Goal: Task Accomplishment & Management: Manage account settings

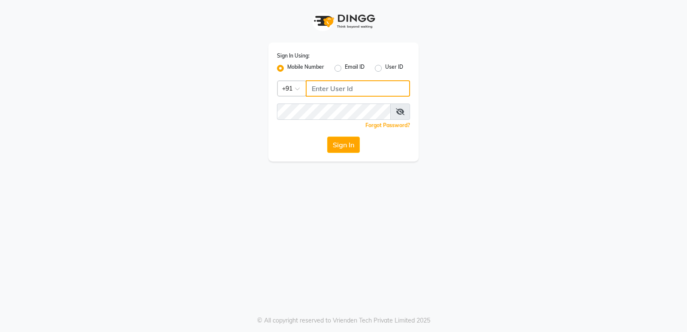
click at [353, 86] on input "Username" at bounding box center [358, 88] width 104 height 16
type input "9819193123"
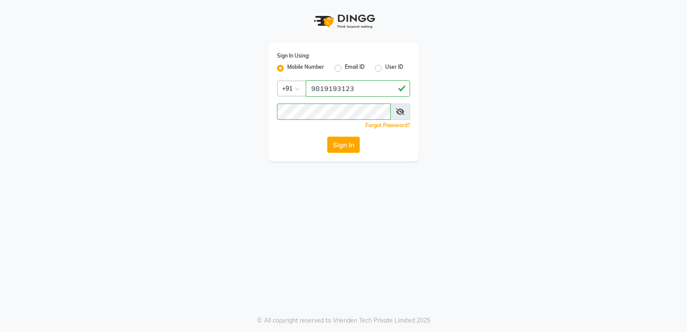
click at [385, 114] on icon at bounding box center [400, 111] width 9 height 7
click at [349, 143] on button "Sign In" at bounding box center [343, 145] width 33 height 16
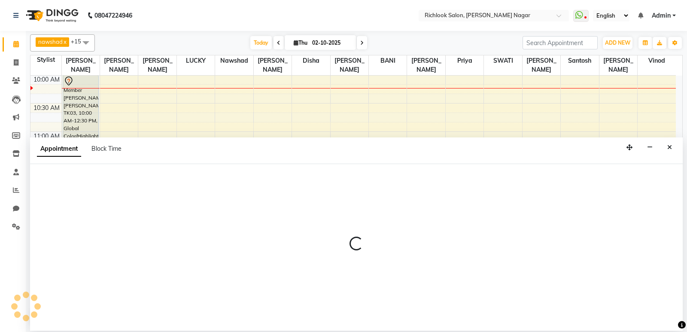
select select "93286"
select select "690"
select select "tentative"
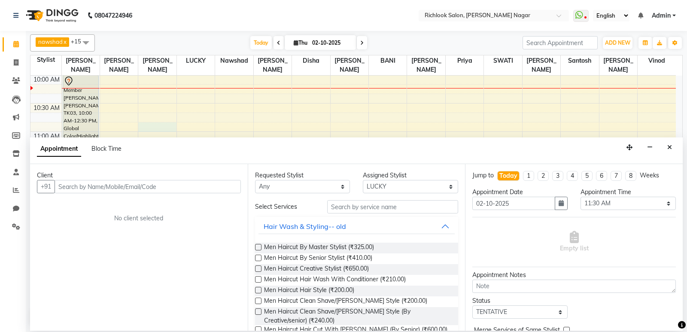
click at [385, 147] on button "Close" at bounding box center [669, 147] width 12 height 13
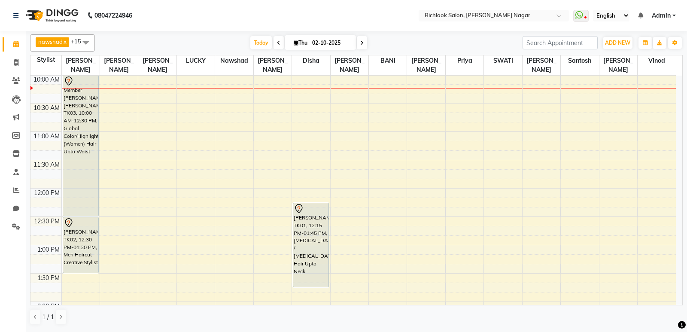
select select "93286"
select select "tentative"
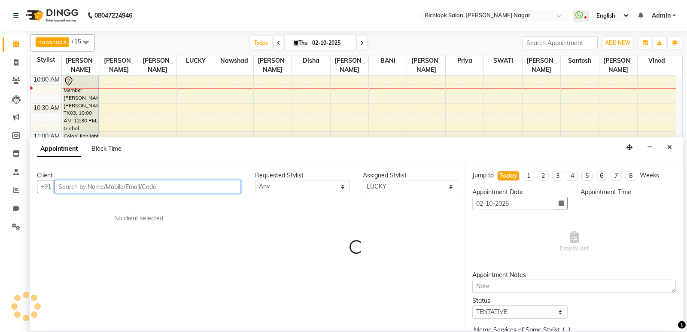
select select "720"
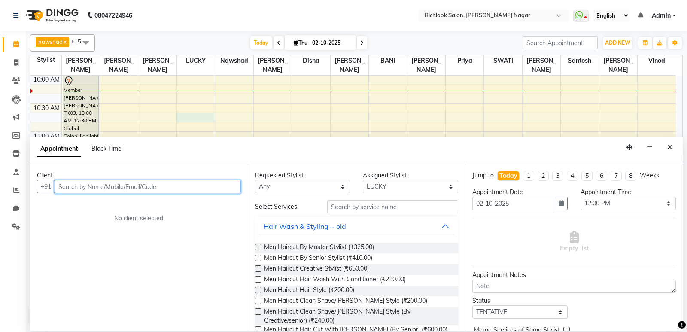
select select "93286"
select select "645"
select select "tentative"
click at [385, 148] on icon "Close" at bounding box center [669, 147] width 5 height 6
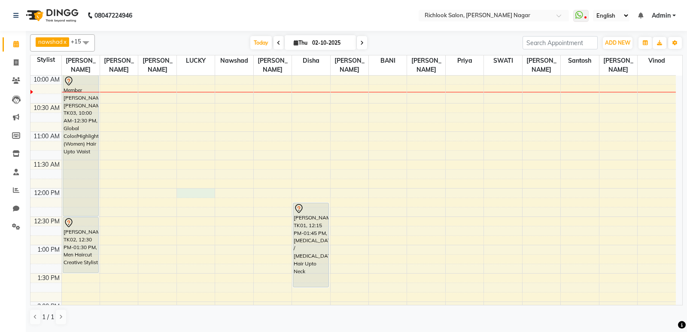
select select "93286"
select select "tentative"
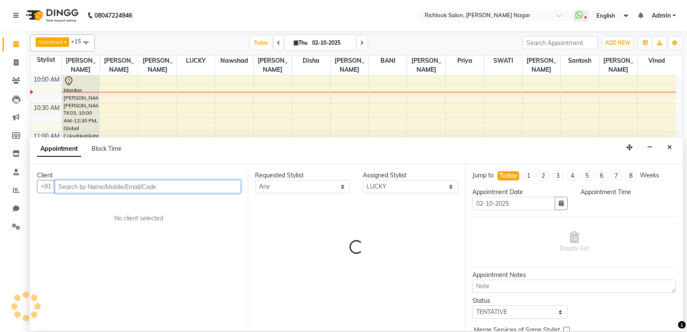
select select "720"
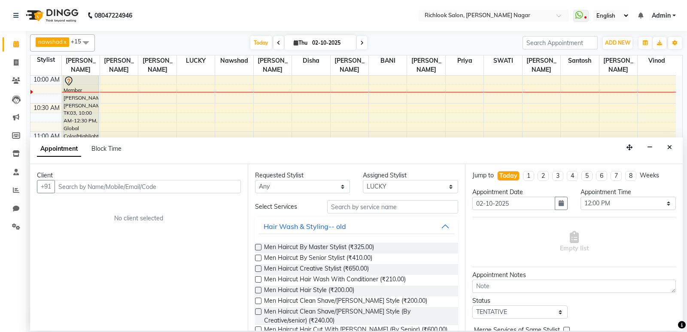
click at [259, 247] on label at bounding box center [258, 247] width 6 height 6
click at [259, 247] on input "checkbox" at bounding box center [258, 248] width 6 height 6
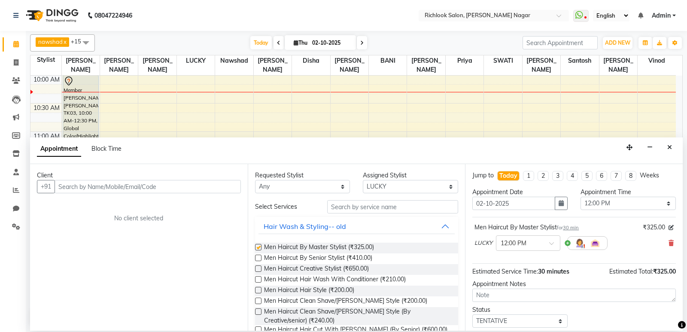
checkbox input "false"
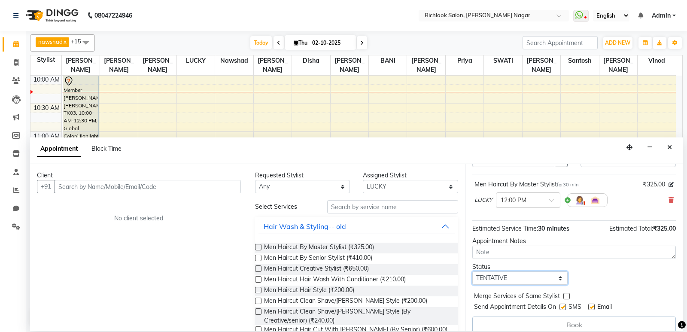
click at [385, 279] on select "Select TENTATIVE CONFIRM CHECK-IN UPCOMING" at bounding box center [519, 277] width 95 height 13
click at [385, 271] on select "Select TENTATIVE CONFIRM CHECK-IN UPCOMING" at bounding box center [519, 277] width 95 height 13
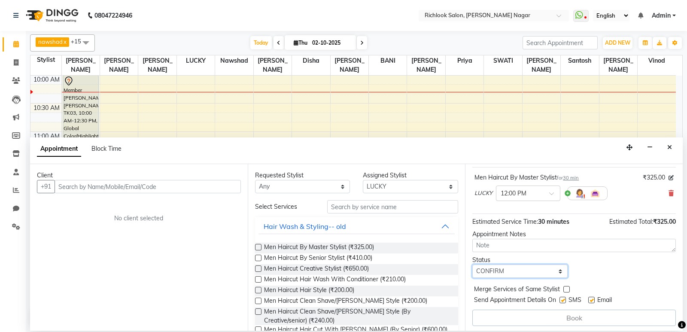
scroll to position [52, 0]
click at [385, 317] on div "Book" at bounding box center [573, 315] width 203 height 16
click at [385, 273] on select "Select TENTATIVE CONFIRM CHECK-IN UPCOMING" at bounding box center [519, 268] width 95 height 13
select select "tentative"
click at [385, 262] on select "Select TENTATIVE CONFIRM CHECK-IN UPCOMING" at bounding box center [519, 268] width 95 height 13
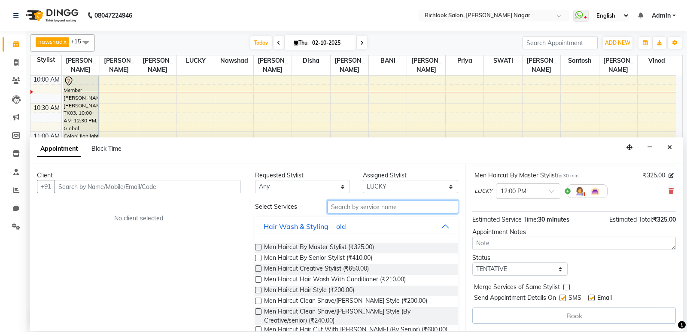
click at [373, 206] on input "text" at bounding box center [392, 206] width 131 height 13
type input "hair"
click at [260, 246] on label at bounding box center [258, 247] width 6 height 6
click at [260, 246] on input "checkbox" at bounding box center [258, 248] width 6 height 6
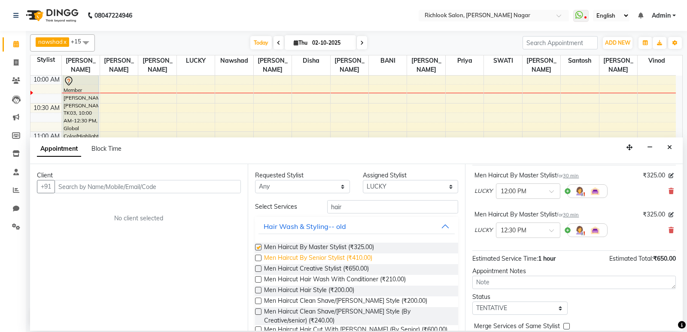
checkbox input "false"
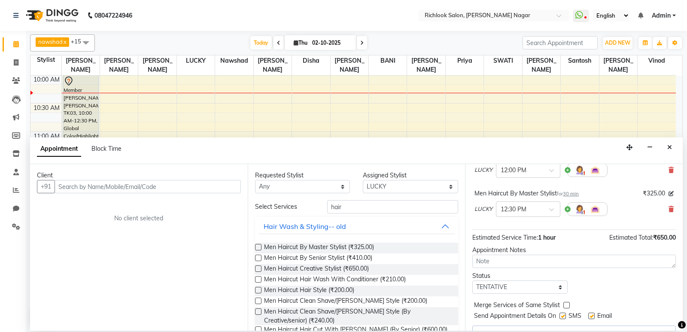
scroll to position [91, 0]
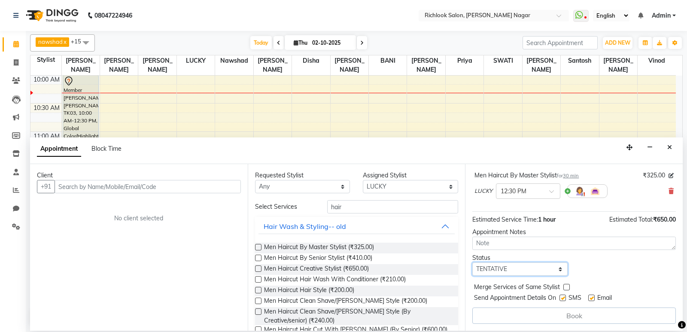
click at [385, 268] on select "Select TENTATIVE CONFIRM CHECK-IN UPCOMING" at bounding box center [519, 268] width 95 height 13
select select "confirm booking"
click at [385, 262] on select "Select TENTATIVE CONFIRM CHECK-IN UPCOMING" at bounding box center [519, 268] width 95 height 13
click at [385, 316] on div "Book" at bounding box center [573, 315] width 203 height 16
click at [258, 248] on label at bounding box center [258, 247] width 6 height 6
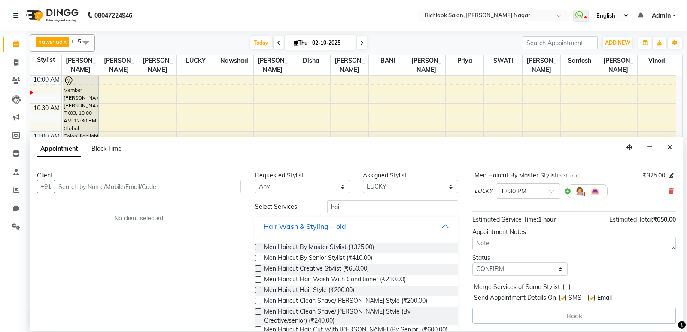
click at [258, 248] on input "checkbox" at bounding box center [258, 248] width 6 height 6
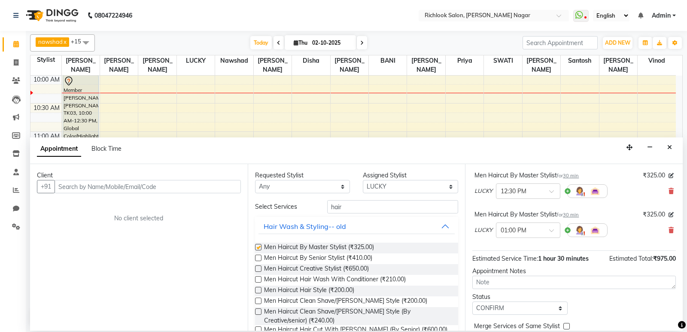
checkbox input "false"
click at [385, 230] on span at bounding box center [554, 232] width 11 height 9
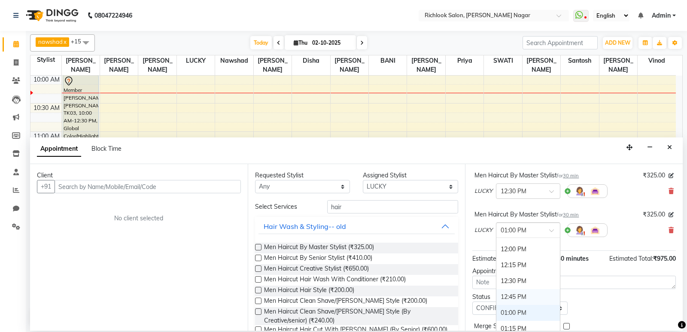
scroll to position [105, 0]
click at [385, 268] on div "12:00 PM" at bounding box center [528, 268] width 64 height 16
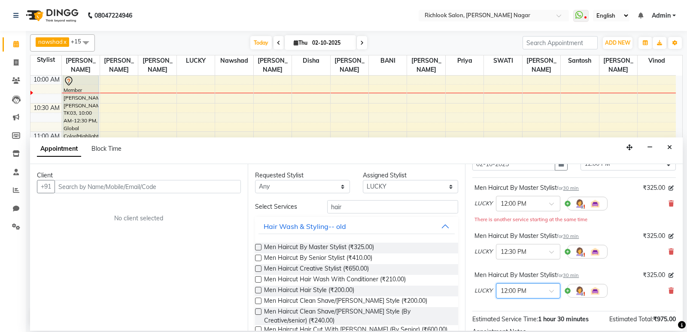
scroll to position [91, 0]
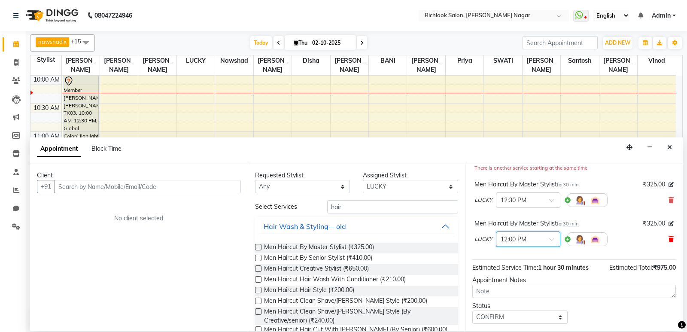
click at [385, 240] on icon at bounding box center [670, 239] width 5 height 6
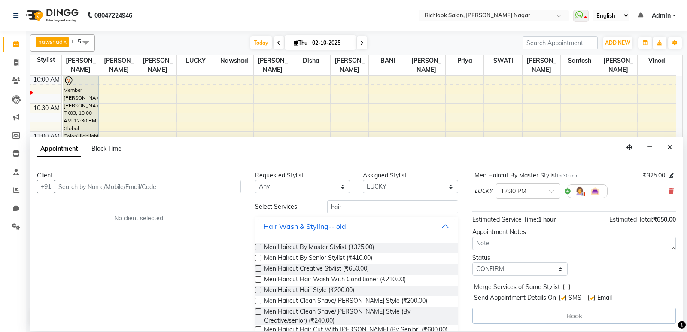
scroll to position [48, 0]
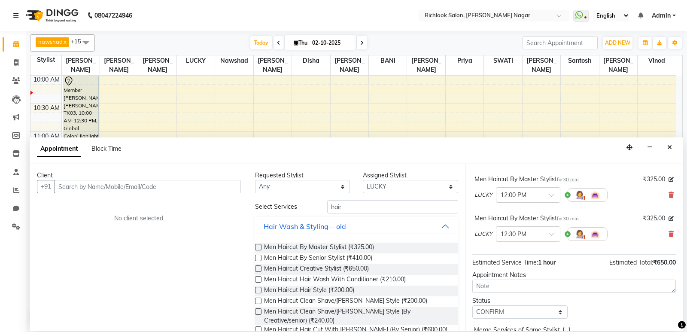
click at [385, 232] on icon at bounding box center [670, 234] width 5 height 6
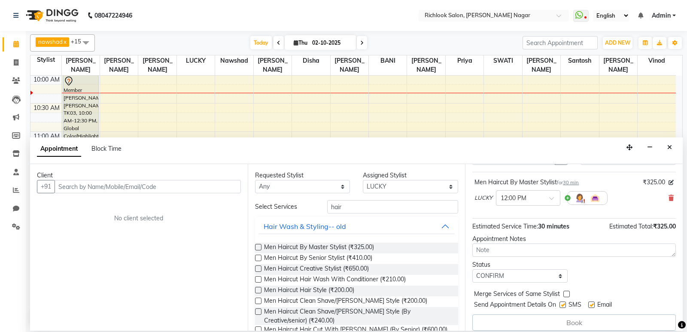
scroll to position [52, 0]
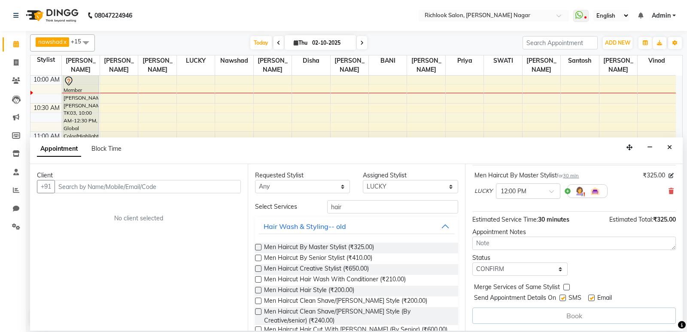
click at [385, 316] on div "Book" at bounding box center [573, 315] width 203 height 16
click at [107, 187] on input "text" at bounding box center [148, 186] width 186 height 13
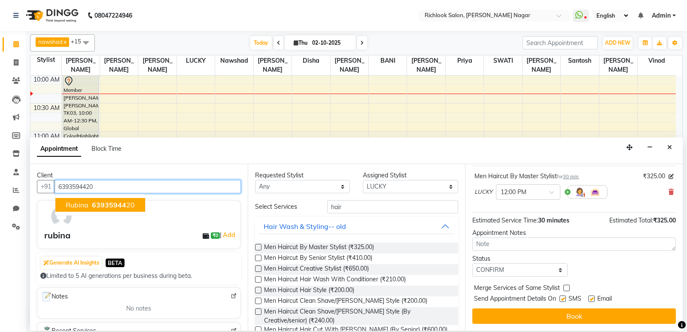
scroll to position [51, 0]
click at [111, 206] on span "6393594420" at bounding box center [113, 204] width 43 height 9
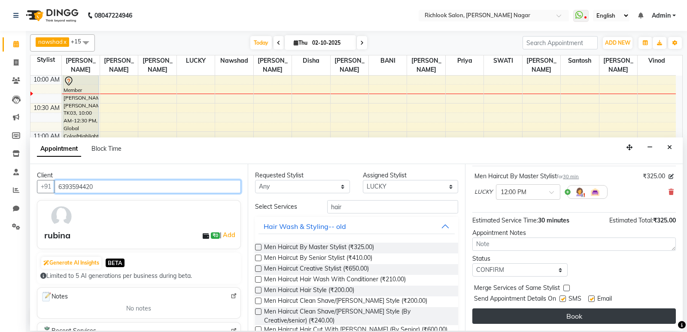
type input "6393594420"
click at [385, 317] on button "Book" at bounding box center [573, 315] width 203 height 15
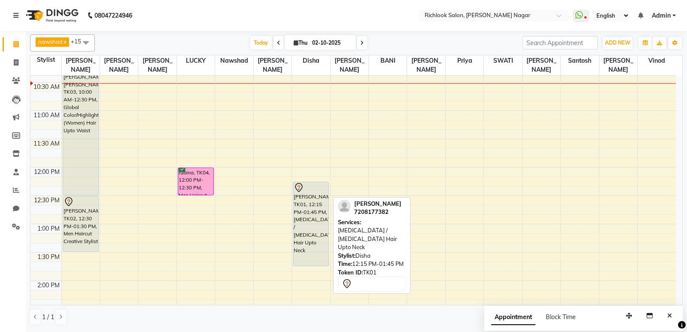
scroll to position [57, 0]
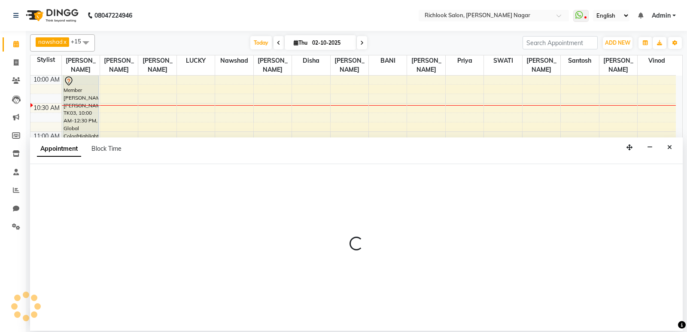
select select "65653"
select select "750"
select select "tentative"
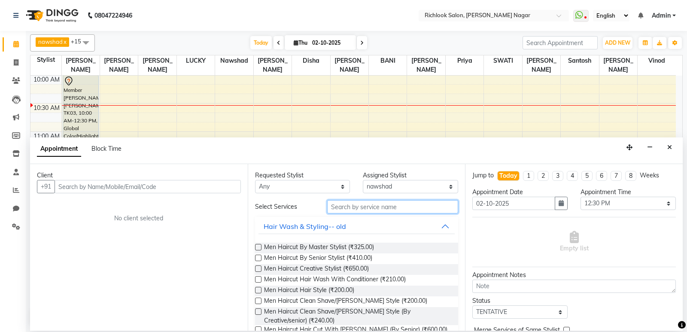
click at [385, 207] on input "text" at bounding box center [392, 206] width 131 height 13
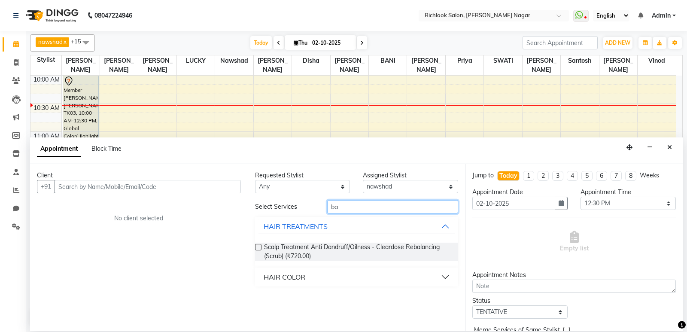
type input "b"
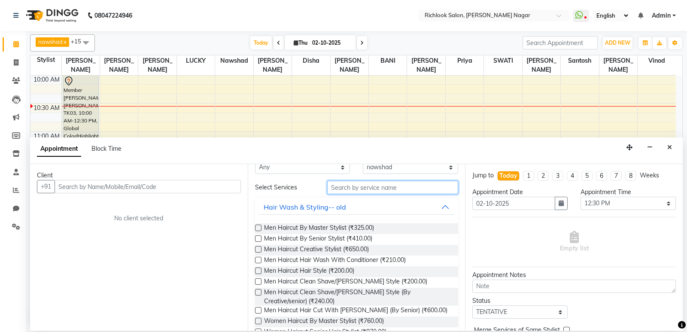
scroll to position [0, 0]
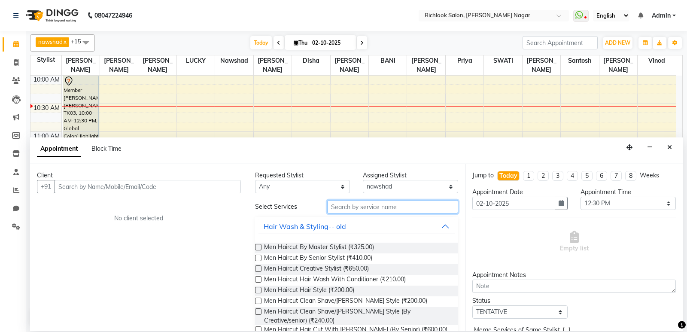
click at [382, 207] on input "text" at bounding box center [392, 206] width 131 height 13
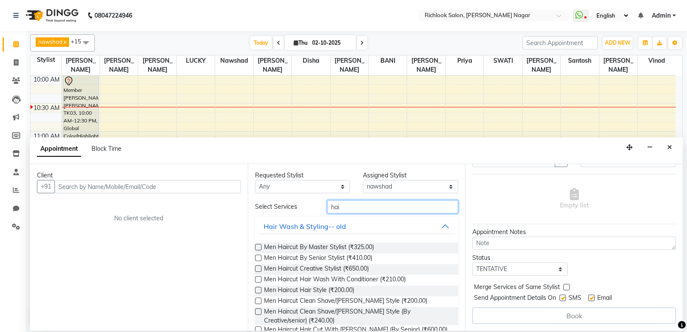
click at [379, 206] on input "hai" at bounding box center [392, 206] width 131 height 13
type input "h"
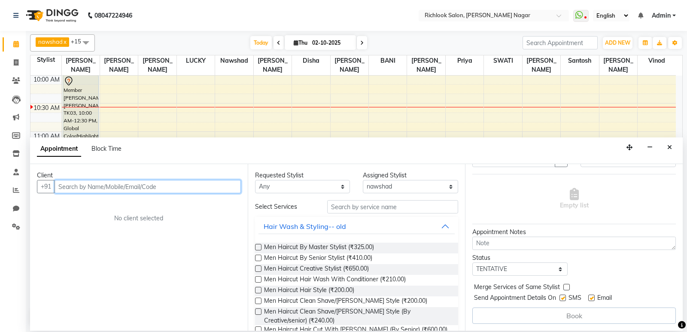
click at [125, 189] on input "text" at bounding box center [148, 186] width 186 height 13
type input "9"
click at [385, 152] on button "Close" at bounding box center [669, 147] width 12 height 13
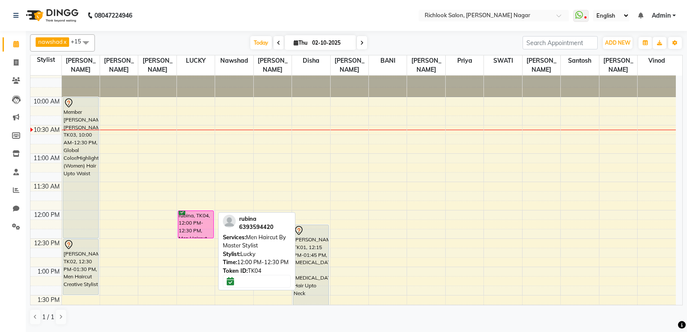
scroll to position [14, 0]
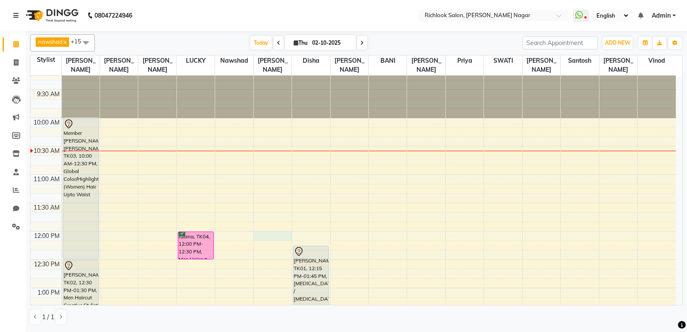
select select "93294"
select select "tentative"
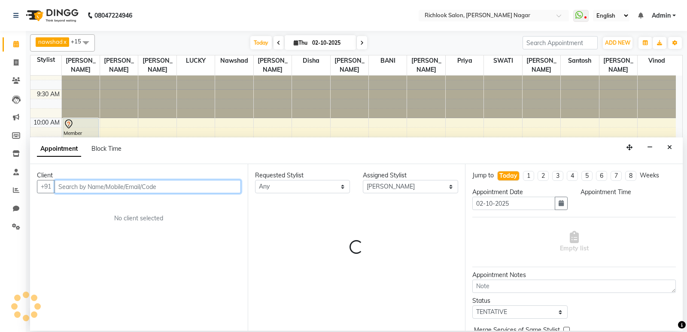
select select "720"
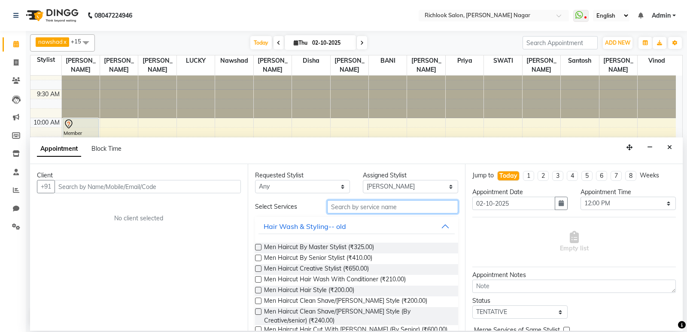
click at [385, 209] on input "text" at bounding box center [392, 206] width 131 height 13
type input "hair"
click at [261, 247] on label at bounding box center [258, 247] width 6 height 6
click at [261, 247] on input "checkbox" at bounding box center [258, 248] width 6 height 6
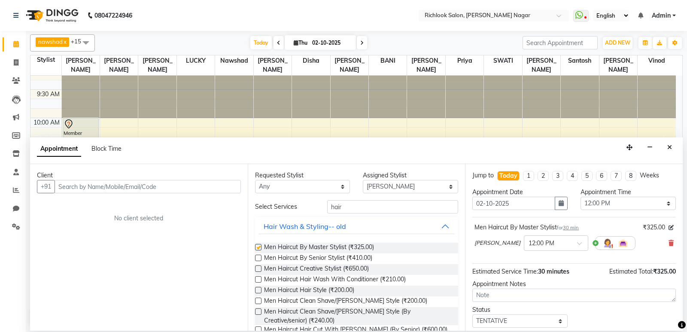
checkbox input "false"
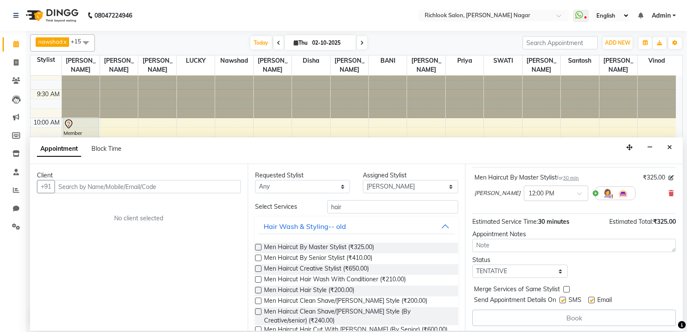
scroll to position [52, 0]
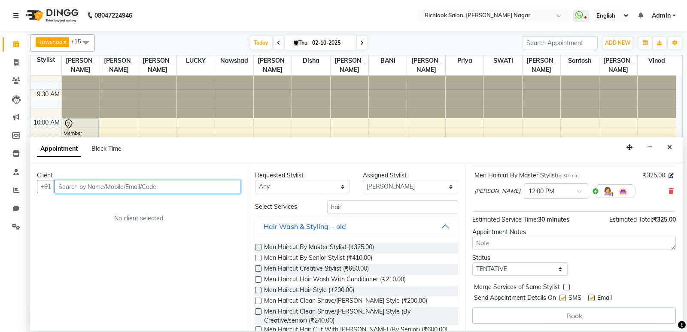
click at [107, 187] on input "text" at bounding box center [148, 186] width 186 height 13
click at [63, 187] on input "08949323" at bounding box center [130, 186] width 151 height 13
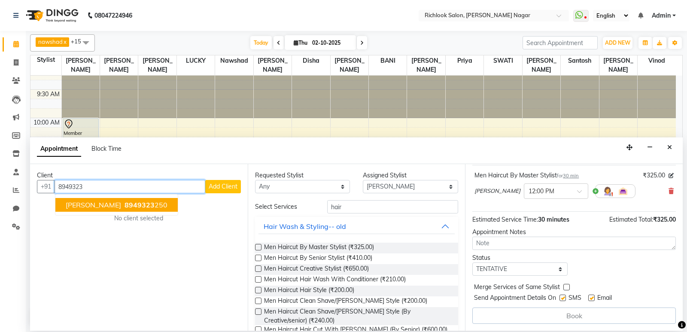
click at [93, 207] on span "[PERSON_NAME]" at bounding box center [93, 204] width 55 height 9
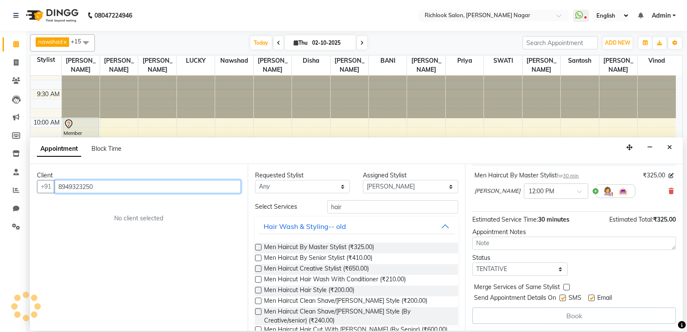
scroll to position [51, 0]
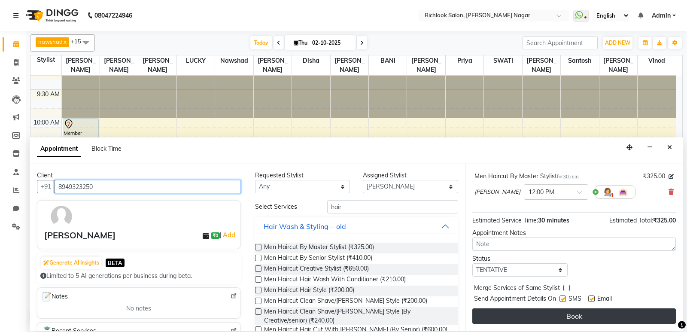
type input "8949323250"
click at [385, 315] on button "Book" at bounding box center [573, 315] width 203 height 15
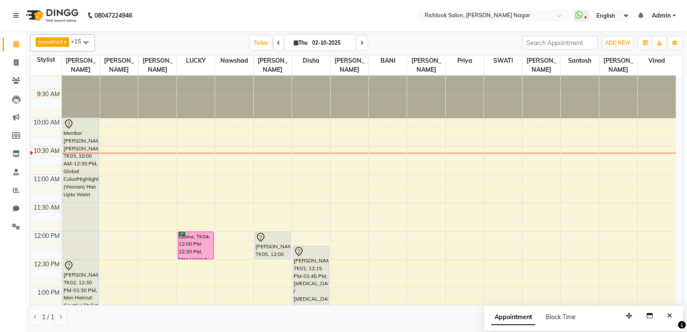
click at [166, 118] on div at bounding box center [157, 89] width 38 height 57
select select "93284"
select select "600"
select select "tentative"
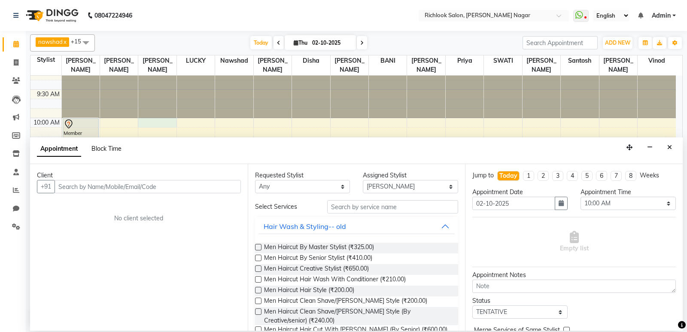
click at [103, 146] on span "Block Time" at bounding box center [106, 149] width 30 height 8
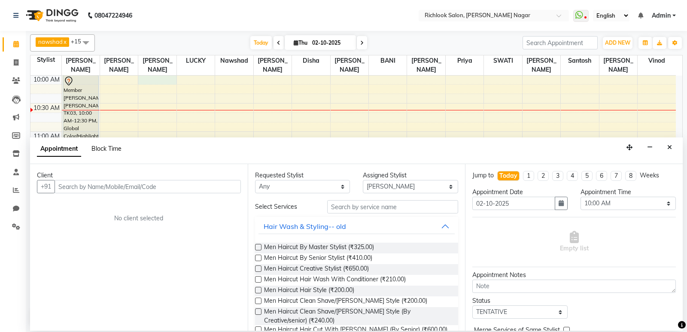
select select "93284"
select select "600"
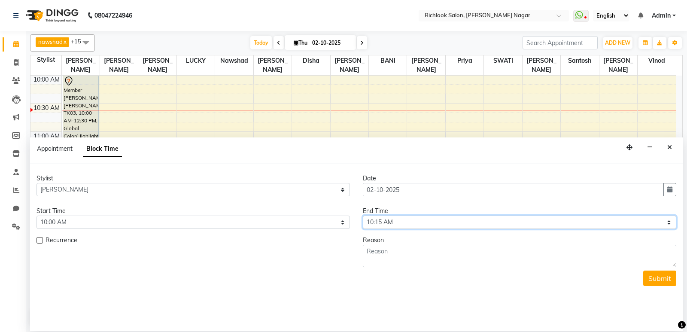
click at [385, 217] on select "Select 10:00 AM 10:15 AM 10:30 AM 10:45 AM 11:00 AM 11:15 AM 11:30 AM 11:45 AM …" at bounding box center [519, 221] width 313 height 13
select select "1290"
click at [363, 215] on select "Select 10:00 AM 10:15 AM 10:30 AM 10:45 AM 11:00 AM 11:15 AM 11:30 AM 11:45 AM …" at bounding box center [519, 221] width 313 height 13
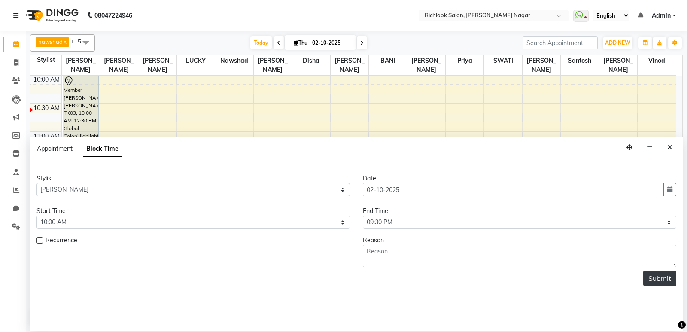
click at [385, 282] on button "Submit" at bounding box center [659, 277] width 33 height 15
click at [385, 279] on button "Submit" at bounding box center [659, 277] width 33 height 15
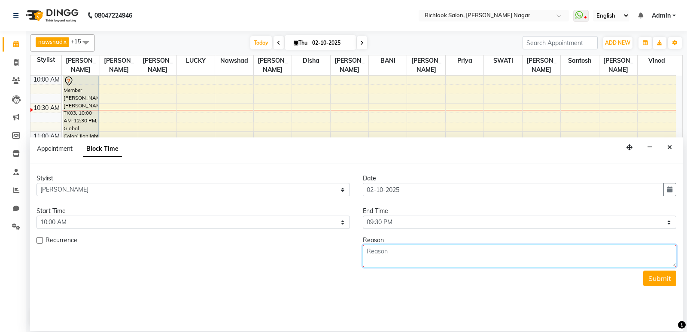
click at [385, 254] on textarea at bounding box center [519, 256] width 313 height 22
type textarea "week off"
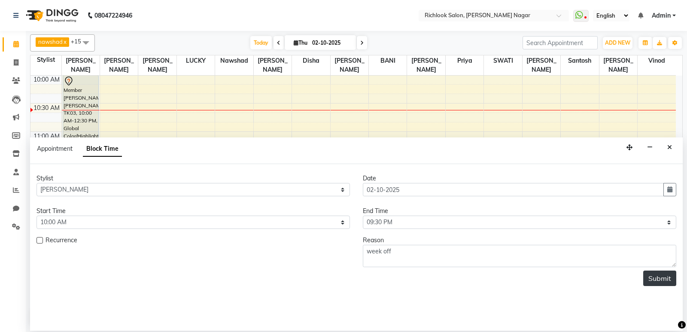
click at [385, 279] on button "Submit" at bounding box center [659, 277] width 33 height 15
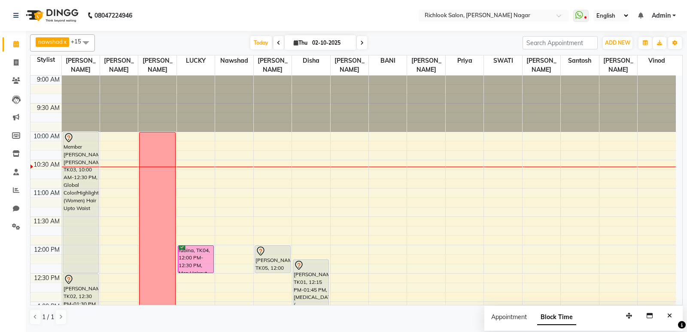
scroll to position [0, 0]
select select "93290"
select select "600"
select select "tentative"
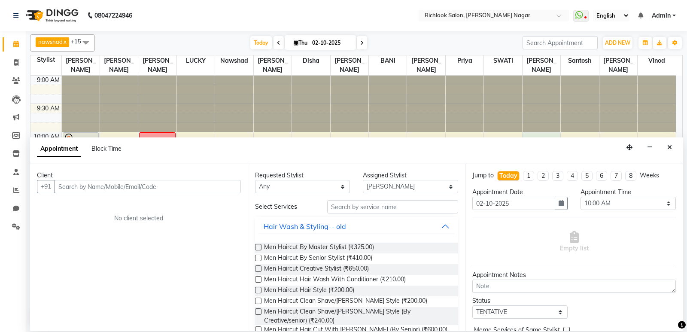
click at [103, 144] on div "Block Time" at bounding box center [106, 148] width 30 height 9
click at [92, 150] on span "Block Time" at bounding box center [106, 149] width 30 height 8
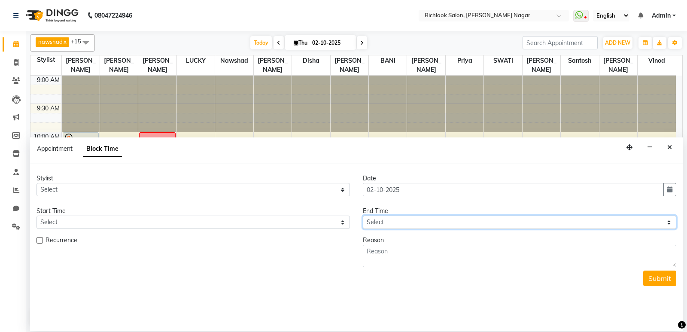
click at [385, 226] on select "Select" at bounding box center [519, 221] width 313 height 13
click at [385, 220] on select "Select" at bounding box center [519, 221] width 313 height 13
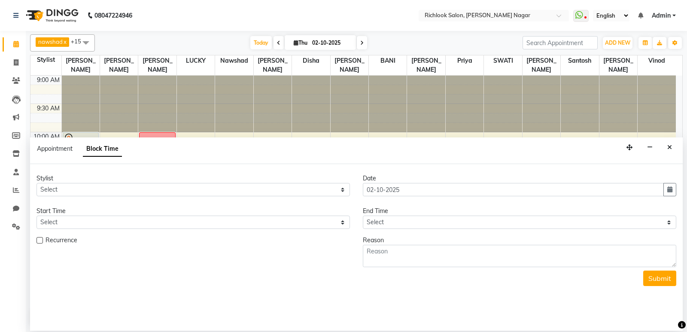
drag, startPoint x: 414, startPoint y: 286, endPoint x: 419, endPoint y: 283, distance: 5.4
click at [385, 286] on div "Stylist Select [PERSON_NAME] BANI disha [PERSON_NAME] [PERSON_NAME] [PERSON_NAM…" at bounding box center [356, 247] width 652 height 167
drag, startPoint x: 673, startPoint y: 142, endPoint x: 646, endPoint y: 155, distance: 29.2
click at [385, 142] on button "Close" at bounding box center [669, 147] width 12 height 13
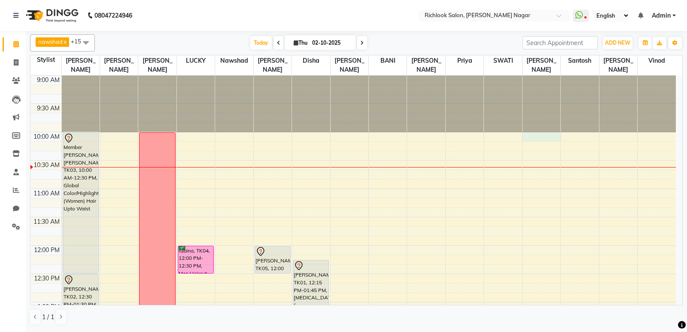
select select "93290"
select select "600"
select select "tentative"
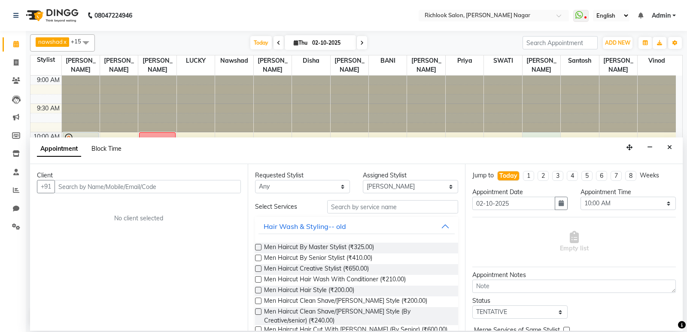
click at [107, 146] on span "Block Time" at bounding box center [106, 149] width 30 height 8
select select "93290"
select select "600"
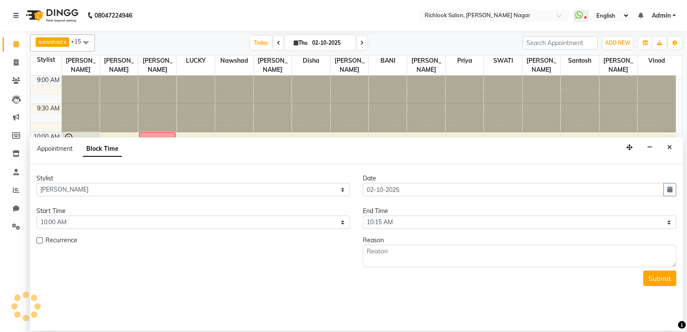
scroll to position [57, 0]
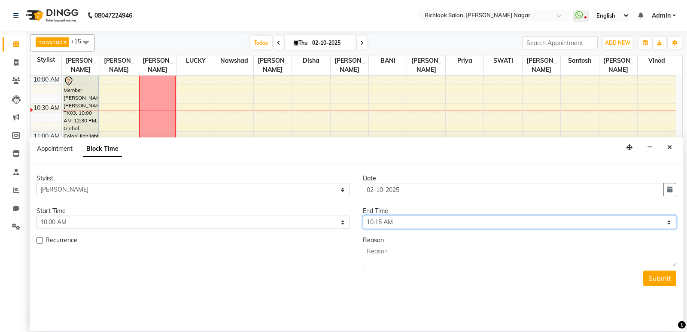
click at [376, 217] on select "Select 10:00 AM 10:15 AM 10:30 AM 10:45 AM 11:00 AM 11:15 AM 11:30 AM 11:45 AM …" at bounding box center [519, 221] width 313 height 13
select select "1290"
click at [363, 215] on select "Select 10:00 AM 10:15 AM 10:30 AM 10:45 AM 11:00 AM 11:15 AM 11:30 AM 11:45 AM …" at bounding box center [519, 221] width 313 height 13
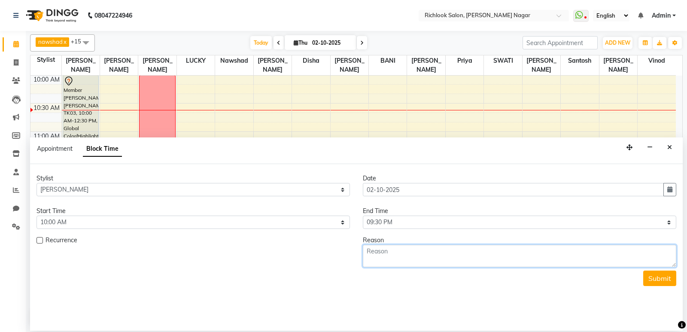
click at [385, 249] on textarea at bounding box center [519, 256] width 313 height 22
type textarea "week off"
click at [385, 280] on button "Submit" at bounding box center [659, 277] width 33 height 15
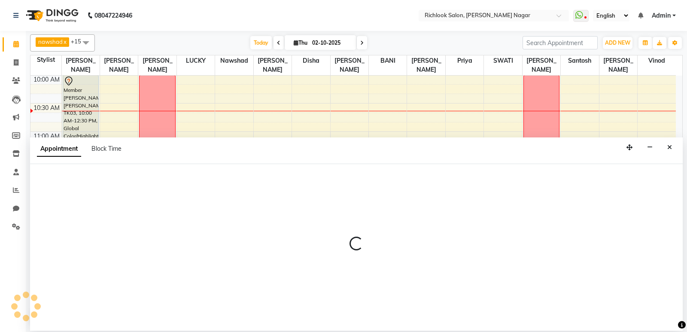
select select "65653"
select select "tentative"
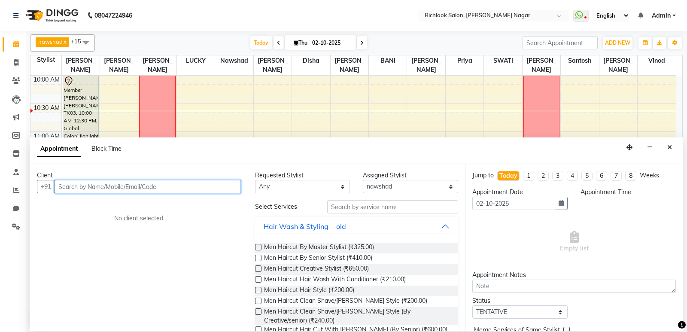
select select "690"
click at [126, 190] on input "text" at bounding box center [148, 186] width 186 height 13
type input "9833957339"
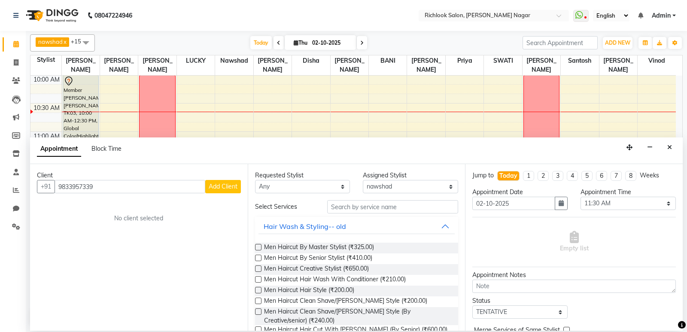
click at [215, 187] on span "Add Client" at bounding box center [223, 186] width 29 height 8
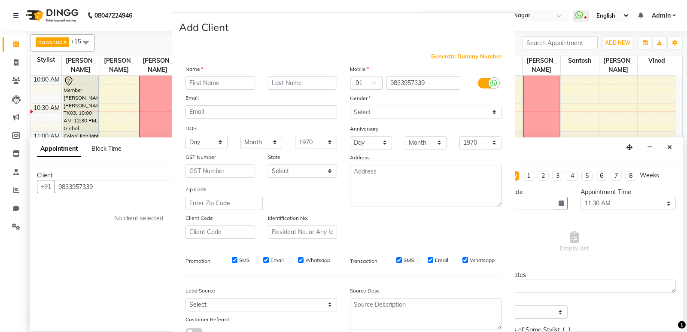
click at [222, 85] on input "text" at bounding box center [220, 82] width 70 height 13
type input "mansi"
click at [289, 84] on input "text" at bounding box center [303, 82] width 70 height 13
type input "[PERSON_NAME]"
click at [385, 111] on select "Select [DEMOGRAPHIC_DATA] [DEMOGRAPHIC_DATA] Other Prefer Not To Say" at bounding box center [426, 112] width 152 height 13
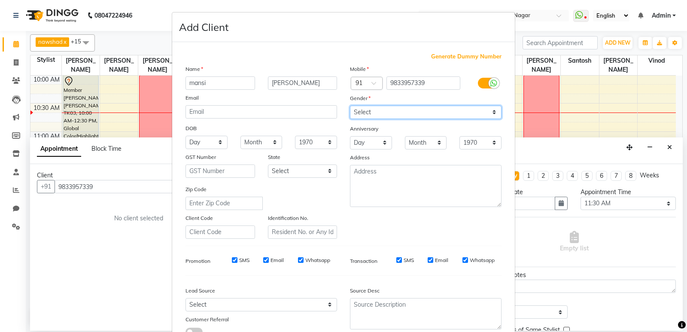
select select "[DEMOGRAPHIC_DATA]"
click at [350, 106] on select "Select [DEMOGRAPHIC_DATA] [DEMOGRAPHIC_DATA] Other Prefer Not To Say" at bounding box center [426, 112] width 152 height 13
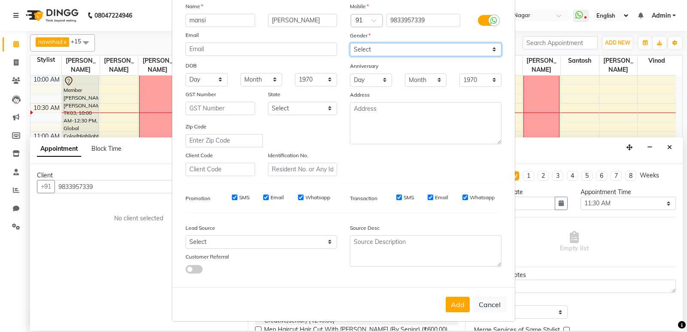
scroll to position [64, 0]
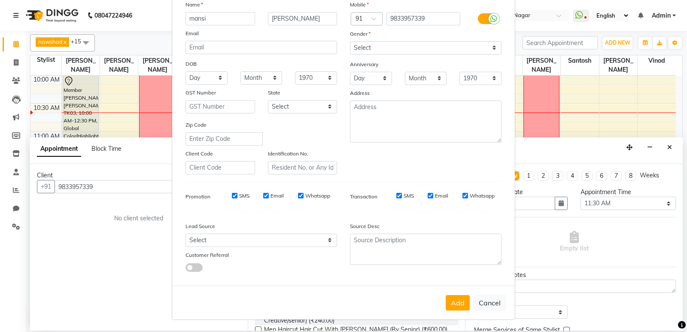
click at [385, 300] on button "Add" at bounding box center [458, 302] width 24 height 15
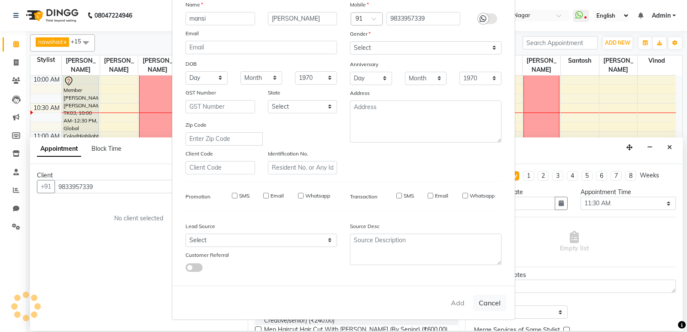
select select
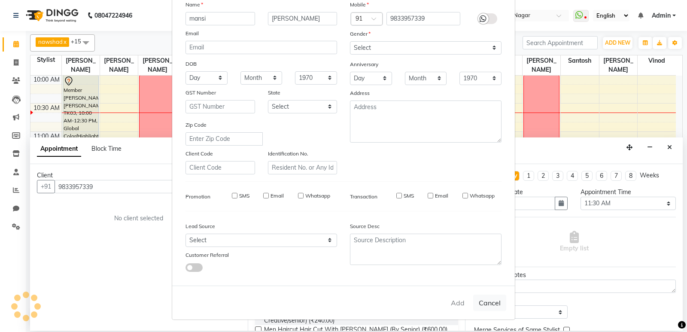
select select
checkbox input "false"
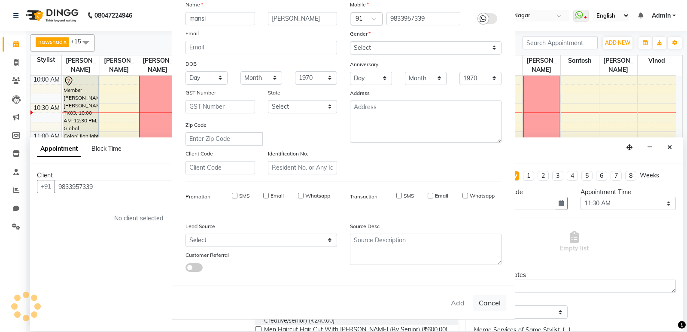
checkbox input "false"
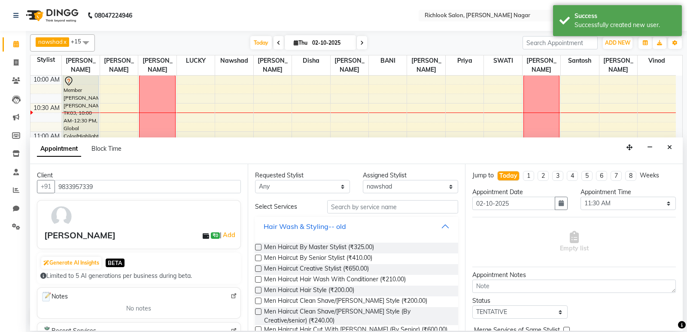
click at [385, 225] on button "Hair Wash & Styling-- old" at bounding box center [356, 225] width 197 height 15
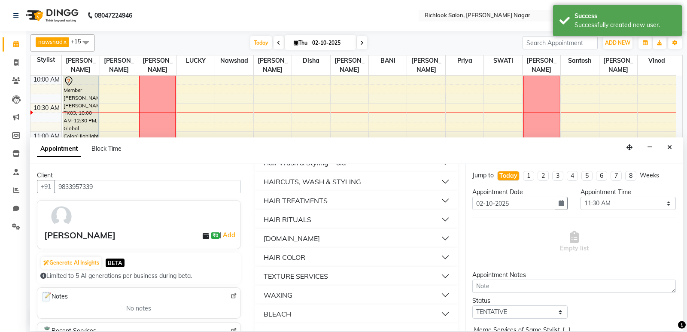
scroll to position [86, 0]
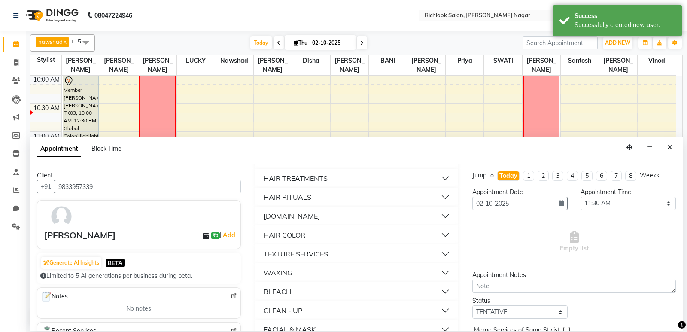
click at [385, 233] on button "HAIR COLOR" at bounding box center [356, 234] width 197 height 15
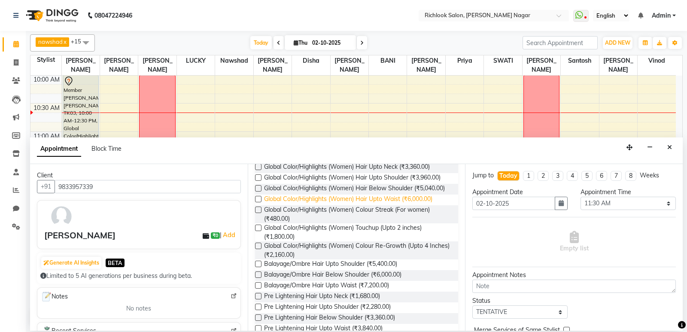
scroll to position [258, 0]
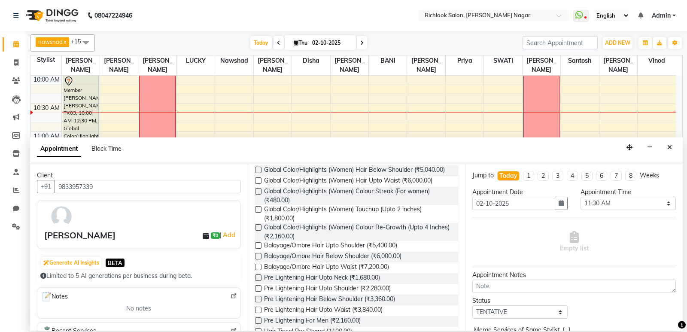
click at [258, 259] on label at bounding box center [258, 256] width 6 height 6
click at [258, 260] on input "checkbox" at bounding box center [258, 257] width 6 height 6
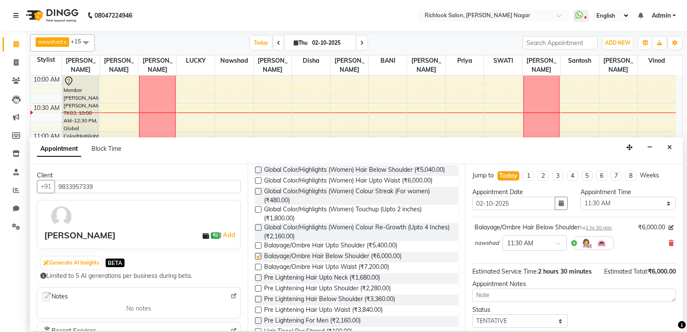
checkbox input "false"
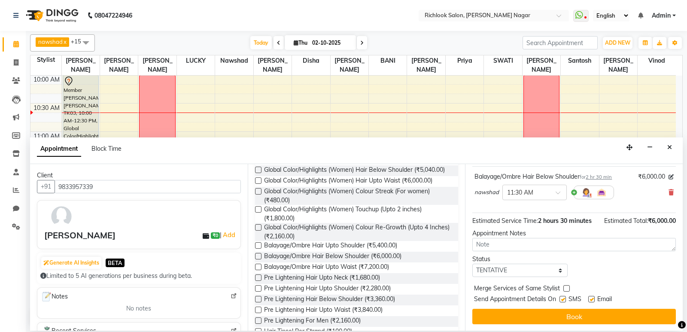
scroll to position [51, 0]
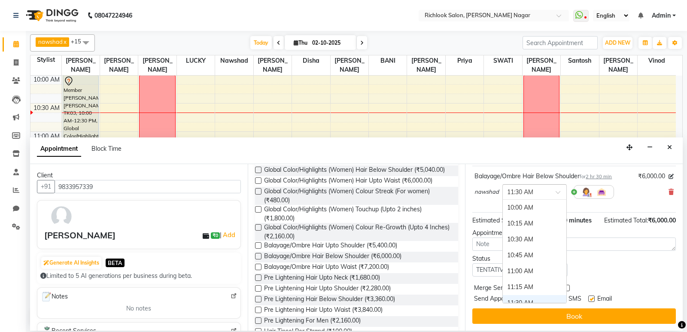
click at [385, 192] on span at bounding box center [560, 194] width 11 height 9
click at [385, 206] on div "Balayage/Ombre Hair Below Shoulder for 2 hr 30 min ₹6,000.00 nawshad × 11:30 AM" at bounding box center [573, 189] width 203 height 47
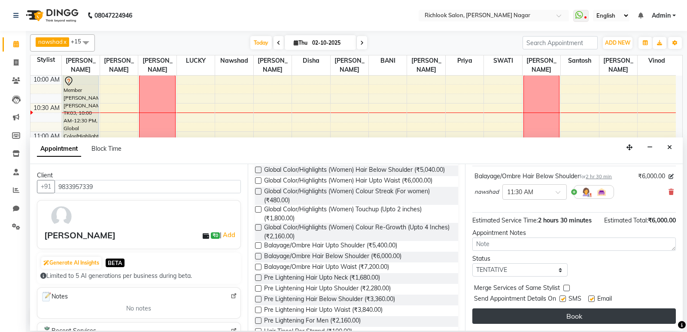
click at [385, 315] on button "Book" at bounding box center [573, 315] width 203 height 15
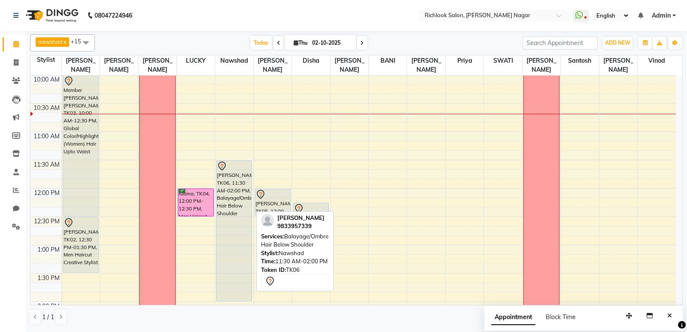
click at [227, 202] on div "[PERSON_NAME], TK06, 11:30 AM-02:00 PM, Balayage/Ombre Hair Below Shoulder" at bounding box center [233, 231] width 35 height 140
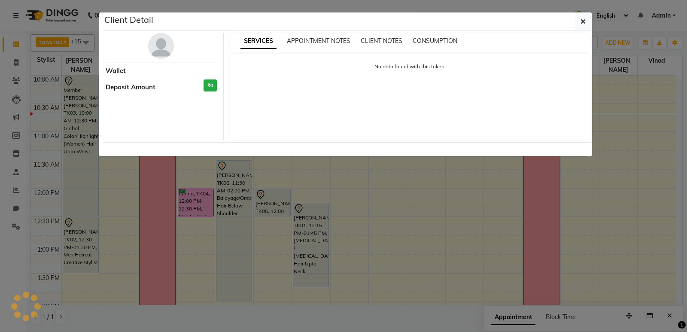
select select "7"
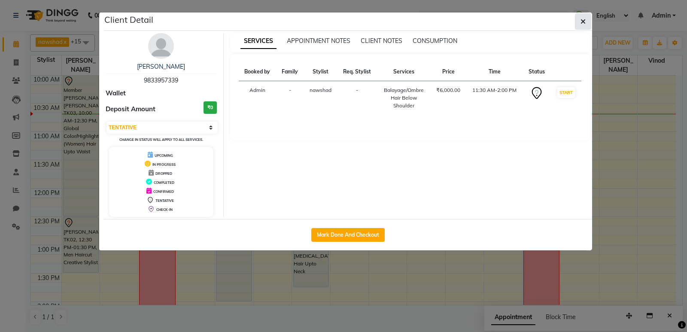
click at [385, 21] on button "button" at bounding box center [583, 21] width 16 height 16
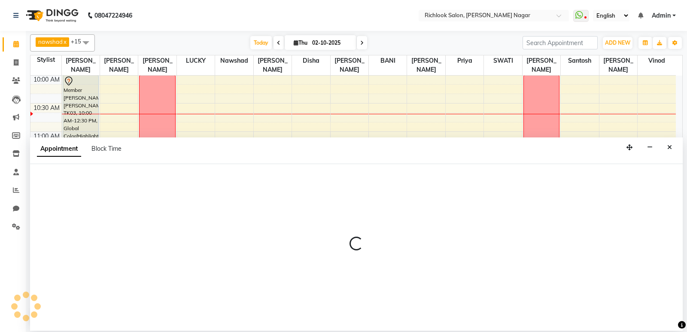
select select "54433"
select select "810"
select select "tentative"
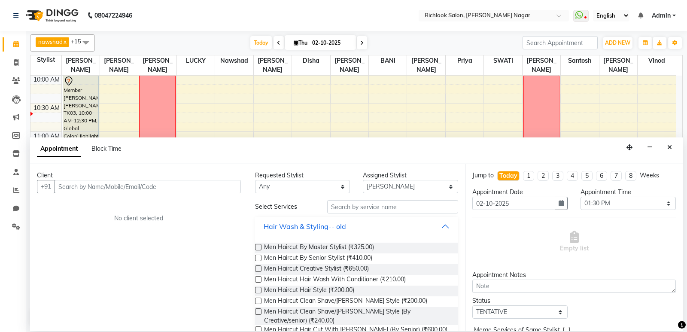
click at [385, 224] on button "Hair Wash & Styling-- old" at bounding box center [356, 225] width 197 height 15
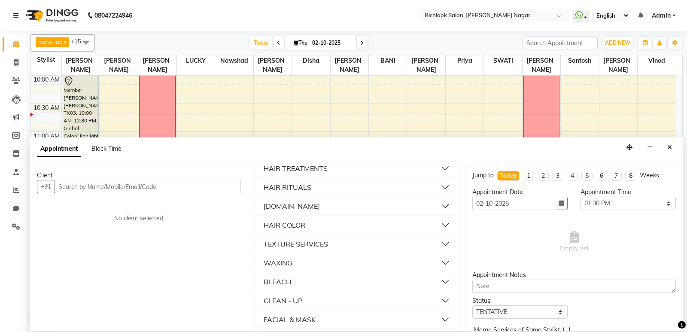
scroll to position [91, 0]
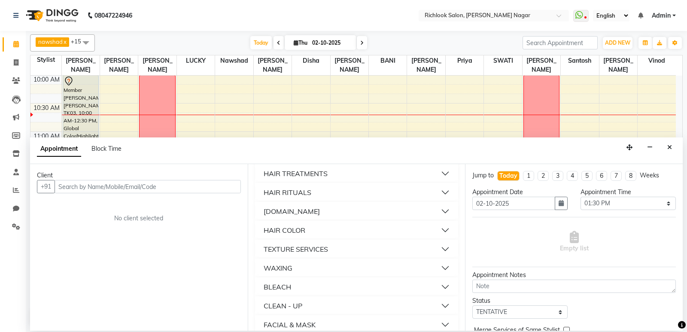
click at [385, 230] on button "HAIR COLOR" at bounding box center [356, 229] width 197 height 15
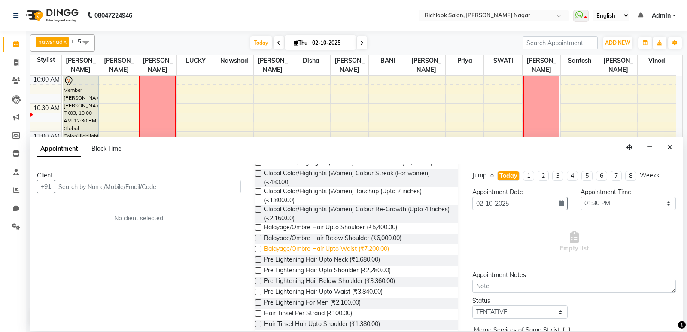
scroll to position [305, 0]
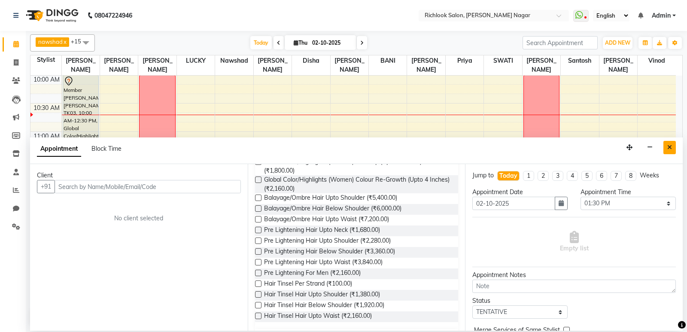
click at [385, 151] on button "Close" at bounding box center [669, 147] width 12 height 13
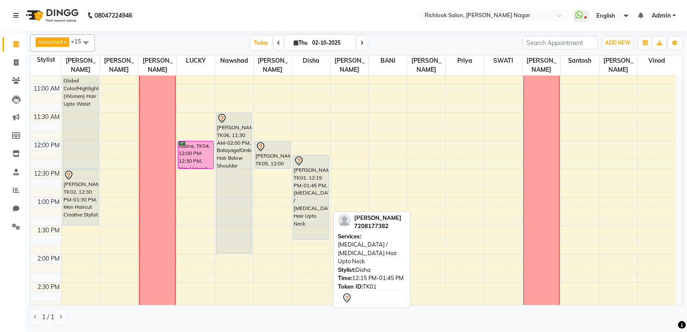
scroll to position [43, 0]
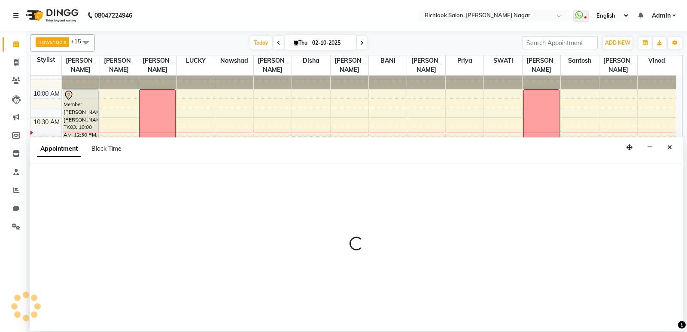
select select "54429"
select select "645"
select select "tentative"
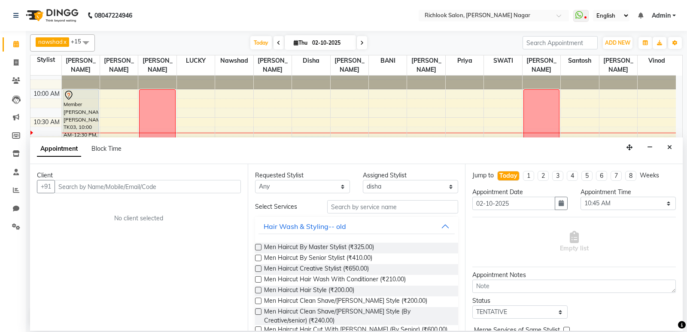
click at [112, 192] on input "text" at bounding box center [148, 186] width 186 height 13
click at [109, 188] on input "text" at bounding box center [148, 186] width 186 height 13
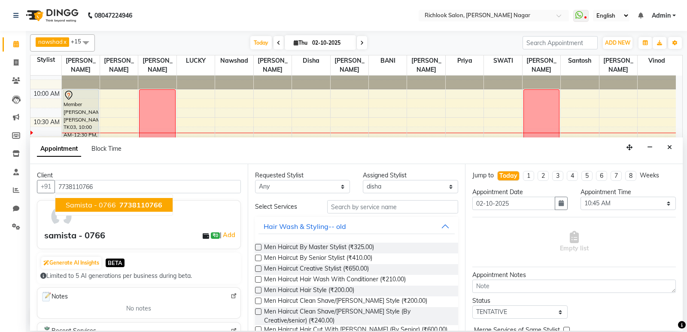
type input "7738110766"
click at [128, 231] on div "samista - 0766 ₹0 | Add" at bounding box center [140, 235] width 193 height 13
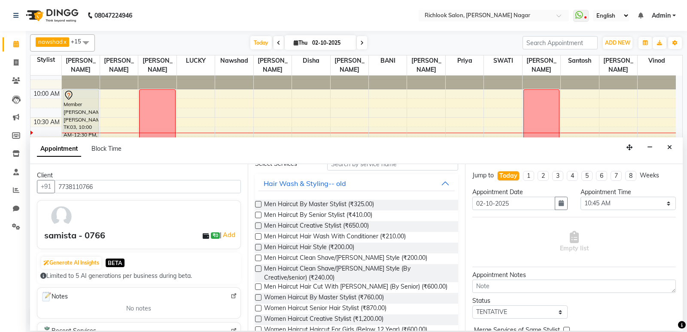
scroll to position [0, 0]
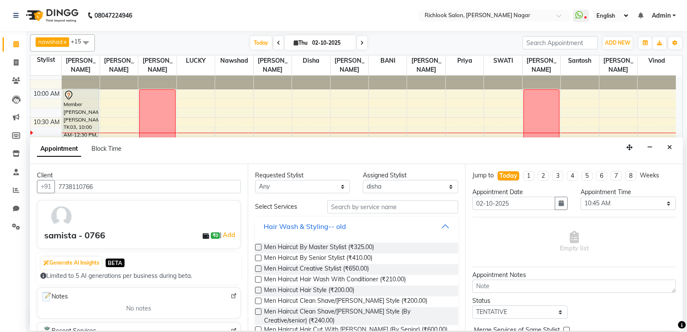
click at [385, 231] on button "Hair Wash & Styling-- old" at bounding box center [356, 225] width 197 height 15
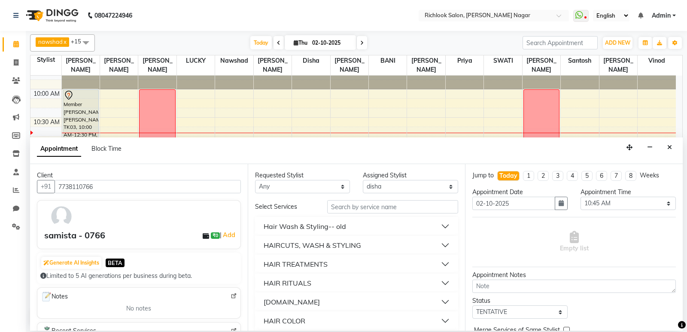
click at [343, 258] on button "HAIR TREATMENTS" at bounding box center [356, 263] width 197 height 15
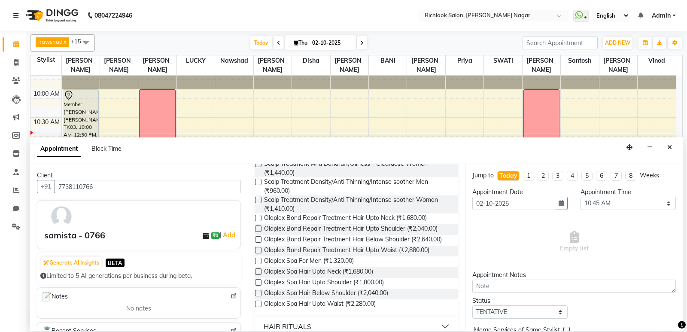
scroll to position [258, 0]
click at [257, 306] on label at bounding box center [258, 303] width 6 height 6
click at [257, 307] on input "checkbox" at bounding box center [258, 304] width 6 height 6
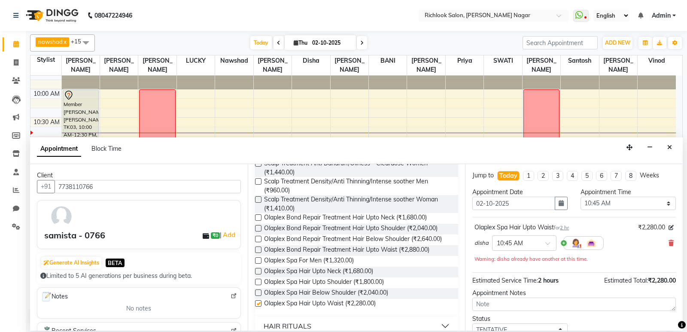
checkbox input "false"
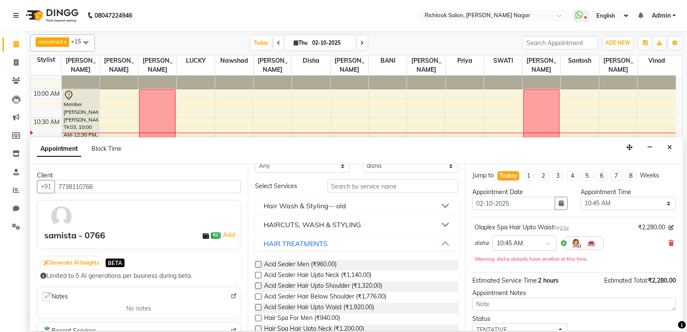
scroll to position [0, 0]
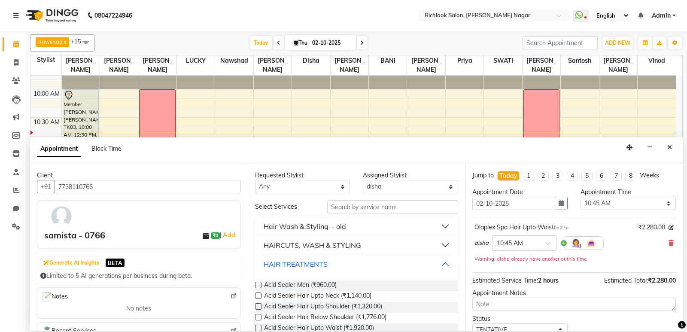
click at [385, 263] on button "HAIR TREATMENTS" at bounding box center [356, 263] width 197 height 15
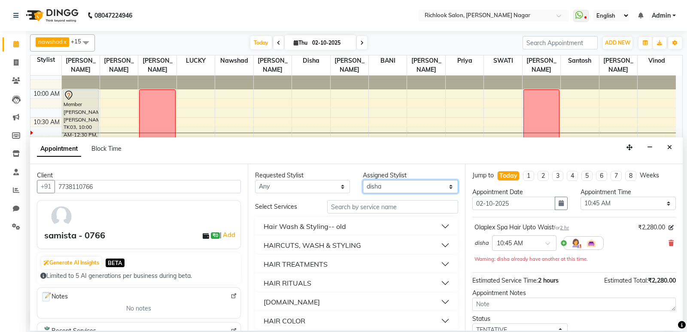
click at [385, 186] on select "Select [PERSON_NAME] BANI disha [PERSON_NAME] [PERSON_NAME] [PERSON_NAME] priya…" at bounding box center [410, 186] width 95 height 13
select select "93289"
click at [363, 180] on select "Select [PERSON_NAME] BANI disha [PERSON_NAME] [PERSON_NAME] [PERSON_NAME] priya…" at bounding box center [410, 186] width 95 height 13
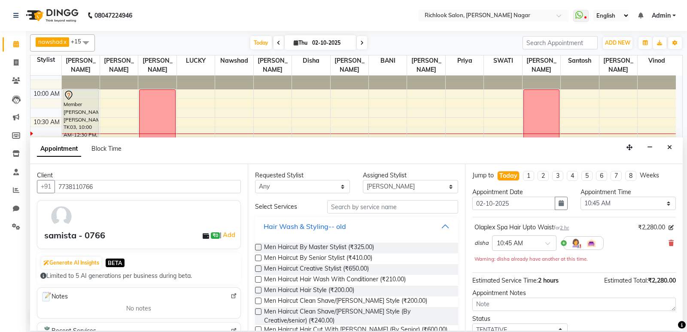
click at [385, 227] on button "Hair Wash & Styling-- old" at bounding box center [356, 225] width 197 height 15
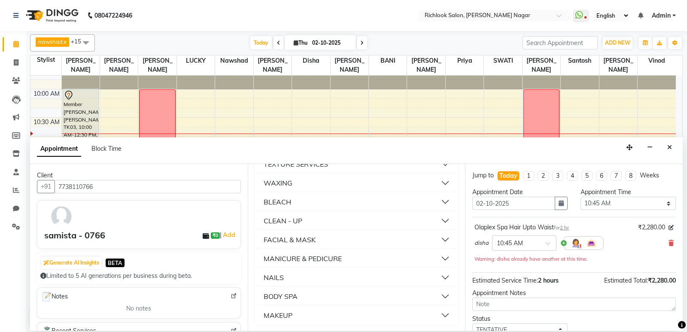
scroll to position [176, 0]
click at [385, 279] on button "NAILS" at bounding box center [356, 276] width 197 height 15
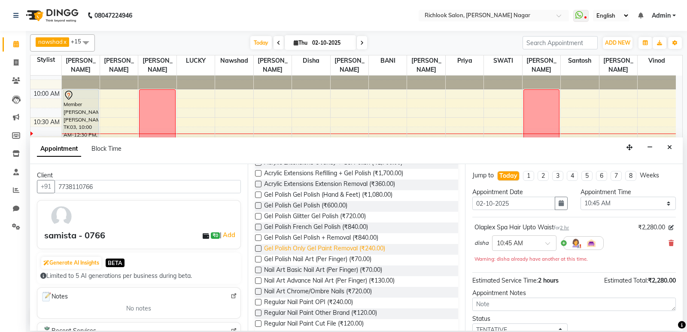
scroll to position [348, 0]
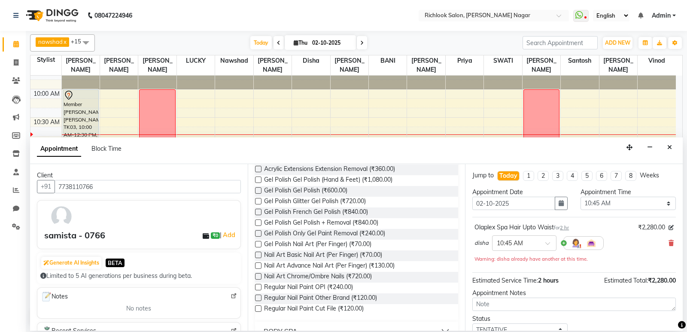
click at [258, 237] on label at bounding box center [258, 233] width 6 height 6
click at [258, 237] on input "checkbox" at bounding box center [258, 234] width 6 height 6
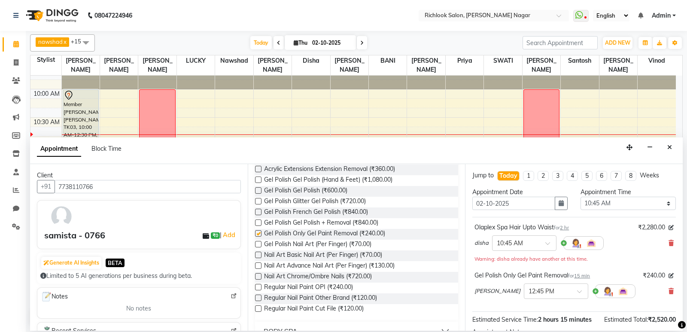
checkbox input "false"
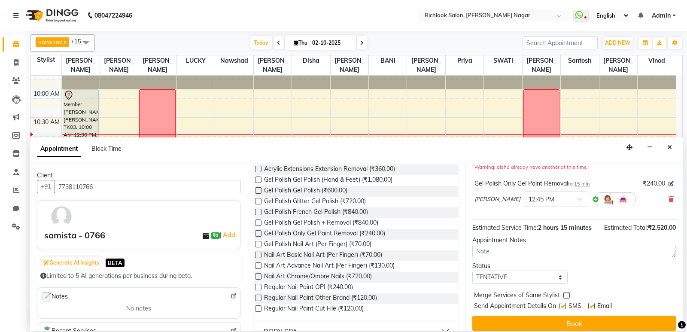
scroll to position [99, 0]
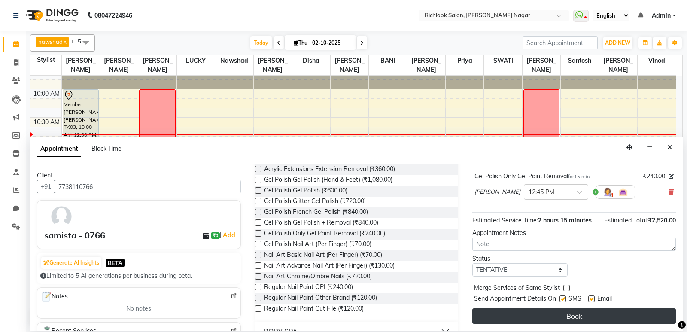
click at [385, 318] on button "Book" at bounding box center [573, 315] width 203 height 15
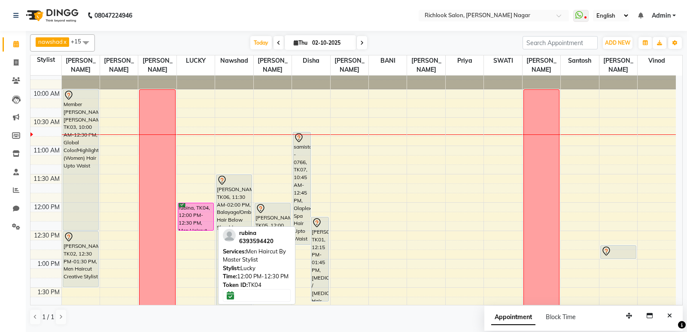
scroll to position [0, 0]
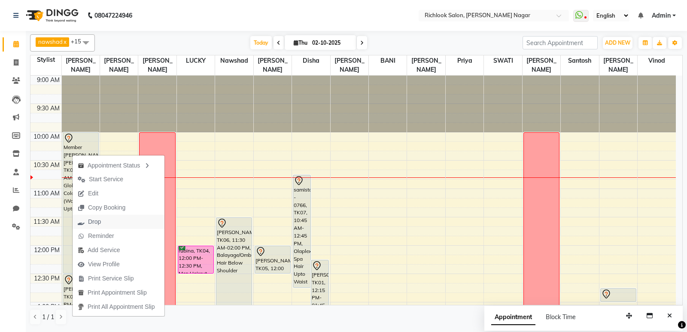
click at [110, 218] on button "Drop" at bounding box center [119, 222] width 92 height 14
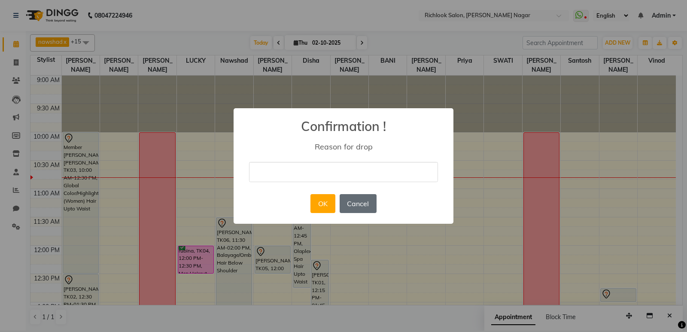
click at [367, 205] on button "Cancel" at bounding box center [358, 203] width 37 height 19
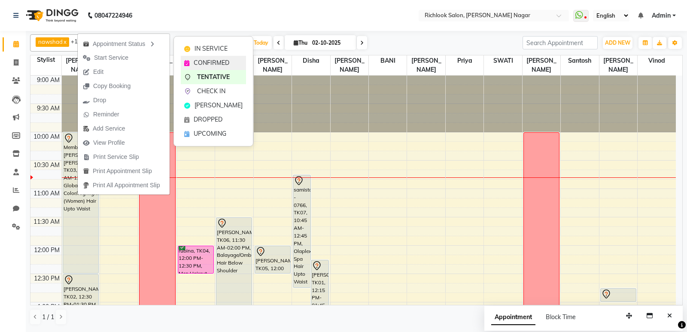
click at [206, 64] on span "CONFIRMED" at bounding box center [212, 62] width 36 height 9
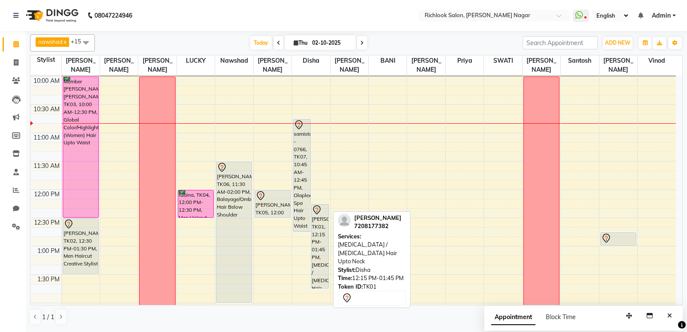
scroll to position [35, 0]
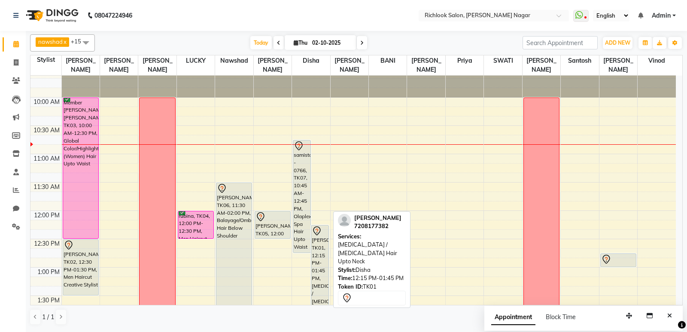
click at [322, 240] on div "[PERSON_NAME], TK01, 12:15 PM-01:45 PM, [MEDICAL_DATA] / [MEDICAL_DATA] Hair Up…" at bounding box center [319, 267] width 17 height 84
select select "7"
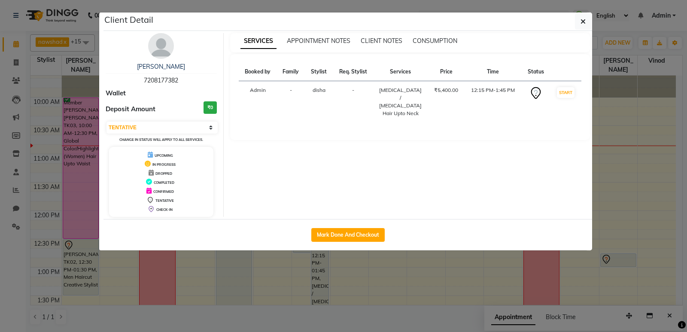
drag, startPoint x: 586, startPoint y: 17, endPoint x: 582, endPoint y: 21, distance: 5.5
click at [385, 18] on button "button" at bounding box center [583, 21] width 16 height 16
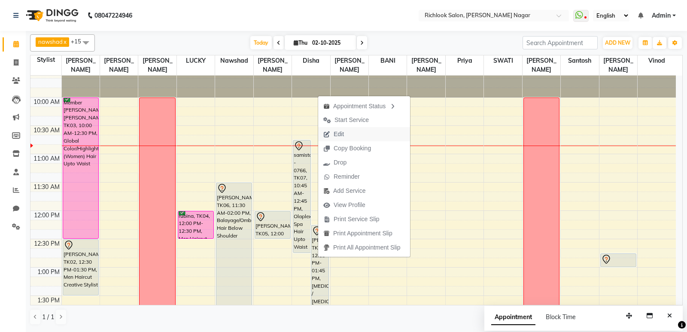
click at [356, 132] on button "Edit" at bounding box center [364, 134] width 92 height 14
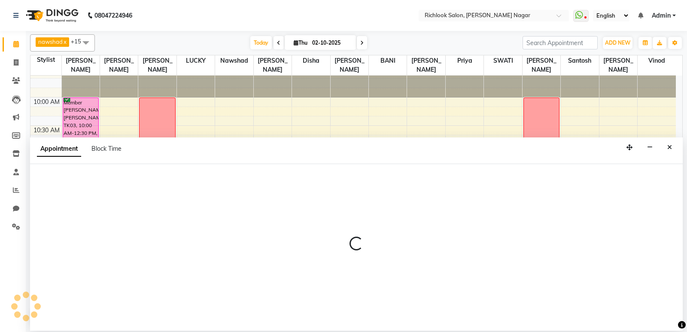
select select "54429"
select select "735"
select select "tentative"
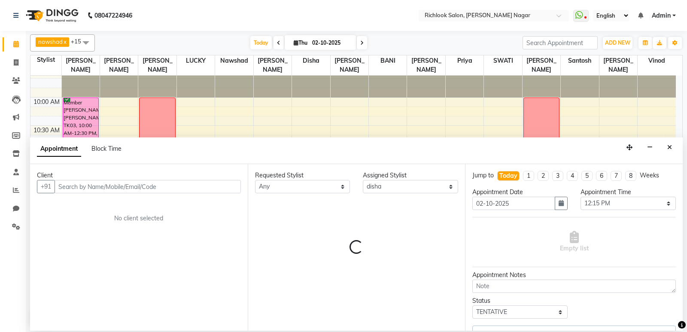
scroll to position [0, 0]
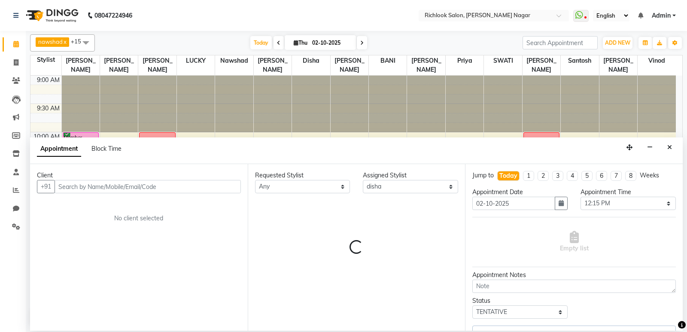
select select "3446"
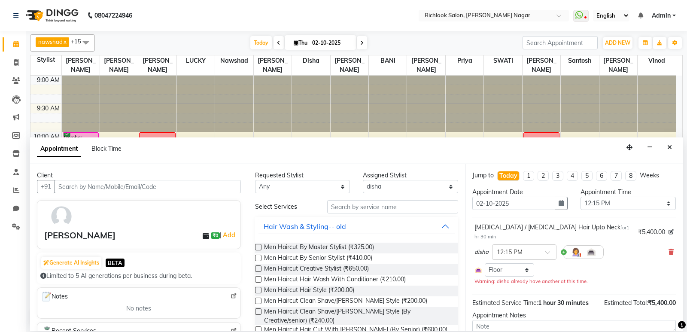
scroll to position [57, 0]
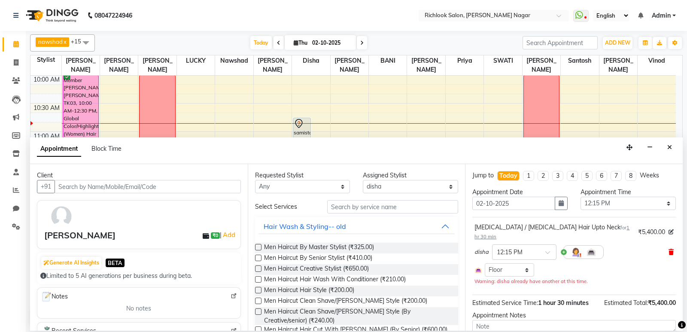
click at [385, 249] on icon at bounding box center [670, 252] width 5 height 6
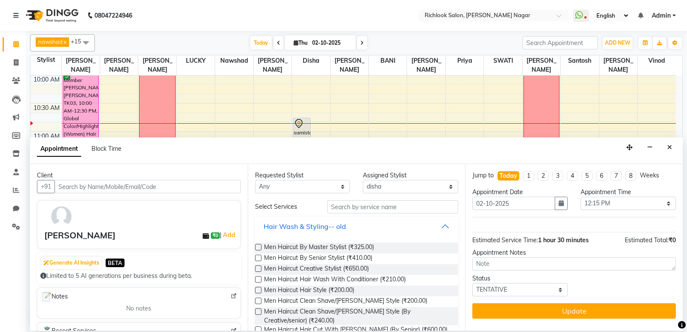
click at [385, 228] on button "Hair Wash & Styling-- old" at bounding box center [356, 225] width 197 height 15
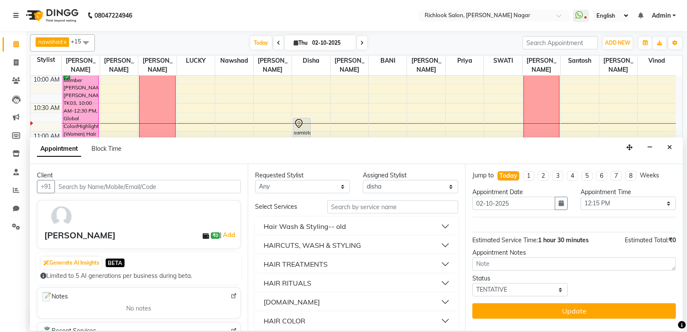
click at [385, 264] on button "HAIR TREATMENTS" at bounding box center [356, 263] width 197 height 15
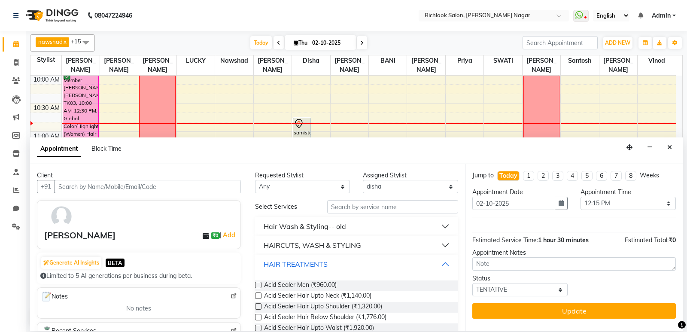
click at [385, 264] on button "HAIR TREATMENTS" at bounding box center [356, 263] width 197 height 15
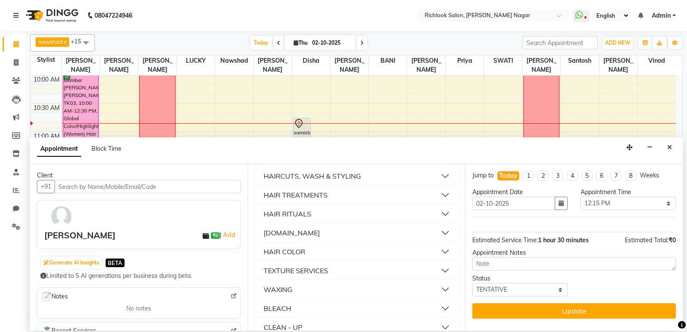
scroll to position [86, 0]
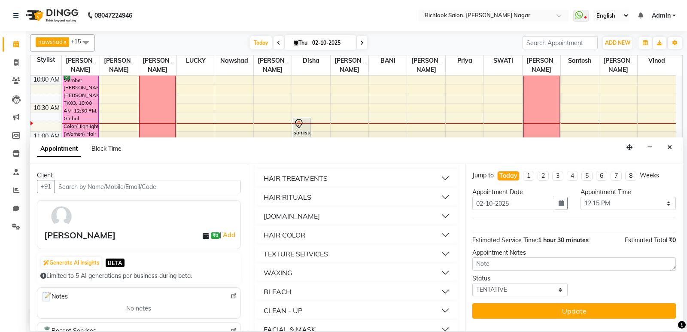
click at [385, 257] on button "TEXTURE SERVICES" at bounding box center [356, 253] width 197 height 15
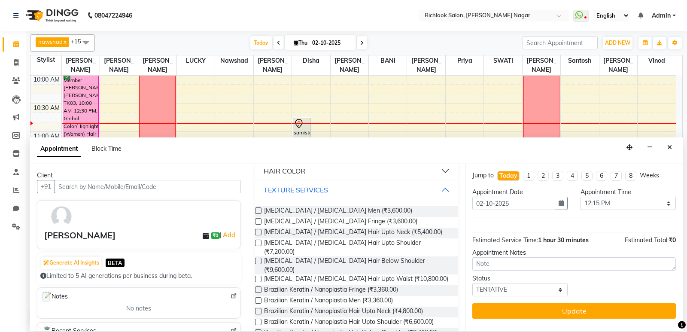
scroll to position [172, 0]
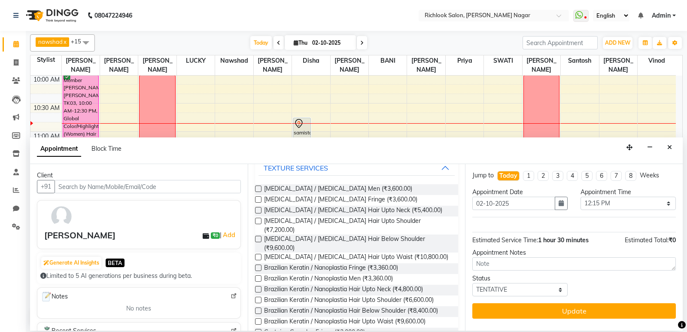
click at [258, 318] on label at bounding box center [258, 321] width 6 height 6
click at [258, 319] on input "checkbox" at bounding box center [258, 322] width 6 height 6
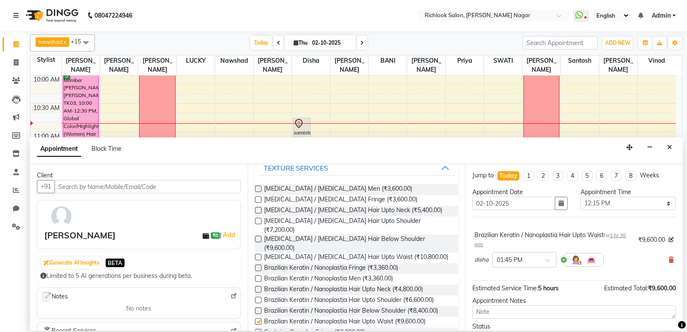
checkbox input "false"
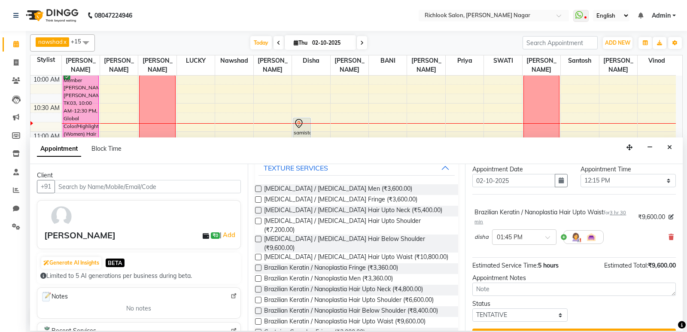
scroll to position [43, 0]
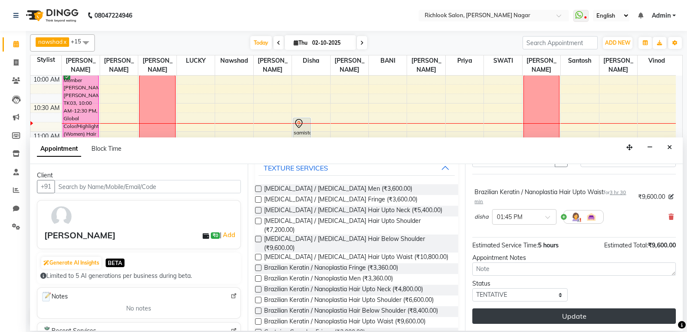
click at [385, 318] on button "Update" at bounding box center [573, 315] width 203 height 15
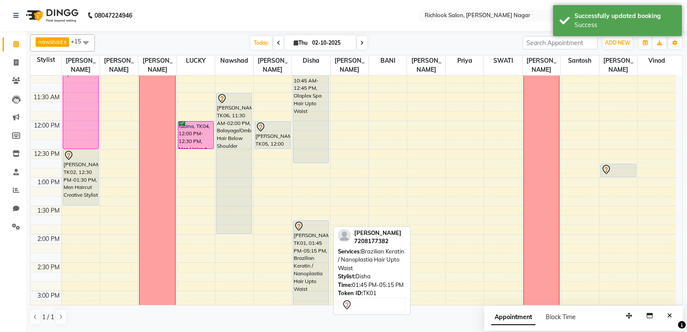
scroll to position [143, 0]
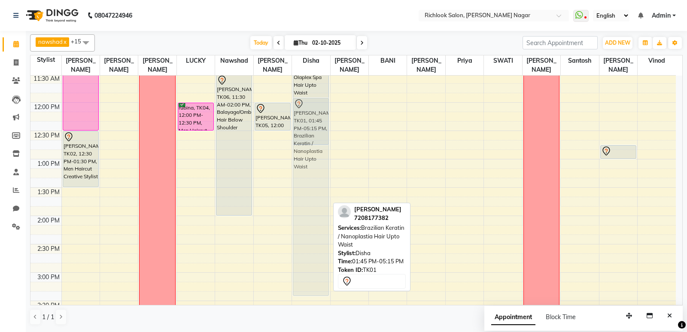
drag, startPoint x: 308, startPoint y: 257, endPoint x: 323, endPoint y: 157, distance: 100.7
click at [323, 157] on div "samista - 0766, TK07, 10:45 AM-12:45 PM, Olaplex Spa Hair Upto Waist [PERSON_NA…" at bounding box center [311, 301] width 38 height 736
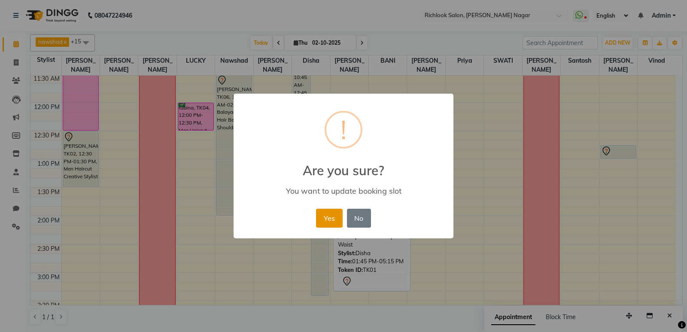
click at [330, 215] on button "Yes" at bounding box center [329, 218] width 26 height 19
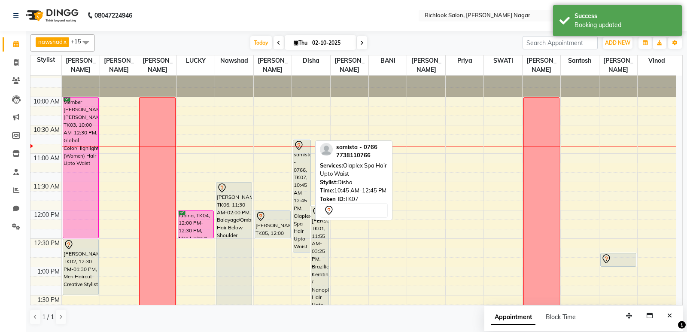
scroll to position [14, 0]
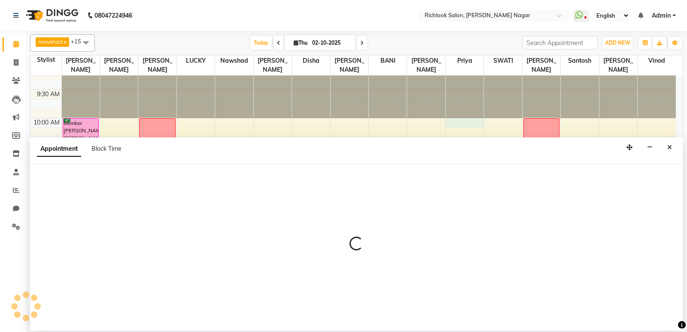
select select "54434"
select select "tentative"
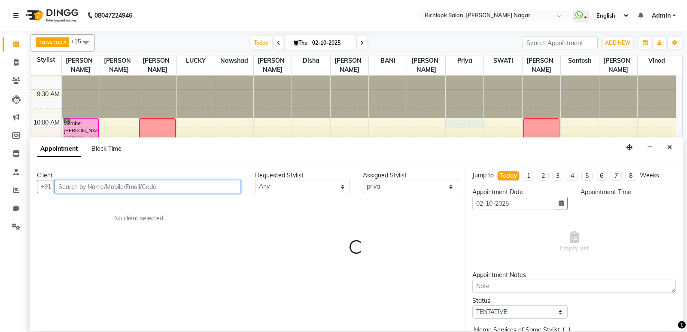
select select "600"
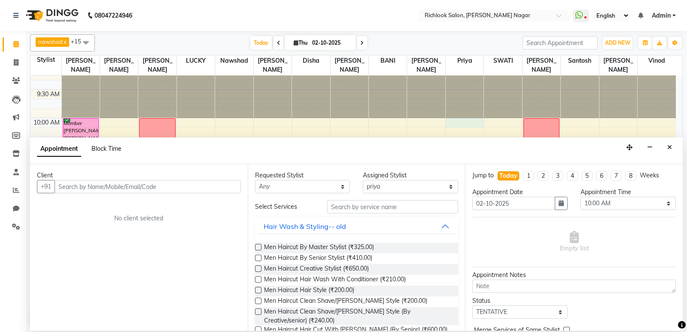
click at [98, 146] on span "Block Time" at bounding box center [106, 149] width 30 height 8
select select "54434"
select select "600"
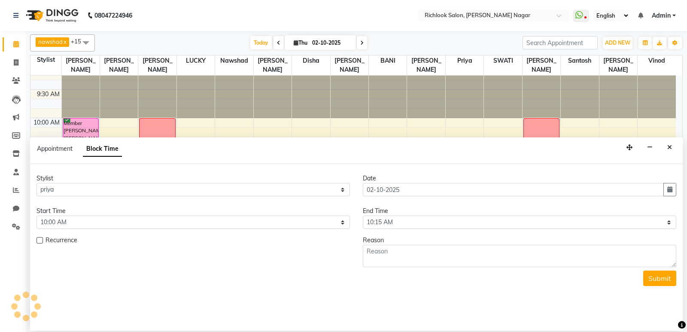
scroll to position [57, 0]
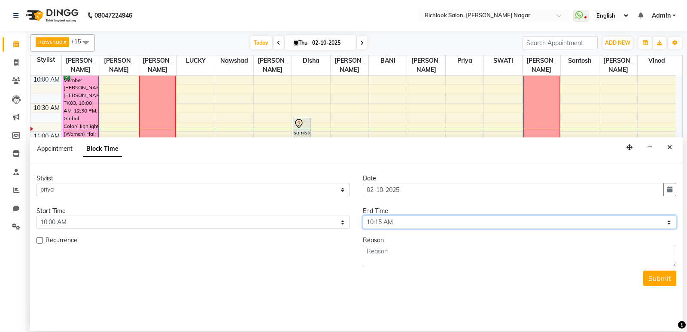
click at [385, 221] on select "Select 10:00 AM 10:15 AM 10:30 AM 10:45 AM 11:00 AM 11:15 AM 11:30 AM 11:45 AM …" at bounding box center [519, 221] width 313 height 13
select select "1290"
click at [363, 215] on select "Select 10:00 AM 10:15 AM 10:30 AM 10:45 AM 11:00 AM 11:15 AM 11:30 AM 11:45 AM …" at bounding box center [519, 221] width 313 height 13
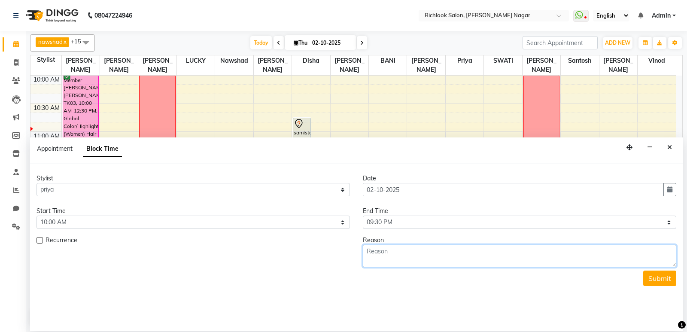
click at [385, 254] on textarea at bounding box center [519, 256] width 313 height 22
type textarea "weeek off"
click at [385, 278] on div "Stylist Select [PERSON_NAME] BANI disha [PERSON_NAME] [PERSON_NAME] [PERSON_NAM…" at bounding box center [356, 227] width 652 height 115
click at [385, 276] on button "Submit" at bounding box center [659, 277] width 33 height 15
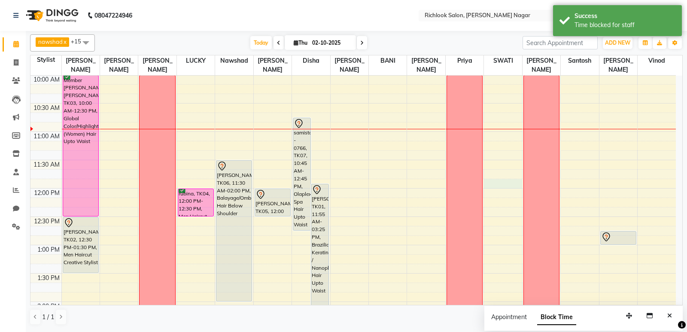
select select "93292"
select select "tentative"
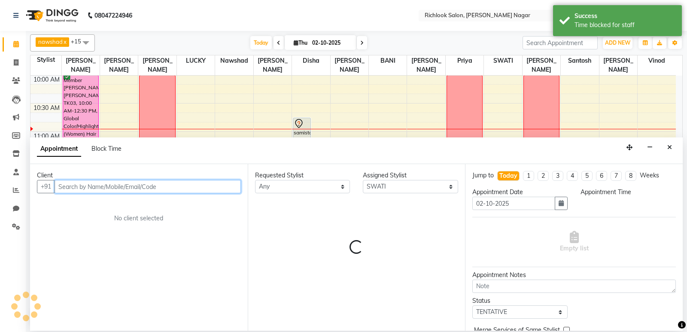
select select "705"
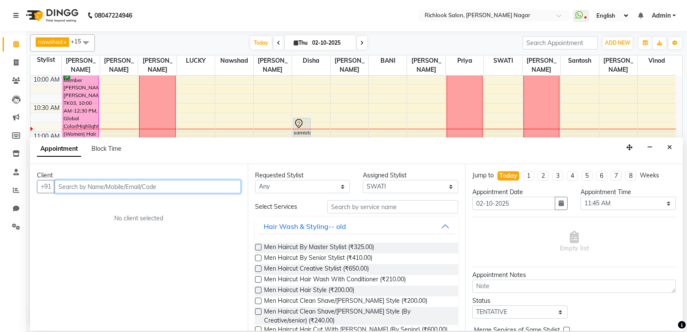
click at [91, 183] on input "text" at bounding box center [148, 186] width 186 height 13
click at [93, 183] on input "text" at bounding box center [148, 186] width 186 height 13
click at [94, 183] on input "text" at bounding box center [148, 186] width 186 height 13
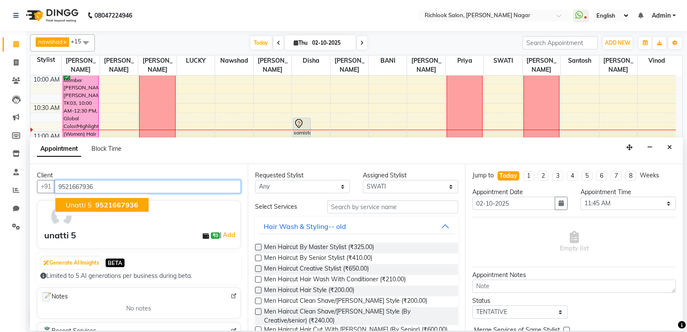
type input "9521667936"
drag, startPoint x: 318, startPoint y: 144, endPoint x: 306, endPoint y: 146, distance: 12.2
click at [306, 146] on div "Appointment Block Time" at bounding box center [356, 150] width 652 height 27
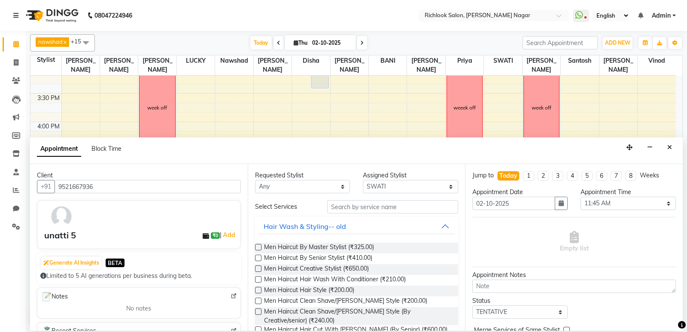
scroll to position [335, 0]
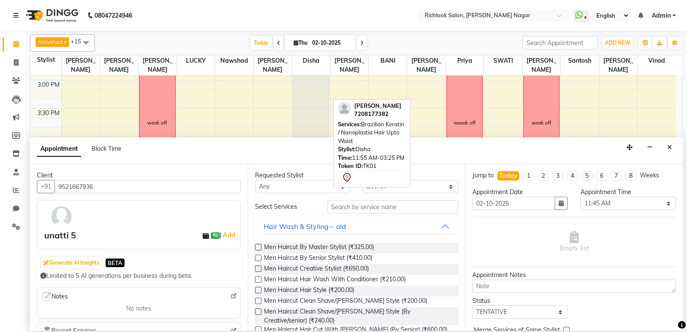
drag, startPoint x: 318, startPoint y: 81, endPoint x: 317, endPoint y: 145, distance: 64.4
click at [317, 145] on div "nawshad x disha x [PERSON_NAME] x priya x [PERSON_NAME] x [PERSON_NAME] x [PERS…" at bounding box center [356, 179] width 652 height 297
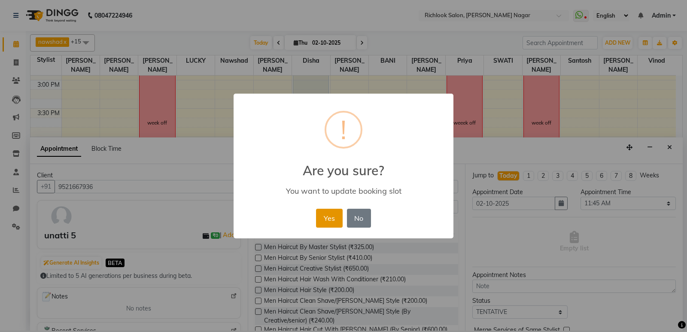
click at [337, 216] on button "Yes" at bounding box center [329, 218] width 26 height 19
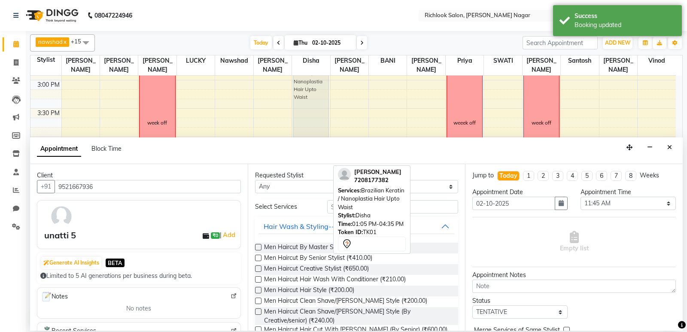
drag, startPoint x: 309, startPoint y: 88, endPoint x: 306, endPoint y: 144, distance: 56.3
click at [306, 144] on div "nawshad x disha x [PERSON_NAME] x priya x [PERSON_NAME] x [PERSON_NAME] x [PERS…" at bounding box center [356, 179] width 652 height 297
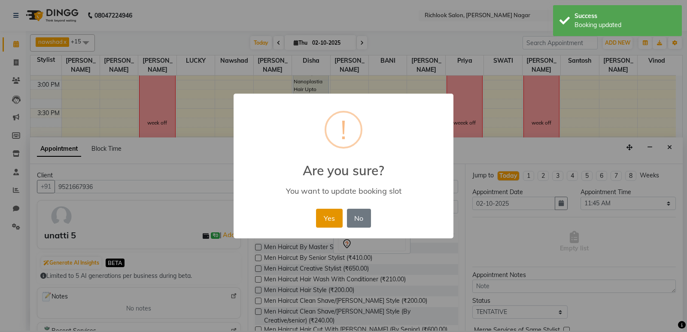
click at [329, 224] on button "Yes" at bounding box center [329, 218] width 26 height 19
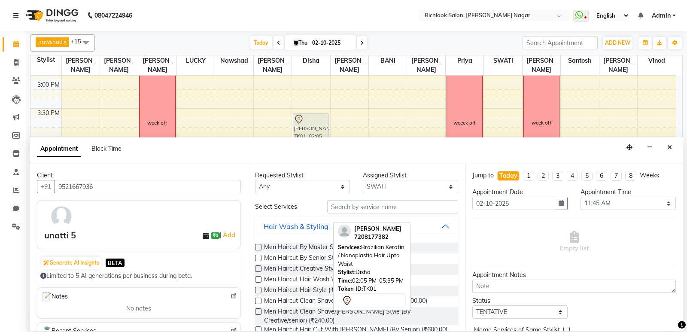
drag, startPoint x: 309, startPoint y: 79, endPoint x: 316, endPoint y: 161, distance: 81.8
click at [315, 161] on div "nawshad x disha x [PERSON_NAME] x priya x [PERSON_NAME] x [PERSON_NAME] x [PERS…" at bounding box center [356, 179] width 652 height 297
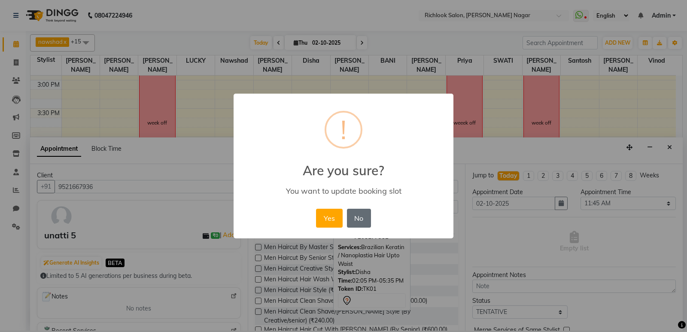
click at [357, 218] on button "No" at bounding box center [359, 218] width 24 height 19
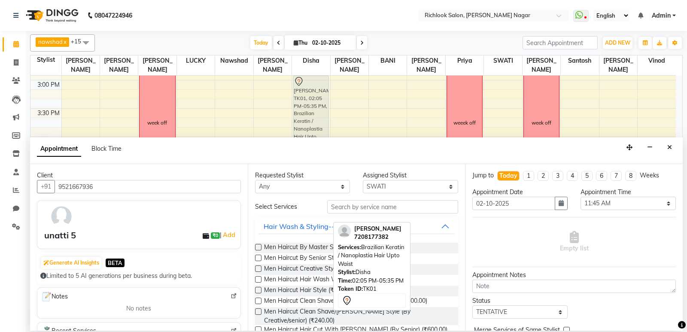
drag, startPoint x: 306, startPoint y: 80, endPoint x: 316, endPoint y: 128, distance: 48.7
click at [316, 128] on div "samista - 0766, TK07, 10:45 AM-12:45 PM, Olaplex Spa Hair Upto Waist [PERSON_NA…" at bounding box center [311, 108] width 38 height 736
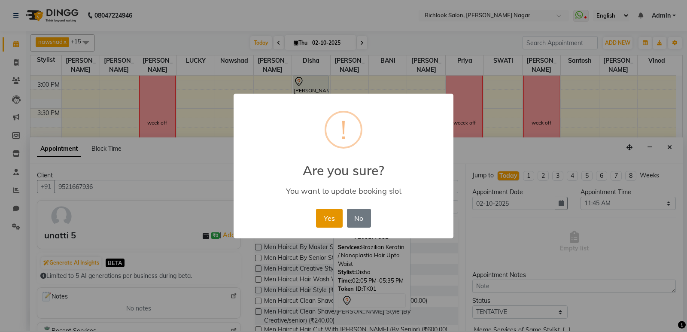
click at [325, 210] on button "Yes" at bounding box center [329, 218] width 26 height 19
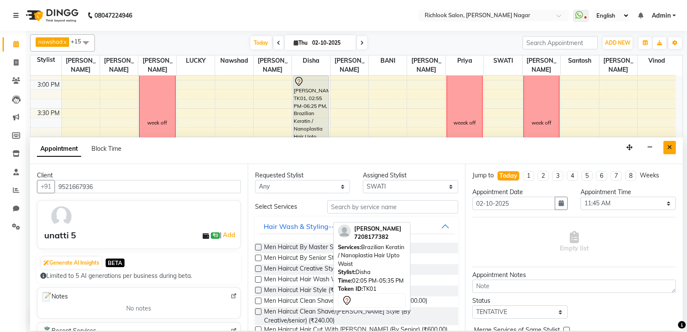
click at [385, 146] on icon "Close" at bounding box center [669, 147] width 5 height 6
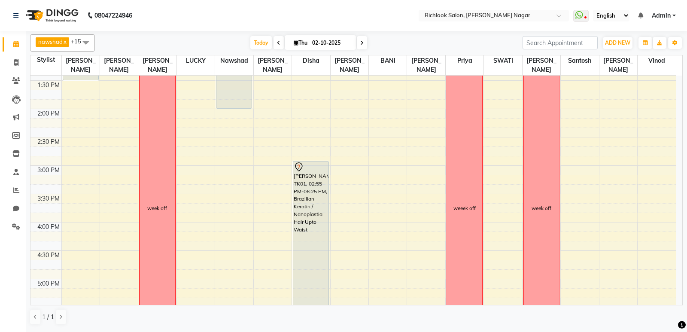
scroll to position [249, 0]
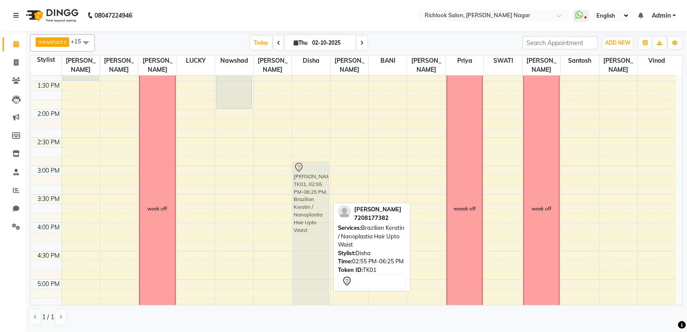
drag, startPoint x: 305, startPoint y: 197, endPoint x: 305, endPoint y: 193, distance: 4.7
click at [305, 193] on div "samista - 0766, TK07, 10:45 AM-12:45 PM, Olaplex Spa Hair Upto Waist [PERSON_NA…" at bounding box center [311, 194] width 38 height 736
click at [305, 193] on div "[PERSON_NAME], TK01, 02:55 PM-06:25 PM, Brazilian Keratin / Nanoplastia Hair Up…" at bounding box center [310, 260] width 35 height 197
select select "7"
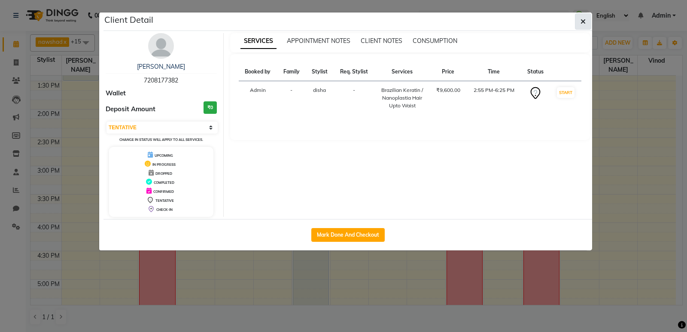
click at [385, 25] on button "button" at bounding box center [583, 21] width 16 height 16
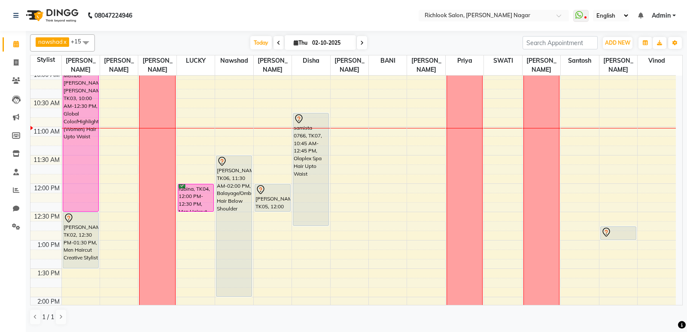
scroll to position [35, 0]
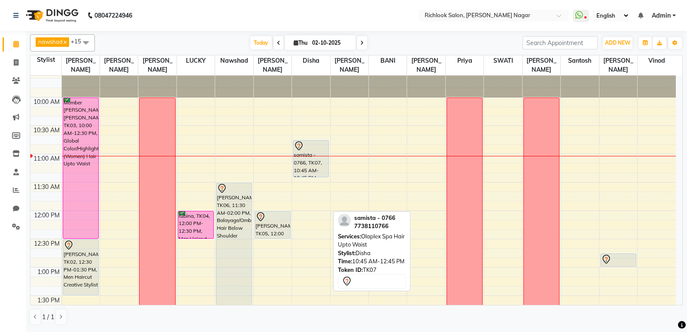
drag, startPoint x: 310, startPoint y: 251, endPoint x: 322, endPoint y: 181, distance: 70.6
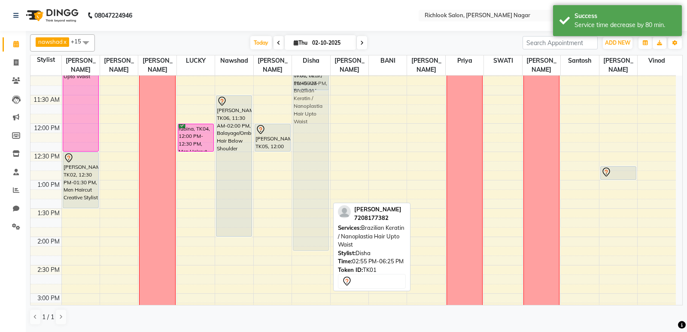
scroll to position [121, 0]
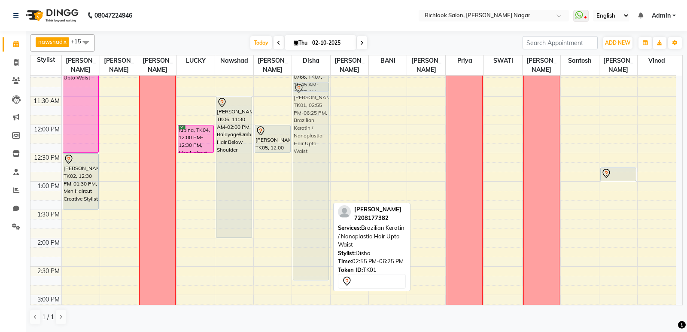
drag, startPoint x: 306, startPoint y: 238, endPoint x: 306, endPoint y: 118, distance: 119.3
click at [306, 118] on div "samista - 0766, TK07, 10:45 AM-11:25 AM, Olaplex Spa Hair Upto Waist [PERSON_NA…" at bounding box center [311, 323] width 38 height 736
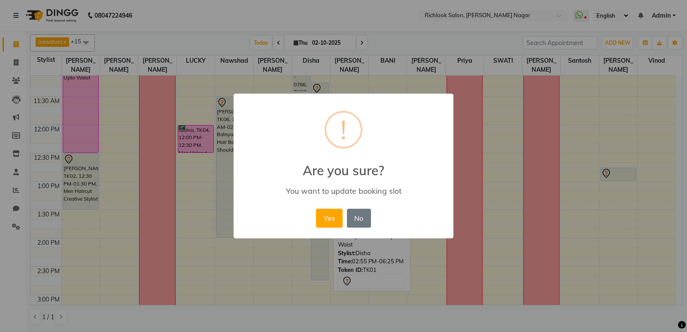
drag, startPoint x: 332, startPoint y: 216, endPoint x: 340, endPoint y: 214, distance: 8.8
click at [337, 215] on button "Yes" at bounding box center [329, 218] width 26 height 19
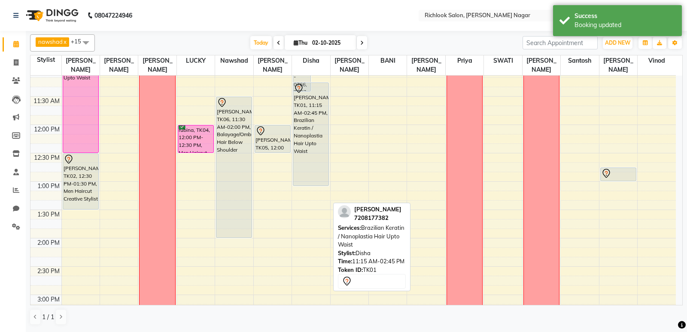
drag, startPoint x: 322, startPoint y: 278, endPoint x: 326, endPoint y: 184, distance: 94.1
click at [326, 184] on div "samista - 0766, TK07, 10:45 AM-11:25 AM, Olaplex Spa Hair Upto Waist [PERSON_NA…" at bounding box center [311, 323] width 38 height 736
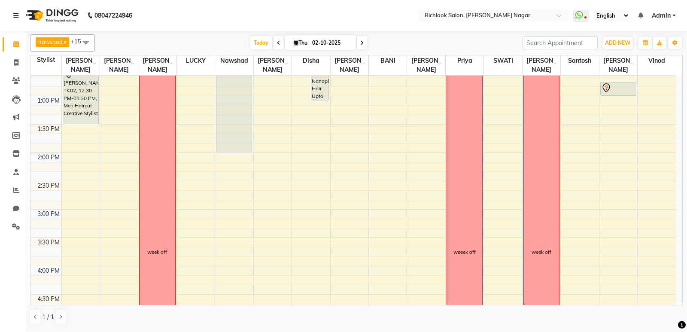
scroll to position [206, 0]
click at [304, 215] on div "9:00 AM 9:30 AM 10:00 AM 10:30 AM 11:00 AM 11:30 AM 12:00 PM 12:30 PM 1:00 PM 1…" at bounding box center [352, 237] width 645 height 736
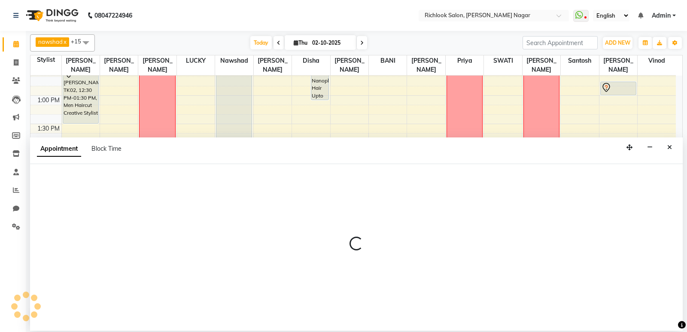
select select "54429"
select select "900"
select select "tentative"
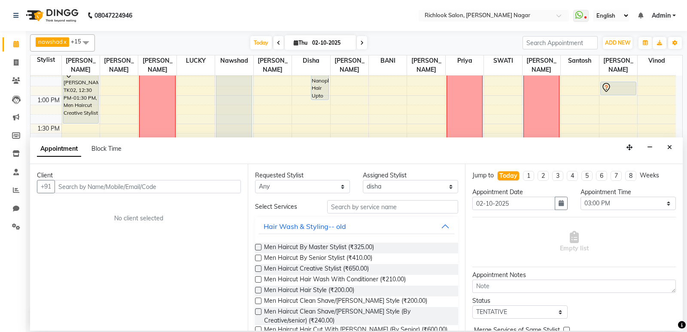
click at [169, 189] on input "text" at bounding box center [148, 186] width 186 height 13
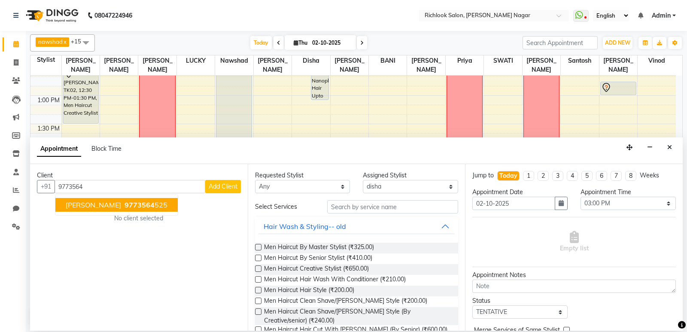
click at [132, 203] on span "9773564" at bounding box center [139, 204] width 30 height 9
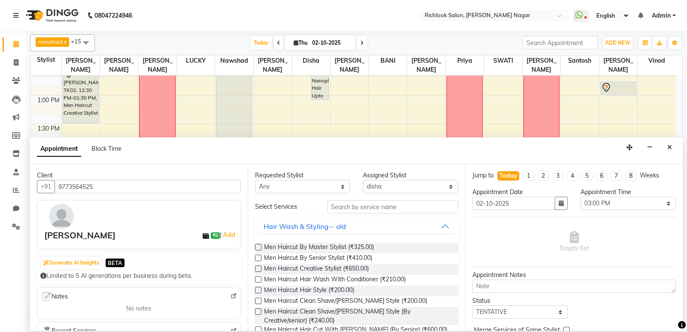
type input "9773564525"
click at [385, 209] on input "text" at bounding box center [392, 206] width 131 height 13
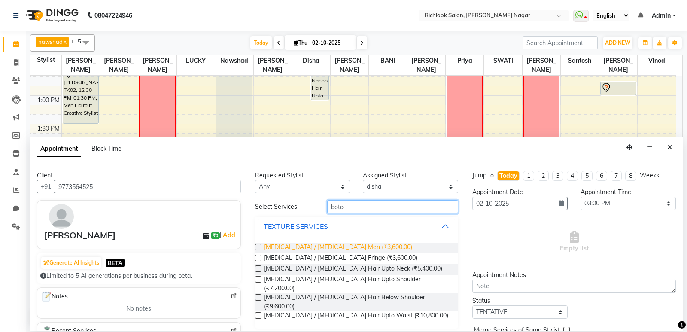
type input "boto"
click at [296, 247] on span "[MEDICAL_DATA] / [MEDICAL_DATA] Men (₹3,600.00)" at bounding box center [338, 248] width 148 height 11
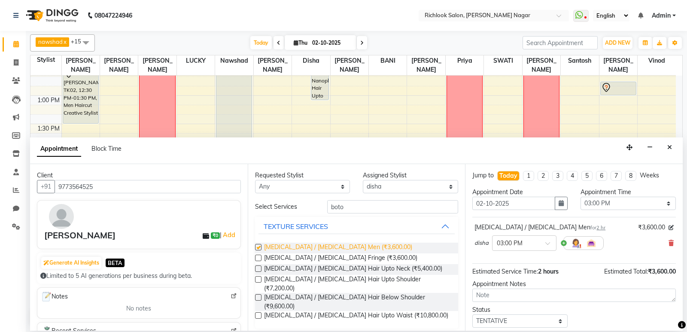
checkbox input "false"
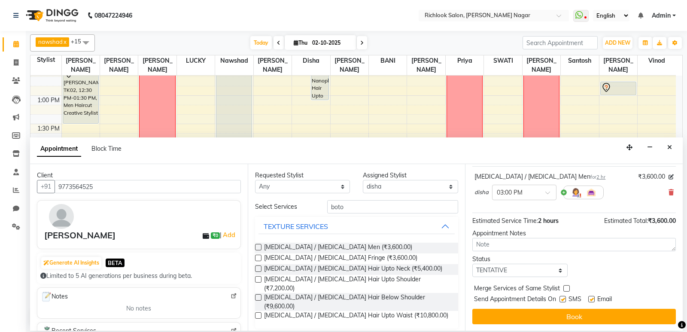
scroll to position [51, 0]
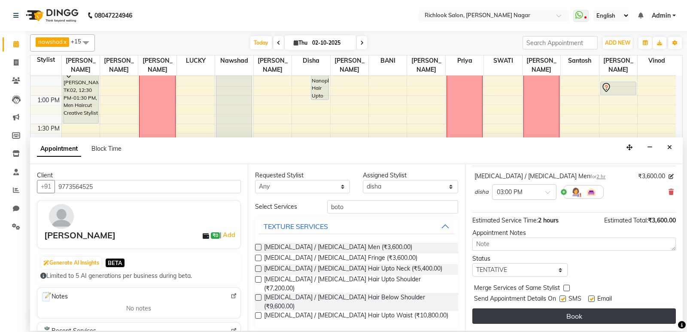
click at [385, 317] on button "Book" at bounding box center [573, 315] width 203 height 15
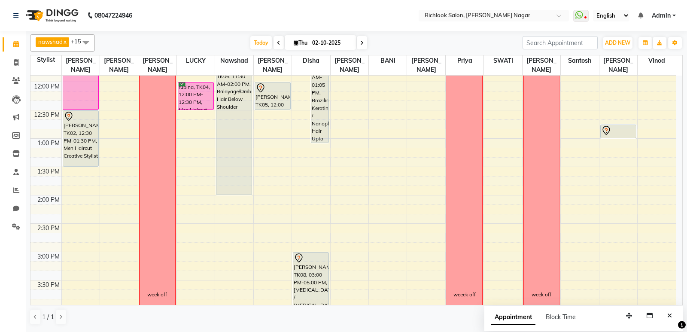
scroll to position [121, 0]
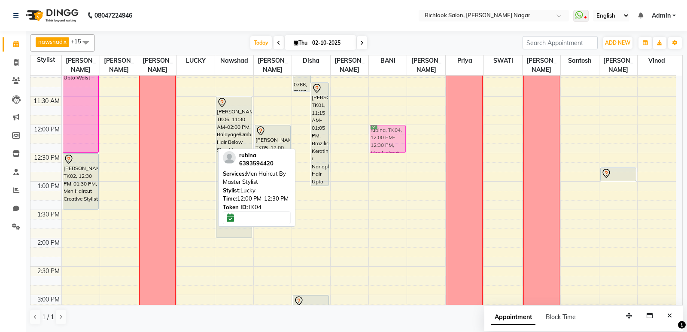
drag, startPoint x: 200, startPoint y: 141, endPoint x: 397, endPoint y: 137, distance: 196.2
click at [385, 137] on tr "Member [PERSON_NAME] [PERSON_NAME], TK03, 10:00 AM-12:30 PM, Global Color/Highl…" at bounding box center [352, 323] width 645 height 736
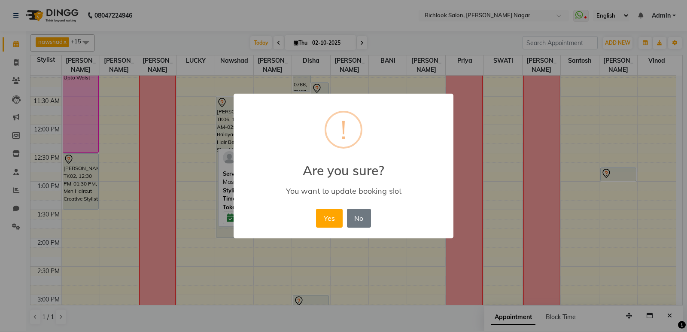
click at [329, 216] on button "Yes" at bounding box center [329, 218] width 26 height 19
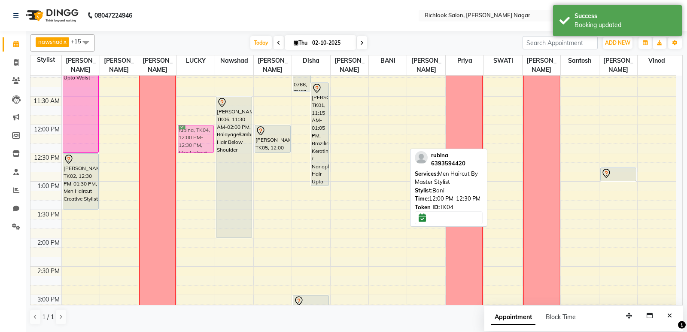
drag, startPoint x: 391, startPoint y: 136, endPoint x: 214, endPoint y: 132, distance: 176.5
click at [209, 132] on tr "Member [PERSON_NAME] [PERSON_NAME], TK03, 10:00 AM-12:30 PM, Global Color/Highl…" at bounding box center [352, 323] width 645 height 736
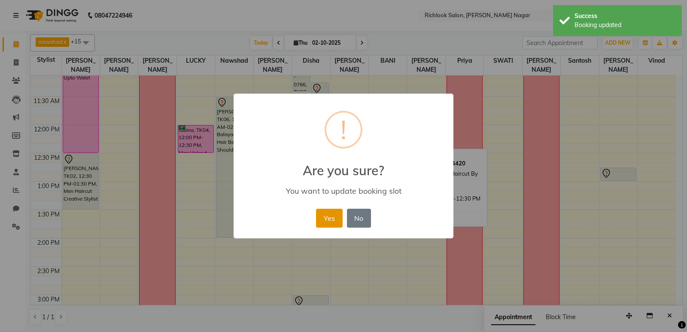
click at [320, 218] on button "Yes" at bounding box center [329, 218] width 26 height 19
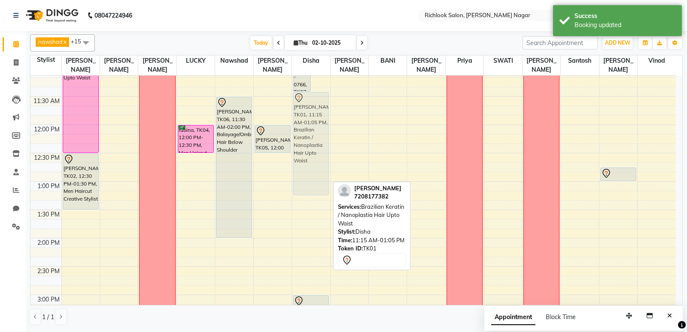
drag, startPoint x: 322, startPoint y: 124, endPoint x: 318, endPoint y: 132, distance: 8.5
click at [318, 132] on div "samista - 0766, TK07, 10:45 AM-11:25 AM, Olaplex Spa Hair Upto Waist [PERSON_NA…" at bounding box center [311, 323] width 38 height 736
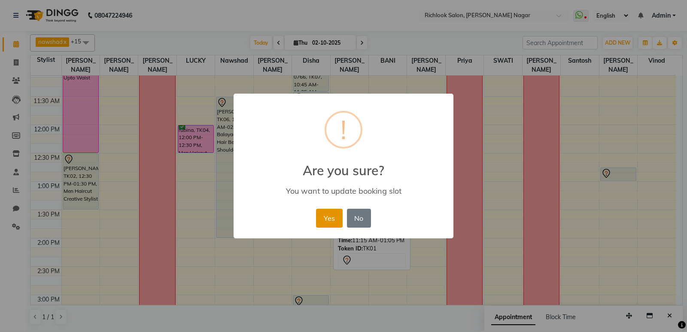
click at [333, 216] on button "Yes" at bounding box center [329, 218] width 26 height 19
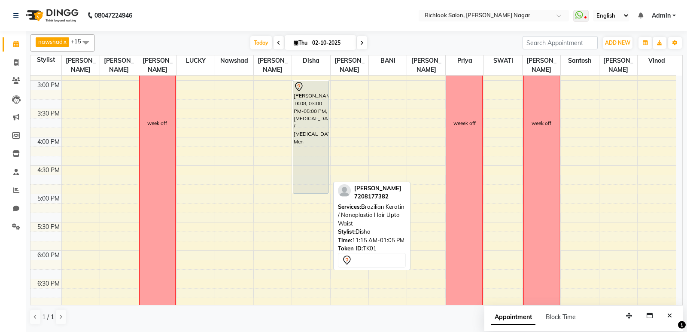
scroll to position [335, 0]
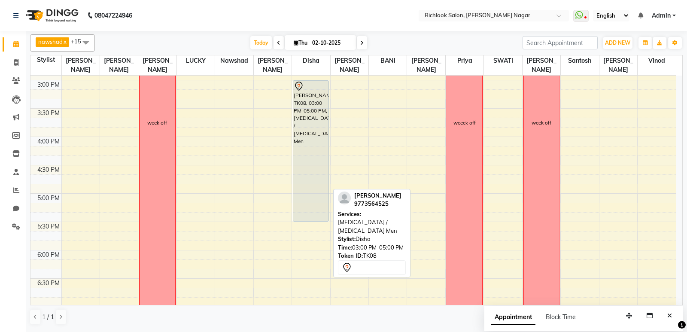
drag, startPoint x: 310, startPoint y: 192, endPoint x: 307, endPoint y: 218, distance: 26.8
click at [307, 218] on div "samista - 0766, TK07, 10:45 AM-11:25 AM, Olaplex Spa Hair Upto Waist [PERSON_NA…" at bounding box center [311, 108] width 38 height 736
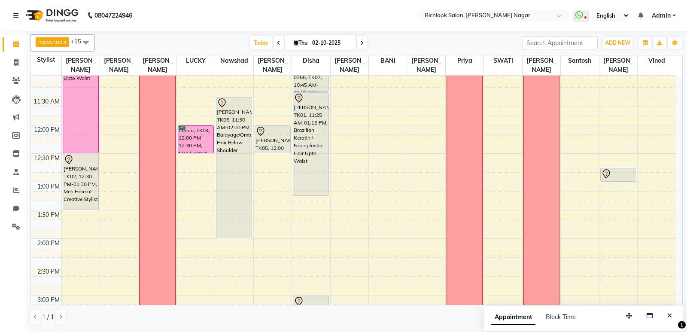
scroll to position [121, 0]
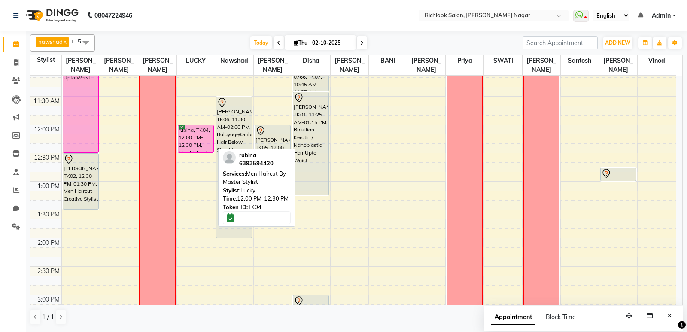
click at [195, 140] on div "rubina, TK04, 12:00 PM-12:30 PM, Men Haircut By Master Stylist" at bounding box center [195, 138] width 35 height 27
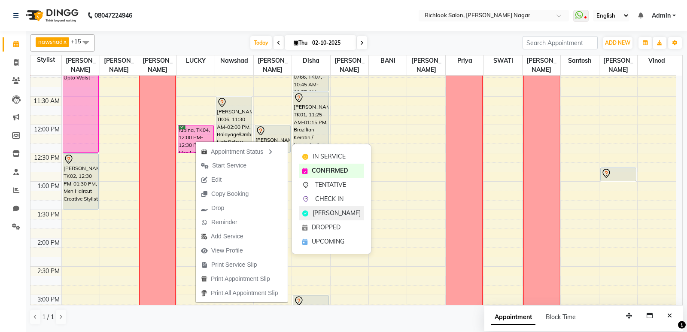
click at [330, 212] on span "[PERSON_NAME]" at bounding box center [337, 213] width 48 height 9
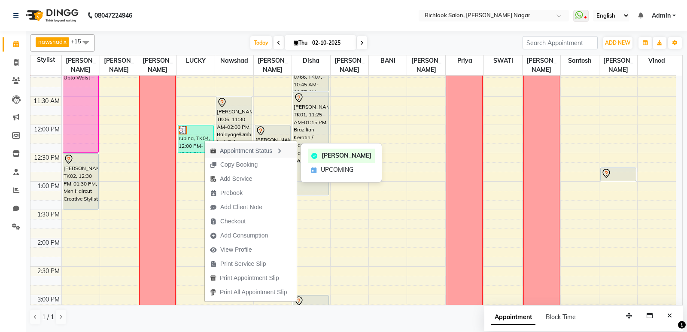
click at [254, 151] on div "Appointment Status" at bounding box center [251, 150] width 92 height 15
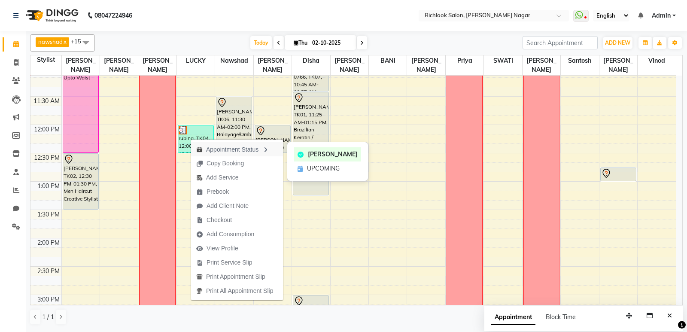
click at [205, 147] on div "Appointment Status" at bounding box center [237, 149] width 92 height 15
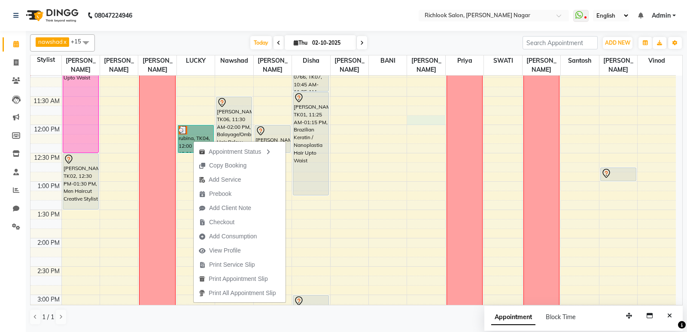
click at [385, 120] on div "9:00 AM 9:30 AM 10:00 AM 10:30 AM 11:00 AM 11:30 AM 12:00 PM 12:30 PM 1:00 PM 1…" at bounding box center [352, 323] width 645 height 736
select select "54433"
select select "tentative"
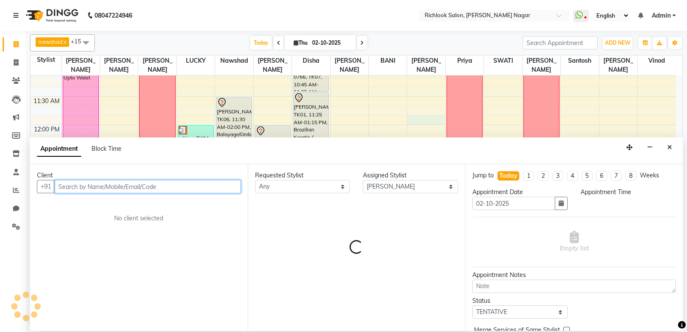
select select "705"
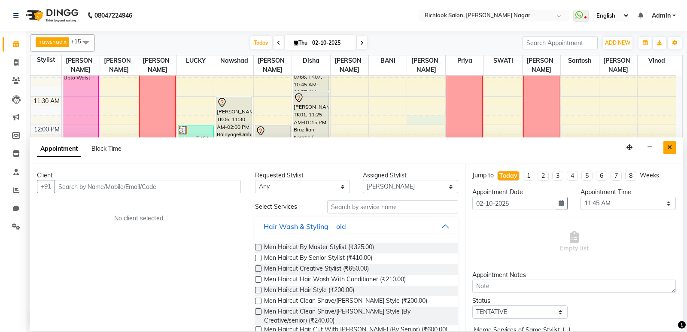
click at [385, 146] on icon "Close" at bounding box center [669, 147] width 5 height 6
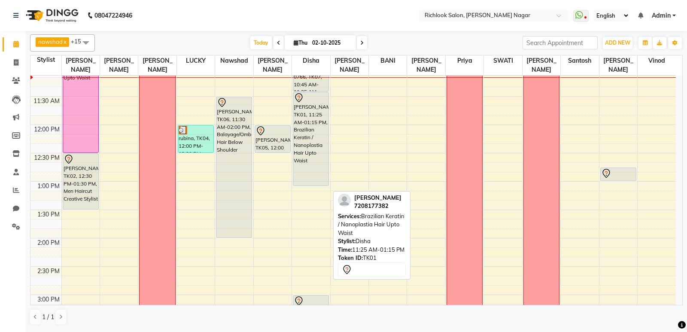
drag, startPoint x: 308, startPoint y: 194, endPoint x: 310, endPoint y: 182, distance: 12.2
click at [310, 182] on div "samista - 0766, TK07, 10:45 AM-11:25 AM, Olaplex Spa Hair Upto Waist [PERSON_NA…" at bounding box center [311, 323] width 38 height 736
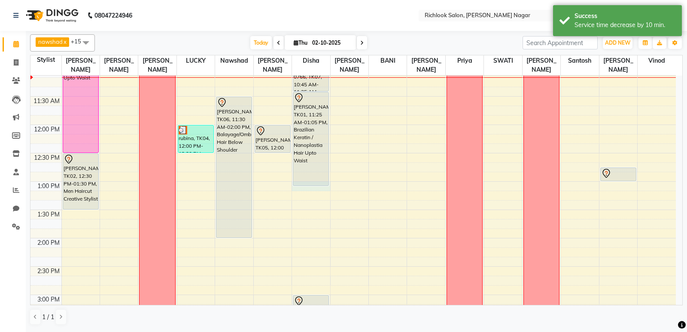
click at [307, 188] on div "9:00 AM 9:30 AM 10:00 AM 10:30 AM 11:00 AM 11:30 AM 12:00 PM 12:30 PM 1:00 PM 1…" at bounding box center [352, 323] width 645 height 736
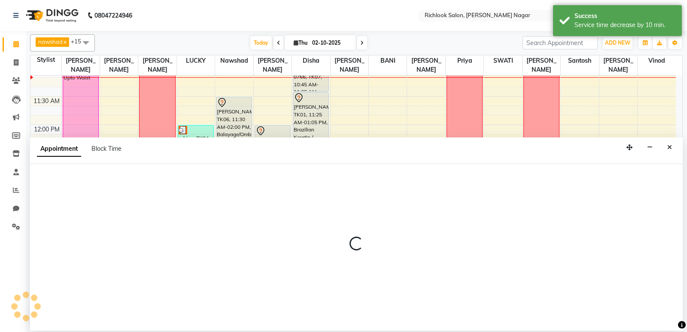
select select "54429"
select select "tentative"
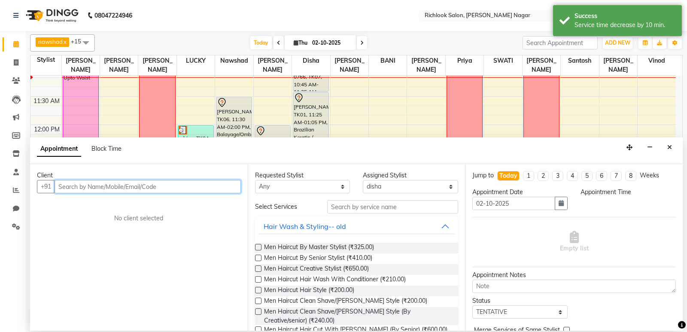
select select "780"
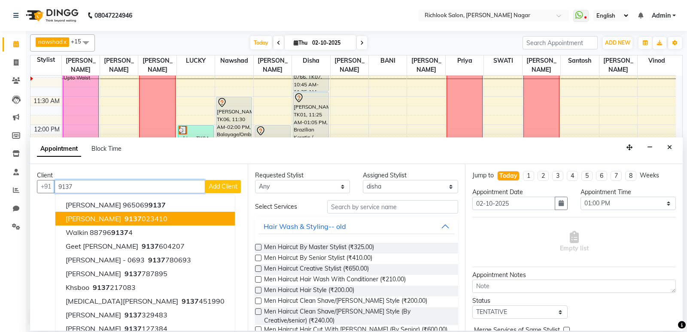
click at [143, 217] on ngb-highlight "9137 023410" at bounding box center [145, 218] width 45 height 9
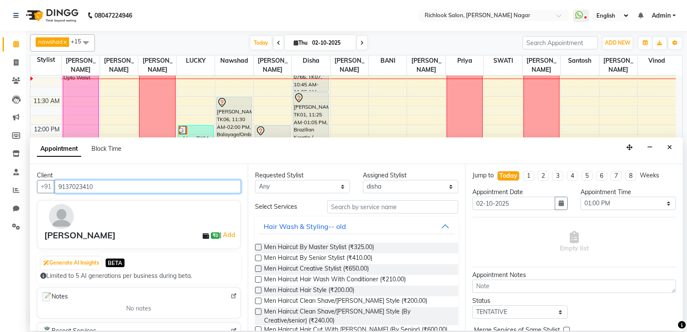
type input "9137023410"
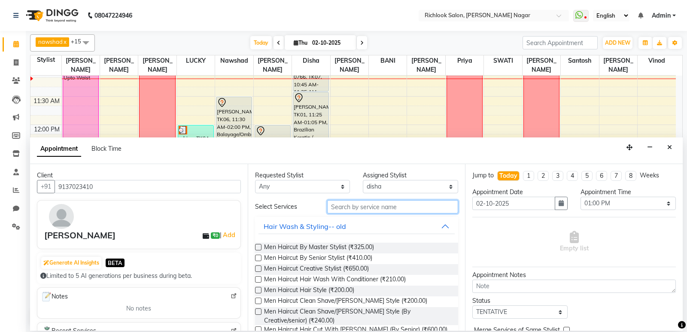
click at [385, 207] on input "text" at bounding box center [392, 206] width 131 height 13
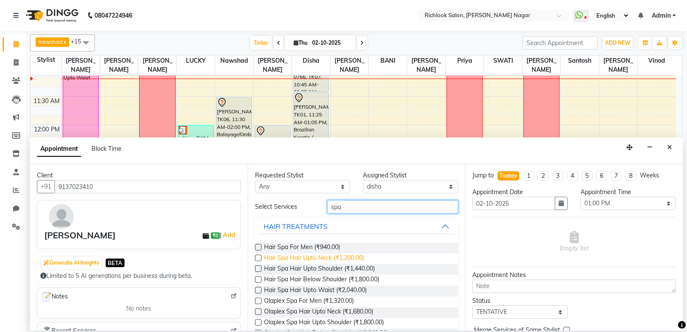
type input "spa"
click at [290, 260] on span "Hair Spa Hair Upto Neck (₹1,200.00)" at bounding box center [314, 258] width 100 height 11
checkbox input "false"
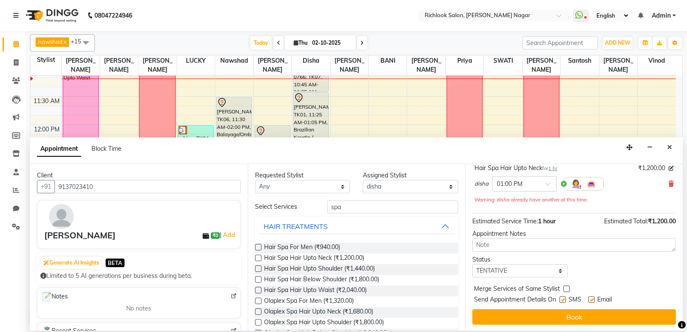
scroll to position [60, 0]
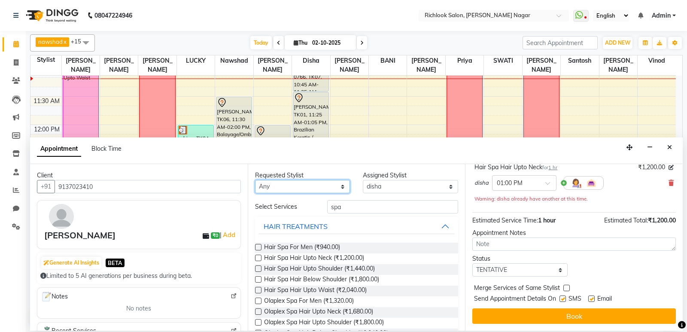
click at [302, 187] on select "Any [PERSON_NAME] BANI disha [PERSON_NAME] [PERSON_NAME] [PERSON_NAME] [PERSON_…" at bounding box center [302, 186] width 95 height 13
select select "54429"
click at [255, 180] on select "Any [PERSON_NAME] BANI disha [PERSON_NAME] [PERSON_NAME] [PERSON_NAME] [PERSON_…" at bounding box center [302, 186] width 95 height 13
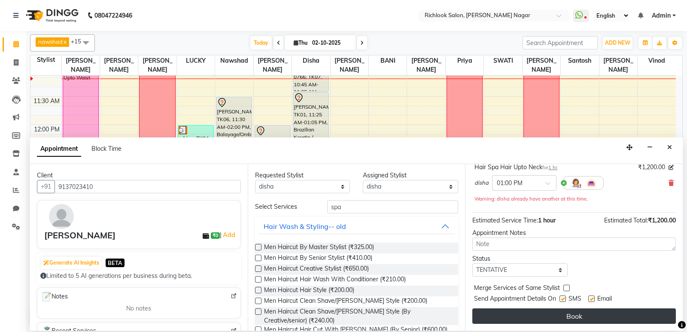
click at [385, 320] on button "Book" at bounding box center [573, 315] width 203 height 15
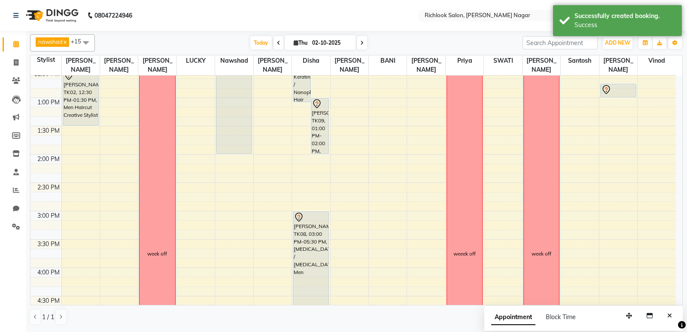
scroll to position [206, 0]
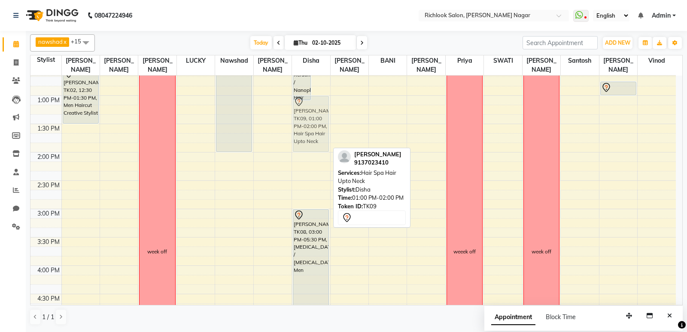
click at [325, 110] on div "[PERSON_NAME], TK01, 11:25 AM-01:05 PM, Brazilian Keratin / Nanoplastia Hair Up…" at bounding box center [311, 237] width 38 height 736
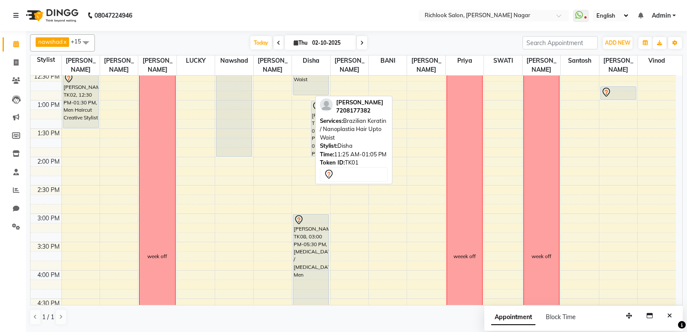
scroll to position [201, 0]
click at [303, 95] on div "[PERSON_NAME], TK01, 11:25 AM-01:05 PM, Brazilian Keratin / Nanoplastia Hair Up…" at bounding box center [311, 242] width 38 height 736
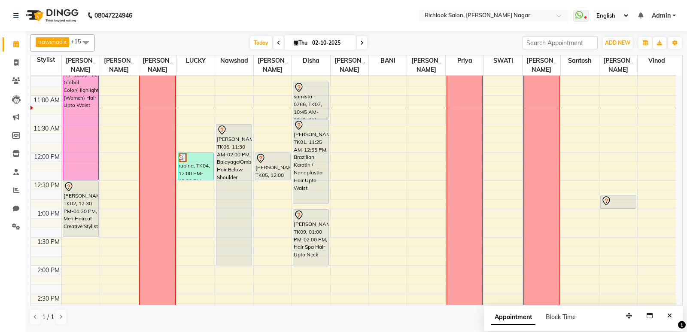
scroll to position [73, 0]
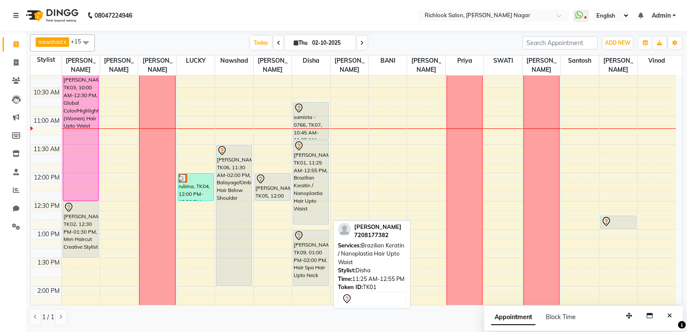
click at [313, 173] on div "[PERSON_NAME], TK01, 11:25 AM-12:55 PM, Brazilian Keratin / Nanoplastia Hair Up…" at bounding box center [310, 182] width 35 height 84
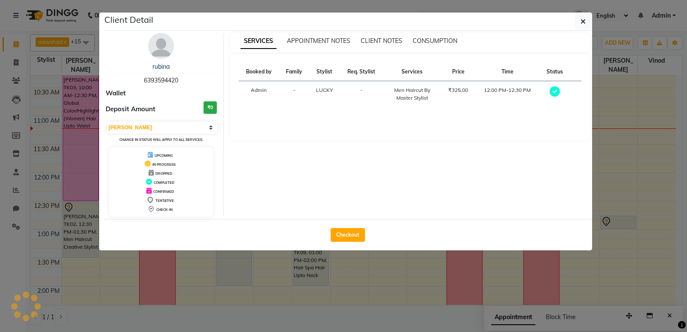
select select "7"
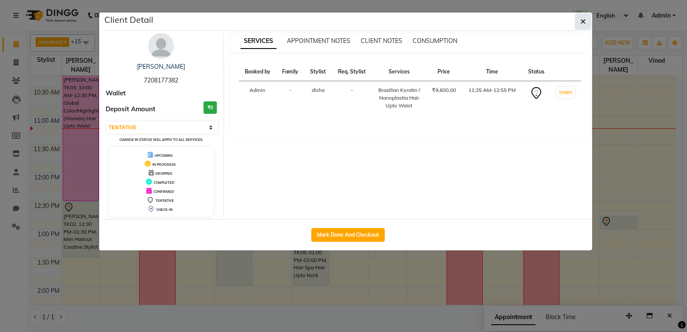
click at [385, 19] on icon "button" at bounding box center [582, 21] width 5 height 7
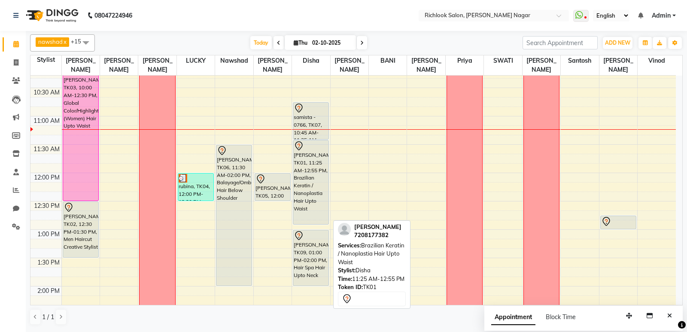
click at [317, 170] on div "[PERSON_NAME], TK01, 11:25 AM-12:55 PM, Brazilian Keratin / Nanoplastia Hair Up…" at bounding box center [310, 182] width 35 height 84
select select "7"
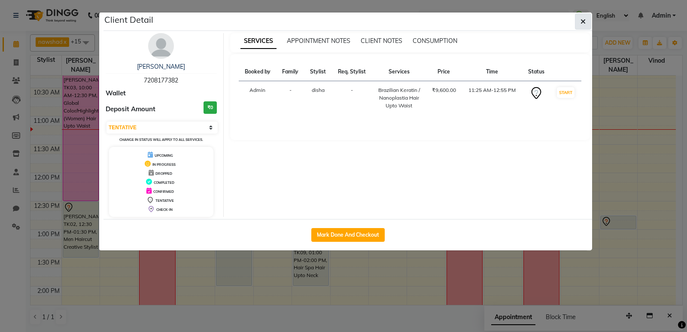
click at [385, 17] on span "button" at bounding box center [582, 21] width 5 height 9
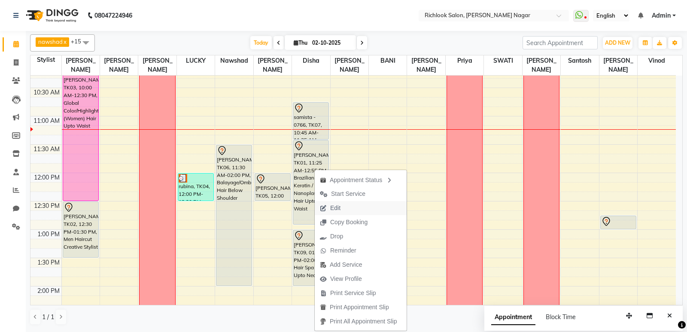
click at [348, 208] on button "Edit" at bounding box center [361, 208] width 92 height 14
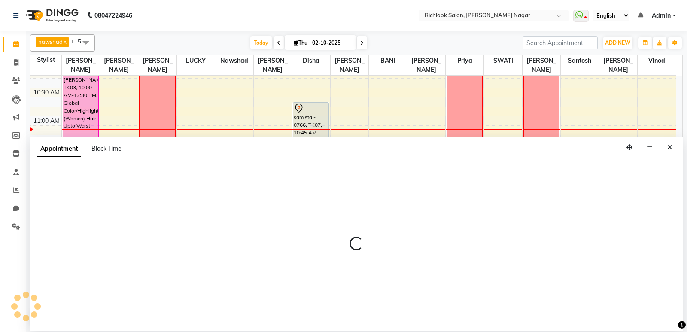
select select "54429"
select select "tentative"
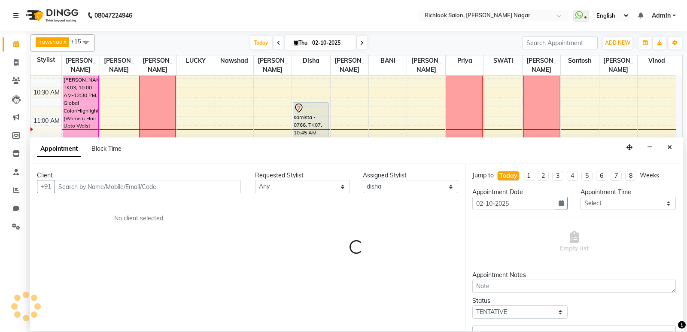
scroll to position [114, 0]
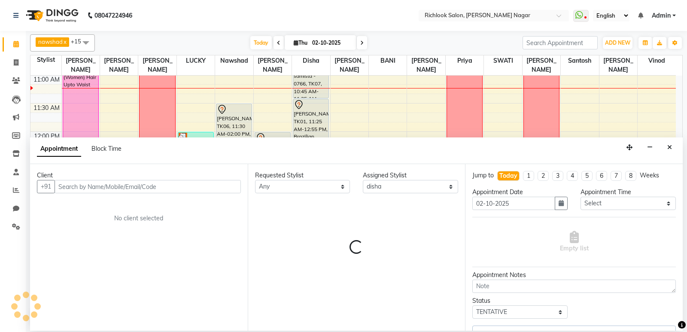
select select "3446"
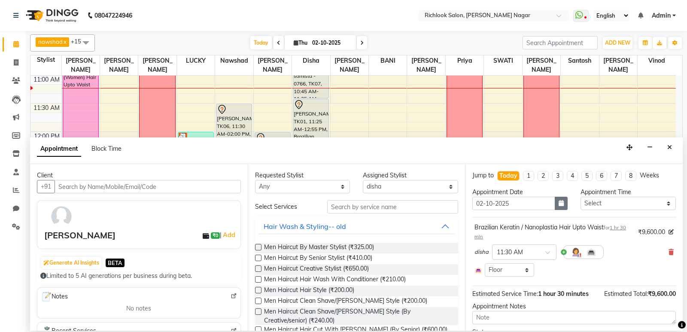
click at [385, 204] on button "button" at bounding box center [561, 203] width 13 height 13
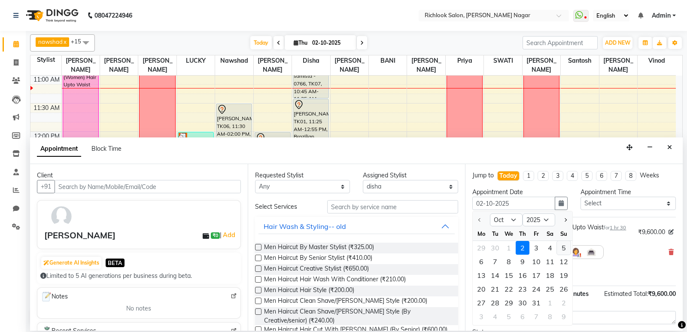
click at [385, 247] on div "5" at bounding box center [564, 248] width 14 height 14
type input "05-10-2025"
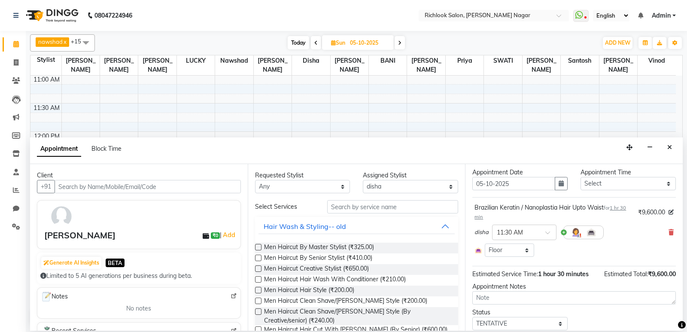
scroll to position [49, 0]
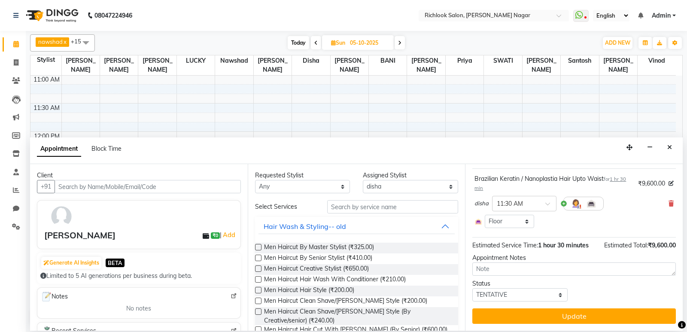
click at [385, 316] on button "Update" at bounding box center [573, 315] width 203 height 15
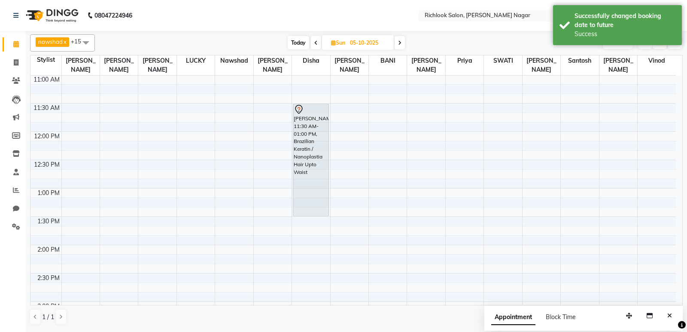
drag, startPoint x: 310, startPoint y: 186, endPoint x: 309, endPoint y: 211, distance: 24.9
click at [309, 211] on div "[PERSON_NAME], 11:30 AM-01:00 PM, Brazilian Keratin / Nanoplastia Hair Upto Wai…" at bounding box center [311, 330] width 38 height 736
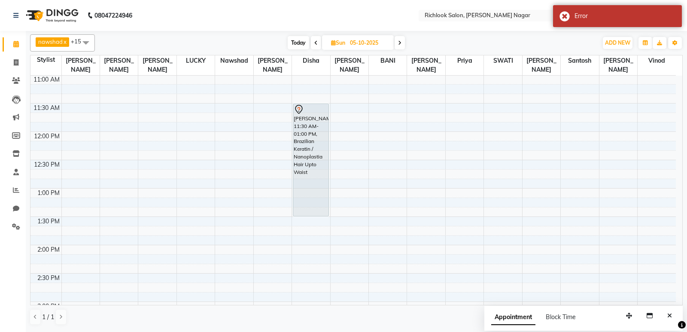
click at [303, 41] on span "Today" at bounding box center [298, 42] width 21 height 13
type input "02-10-2025"
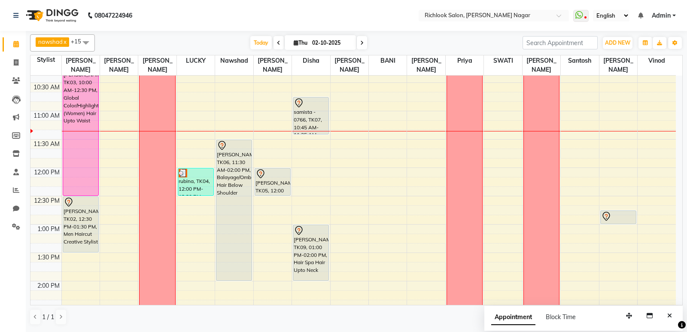
scroll to position [278, 0]
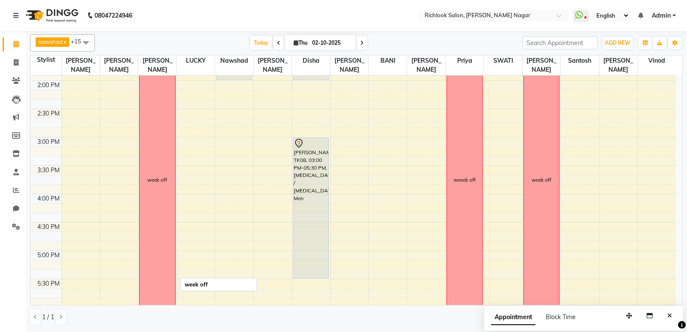
click at [187, 112] on div "9:00 AM 9:30 AM 10:00 AM 10:30 AM 11:00 AM 11:30 AM 12:00 PM 12:30 PM 1:00 PM 1…" at bounding box center [352, 165] width 645 height 736
drag, startPoint x: 190, startPoint y: 112, endPoint x: 196, endPoint y: 112, distance: 5.6
click at [196, 112] on div "9:00 AM 9:30 AM 10:00 AM 10:30 AM 11:00 AM 11:30 AM 12:00 PM 12:30 PM 1:00 PM 1…" at bounding box center [352, 165] width 645 height 736
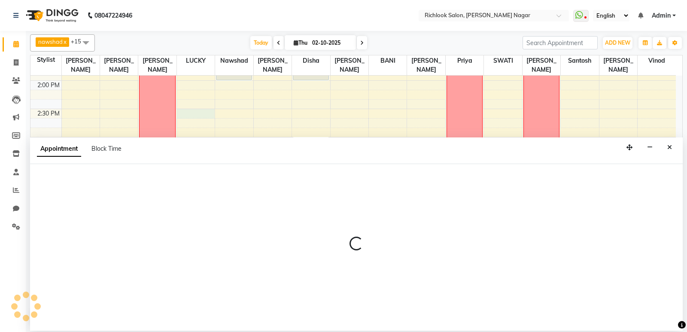
select select "93286"
select select "870"
select select "tentative"
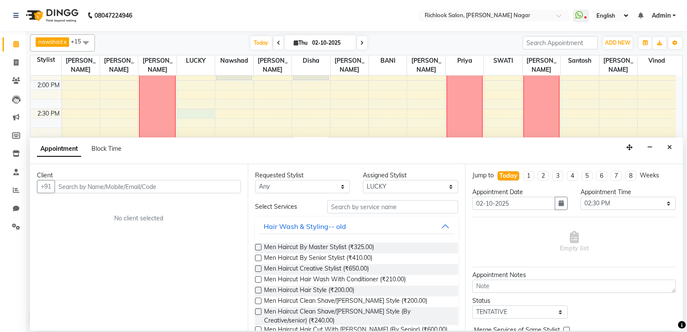
click at [0, 186] on li "Reports" at bounding box center [13, 190] width 26 height 18
click at [273, 150] on div "Appointment Block Time" at bounding box center [356, 150] width 652 height 27
click at [385, 147] on icon "Close" at bounding box center [669, 147] width 5 height 6
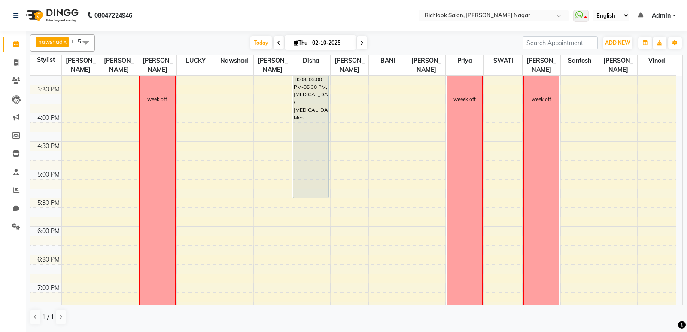
scroll to position [378, 0]
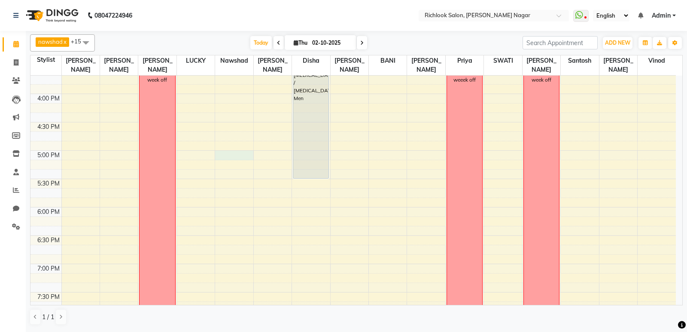
click at [234, 155] on div "9:00 AM 9:30 AM 10:00 AM 10:30 AM 11:00 AM 11:30 AM 12:00 PM 12:30 PM 1:00 PM 1…" at bounding box center [352, 65] width 645 height 736
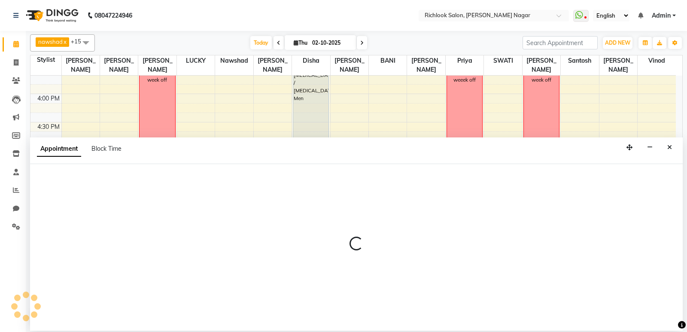
select select "65653"
select select "1020"
select select "tentative"
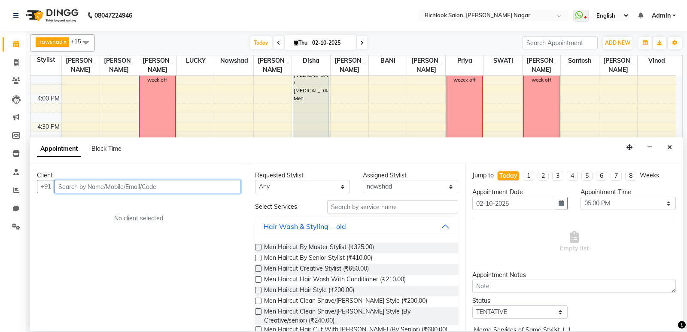
click at [85, 186] on input "text" at bounding box center [148, 186] width 186 height 13
type input "7415775325"
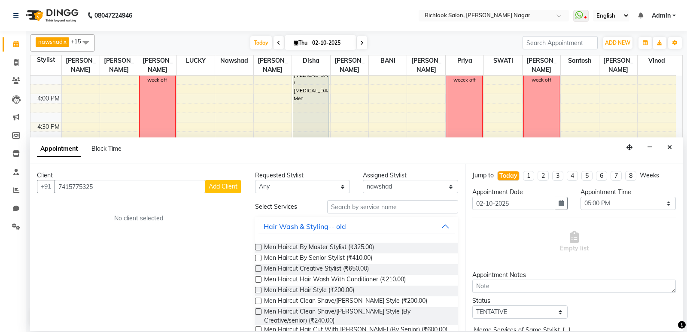
click at [226, 190] on button "Add Client" at bounding box center [223, 186] width 36 height 13
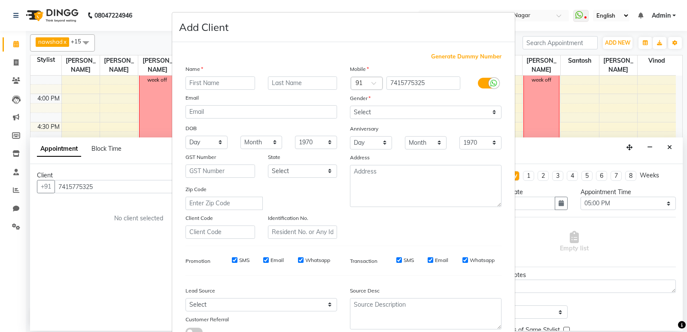
click at [205, 82] on input "text" at bounding box center [220, 82] width 70 height 13
type input "suprbha"
drag, startPoint x: 388, startPoint y: 115, endPoint x: 384, endPoint y: 118, distance: 4.9
click at [385, 115] on select "Select [DEMOGRAPHIC_DATA] [DEMOGRAPHIC_DATA] Other Prefer Not To Say" at bounding box center [426, 112] width 152 height 13
select select "[DEMOGRAPHIC_DATA]"
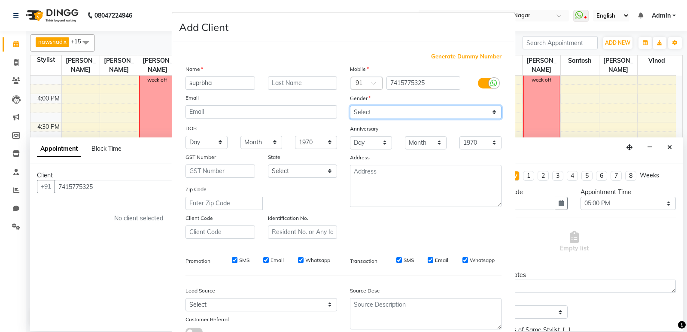
click at [350, 106] on select "Select [DEMOGRAPHIC_DATA] [DEMOGRAPHIC_DATA] Other Prefer Not To Say" at bounding box center [426, 112] width 152 height 13
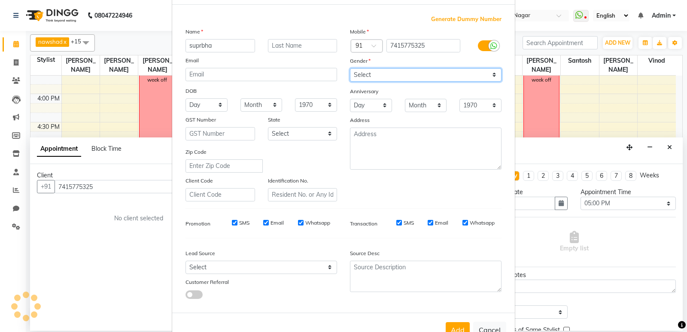
scroll to position [64, 0]
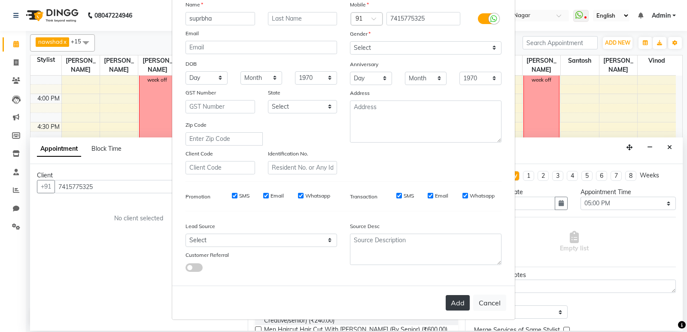
click at [385, 301] on button "Add" at bounding box center [458, 302] width 24 height 15
select select
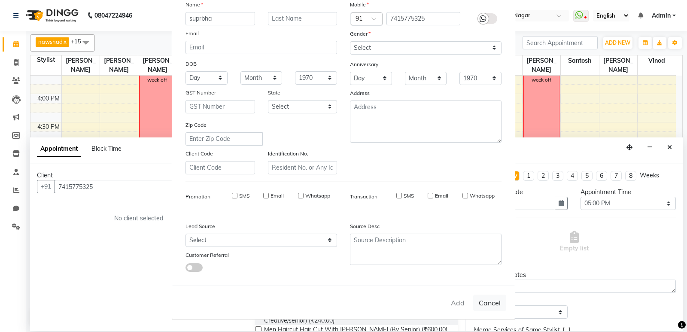
select select
checkbox input "false"
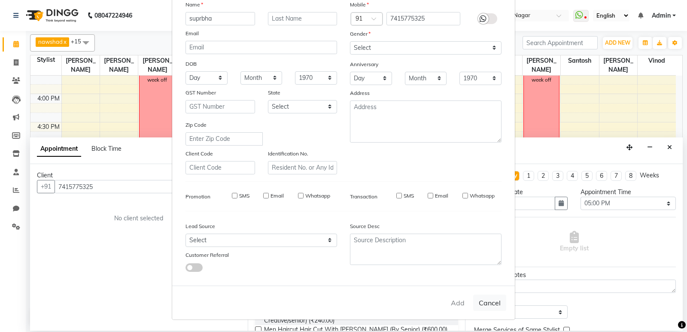
checkbox input "false"
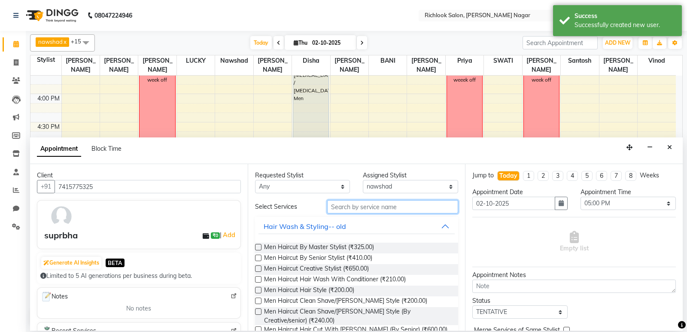
click at [360, 204] on input "text" at bounding box center [392, 206] width 131 height 13
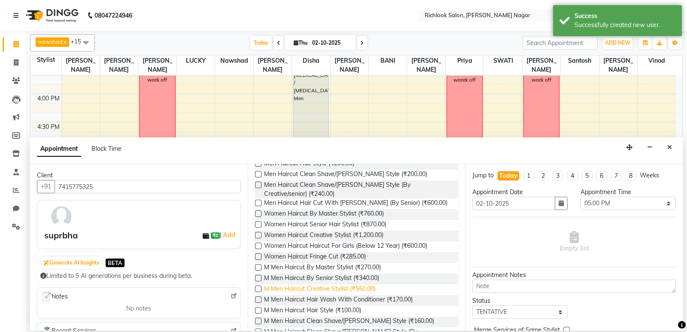
scroll to position [129, 0]
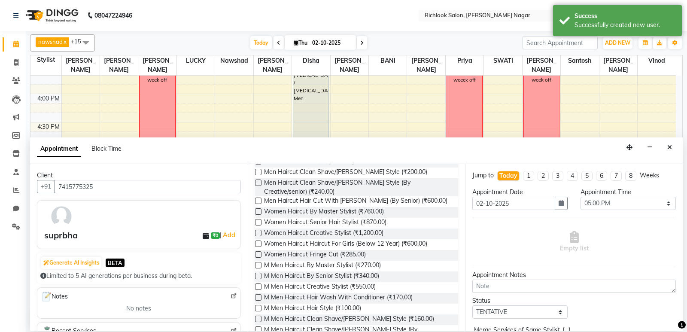
type input "hairc"
click at [258, 224] on label at bounding box center [258, 222] width 6 height 6
click at [258, 224] on input "checkbox" at bounding box center [258, 223] width 6 height 6
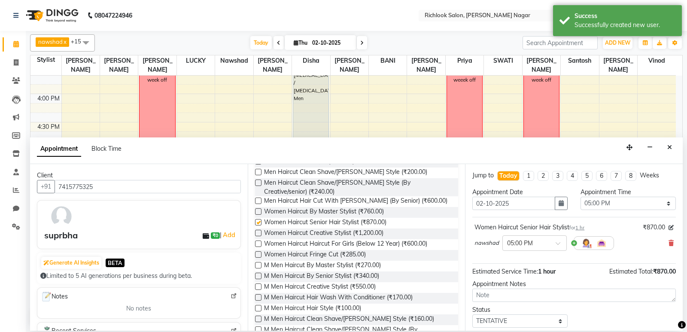
checkbox input "false"
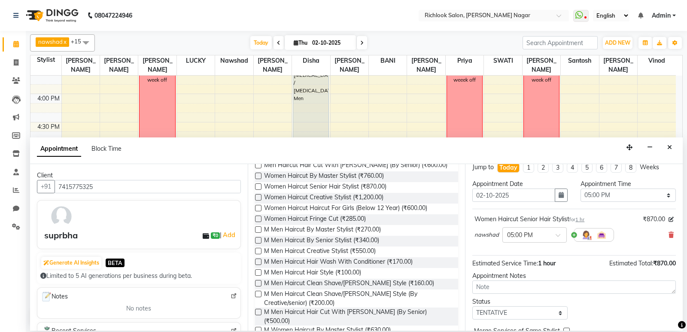
scroll to position [0, 0]
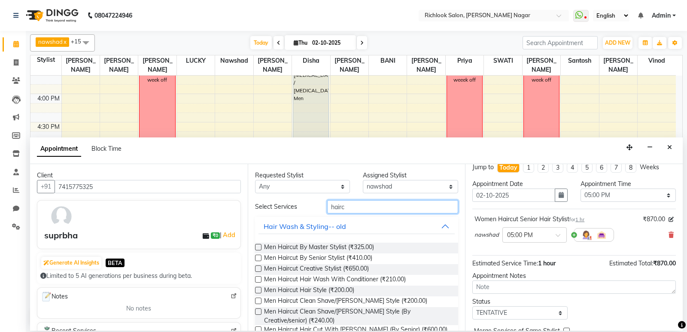
click at [360, 206] on input "hairc" at bounding box center [392, 206] width 131 height 13
click at [259, 248] on label at bounding box center [258, 247] width 6 height 6
click at [259, 248] on input "checkbox" at bounding box center [258, 248] width 6 height 6
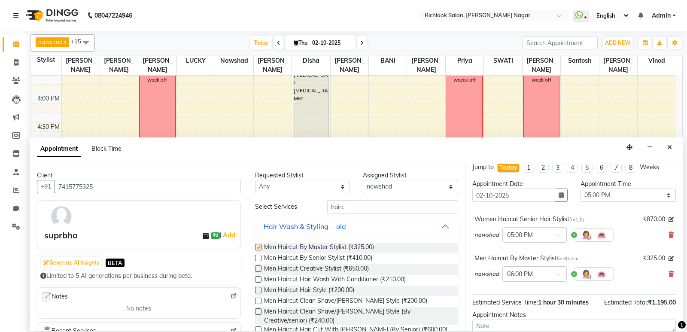
checkbox input "false"
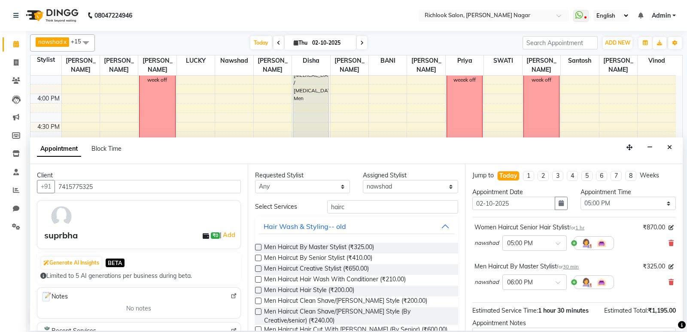
click at [385, 281] on span "nawshad" at bounding box center [486, 282] width 24 height 9
click at [385, 195] on div "Requested Stylist Any [PERSON_NAME] BANI disha [PERSON_NAME] [PERSON_NAME] [PER…" at bounding box center [357, 247] width 218 height 167
click at [385, 188] on select "Select [PERSON_NAME] BANI disha [PERSON_NAME] [PERSON_NAME] [PERSON_NAME] priya…" at bounding box center [410, 186] width 95 height 13
click at [363, 180] on select "Select [PERSON_NAME] BANI disha [PERSON_NAME] [PERSON_NAME] [PERSON_NAME] priya…" at bounding box center [410, 186] width 95 height 13
click at [385, 185] on select "Select [PERSON_NAME] BANI disha [PERSON_NAME] [PERSON_NAME] [PERSON_NAME] priya…" at bounding box center [410, 186] width 95 height 13
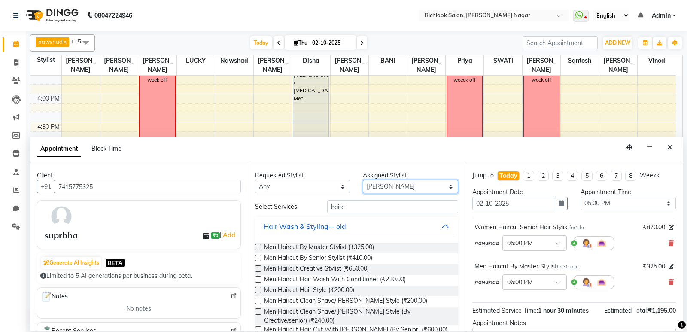
select select "93286"
click at [363, 180] on select "Select [PERSON_NAME] BANI disha [PERSON_NAME] [PERSON_NAME] [PERSON_NAME] priya…" at bounding box center [410, 186] width 95 height 13
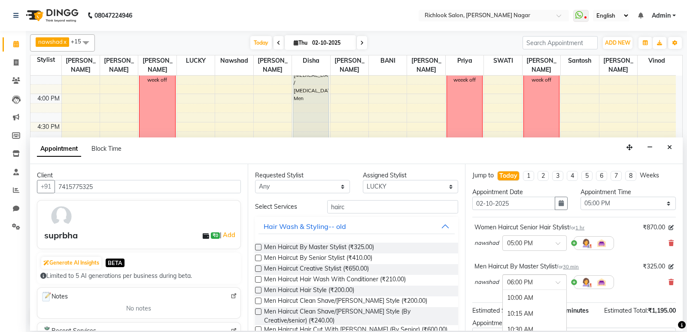
drag, startPoint x: 531, startPoint y: 282, endPoint x: 549, endPoint y: 281, distance: 17.2
click at [385, 282] on input "text" at bounding box center [526, 281] width 38 height 9
click at [385, 316] on div "05:00 PM" at bounding box center [535, 320] width 64 height 16
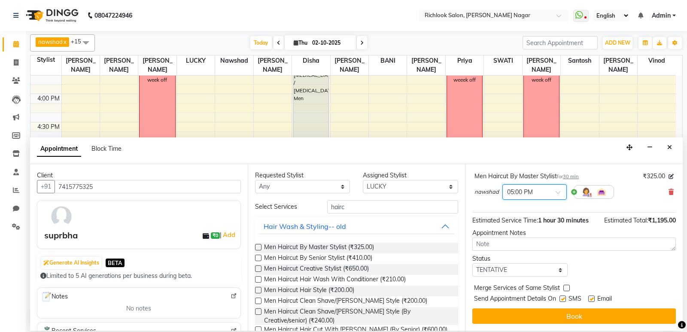
scroll to position [0, 0]
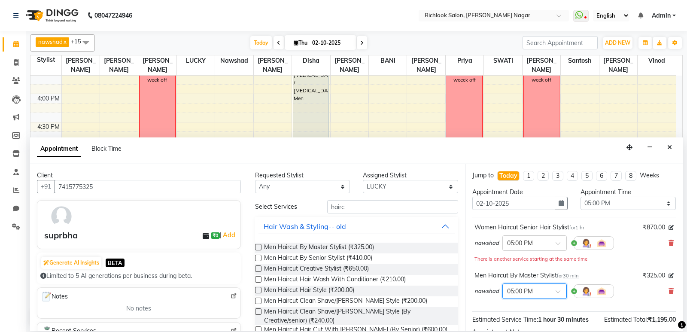
click at [385, 292] on span "nawshad" at bounding box center [486, 291] width 24 height 9
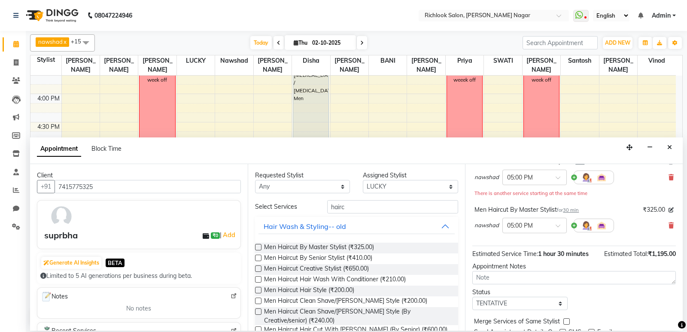
scroll to position [86, 0]
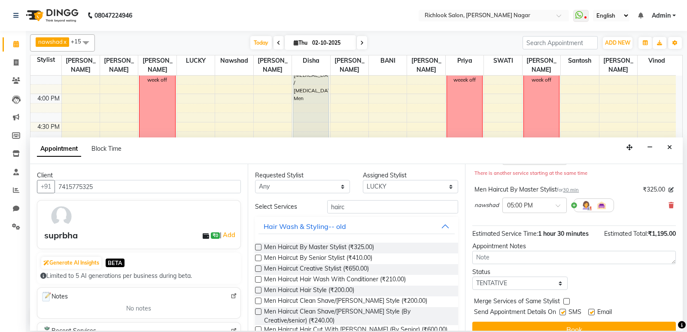
click at [385, 204] on span "nawshad" at bounding box center [486, 205] width 24 height 9
click at [385, 206] on span "nawshad" at bounding box center [486, 205] width 24 height 9
click at [385, 206] on img at bounding box center [601, 205] width 10 height 10
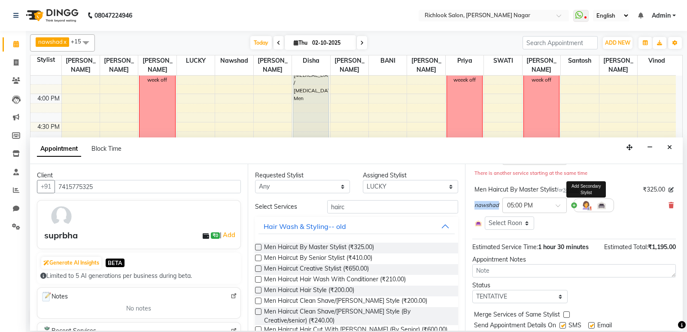
click at [385, 206] on img at bounding box center [586, 205] width 10 height 10
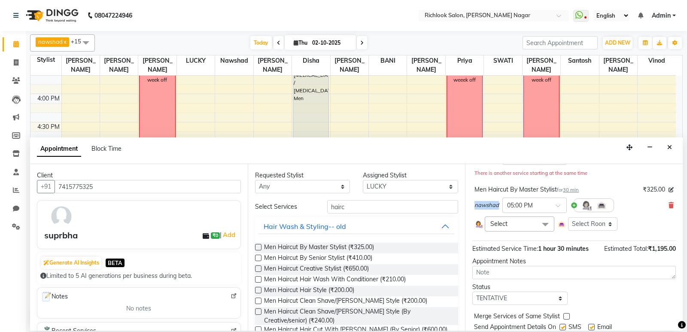
click at [385, 207] on img at bounding box center [586, 205] width 10 height 10
click at [385, 204] on icon at bounding box center [670, 205] width 5 height 6
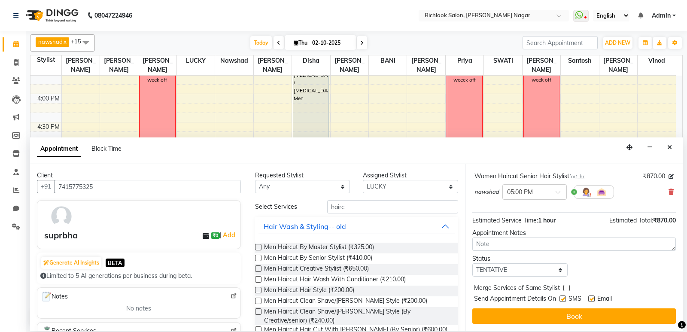
click at [257, 247] on label at bounding box center [258, 247] width 6 height 6
click at [257, 247] on input "checkbox" at bounding box center [258, 248] width 6 height 6
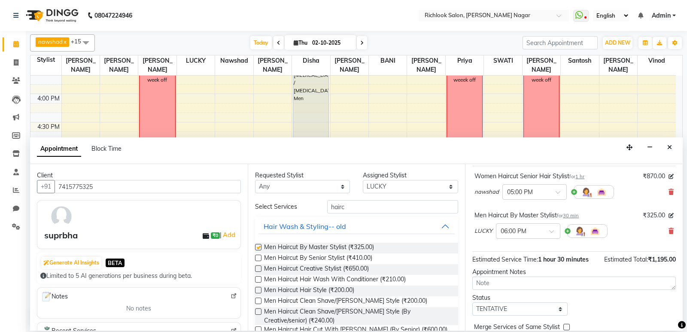
scroll to position [86, 0]
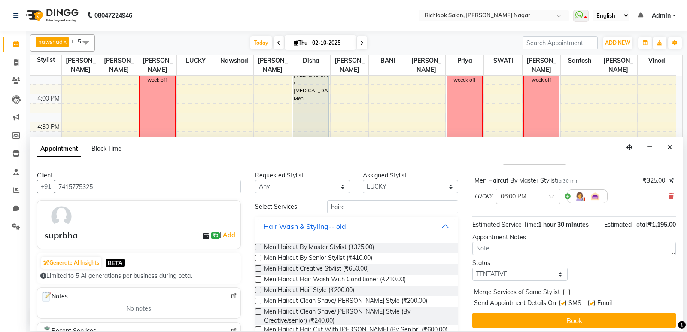
checkbox input "false"
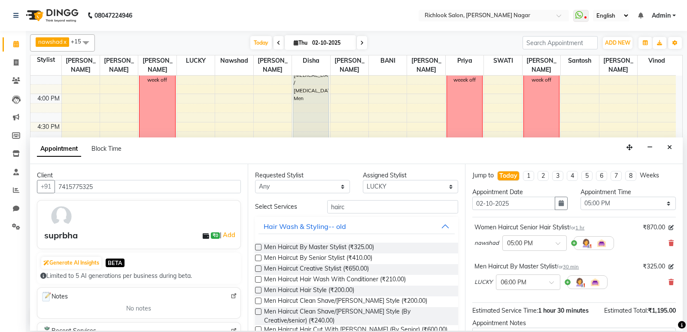
scroll to position [90, 0]
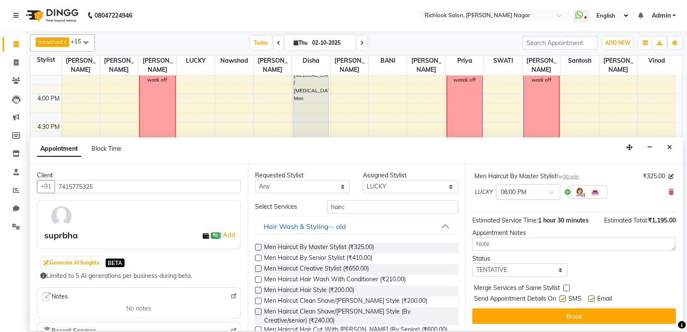
click at [385, 194] on input "text" at bounding box center [520, 191] width 38 height 9
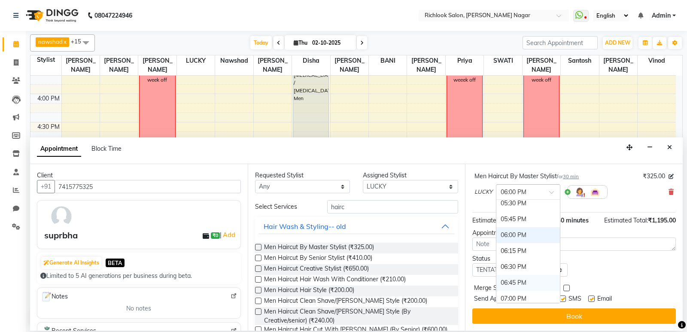
scroll to position [381, 0]
click at [385, 268] on div "05:00 PM" at bounding box center [528, 273] width 64 height 16
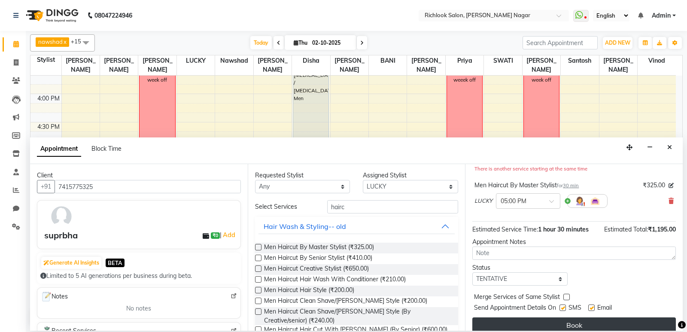
click at [385, 322] on button "Book" at bounding box center [573, 324] width 203 height 15
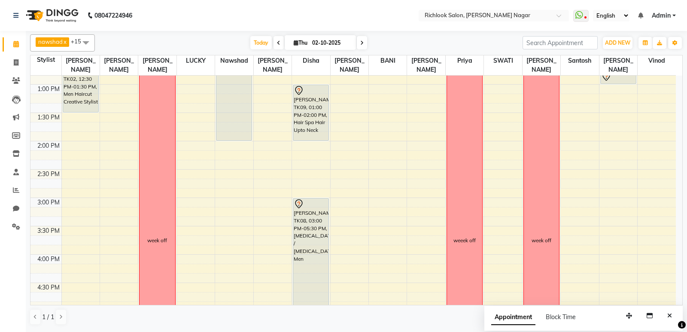
scroll to position [335, 0]
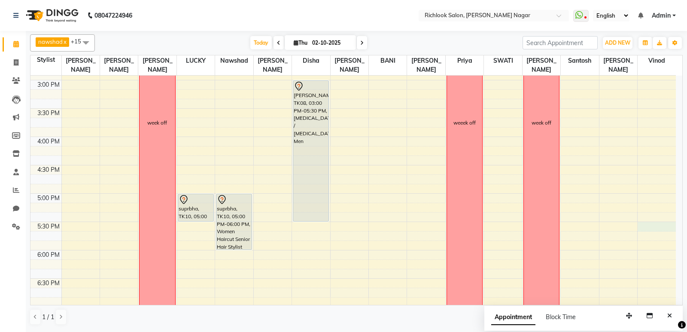
click at [385, 231] on div "9:00 AM 9:30 AM 10:00 AM 10:30 AM 11:00 AM 11:30 AM 12:00 PM 12:30 PM 1:00 PM 1…" at bounding box center [352, 108] width 645 height 736
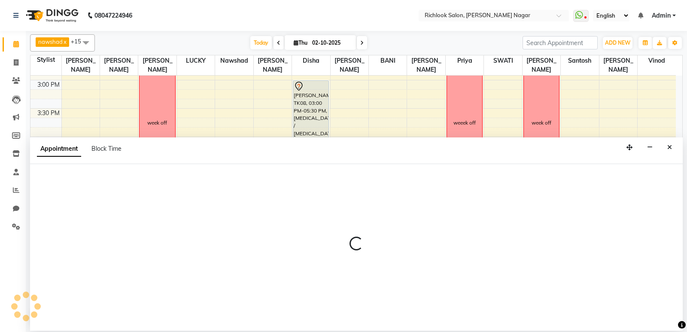
click at [385, 197] on div at bounding box center [356, 247] width 652 height 167
select select "54432"
select select "1050"
select select "tentative"
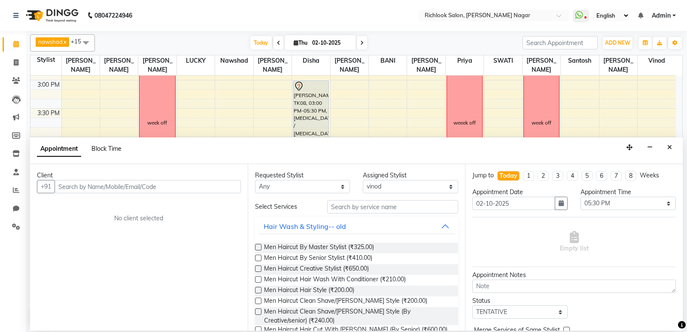
click at [120, 148] on span "Block Time" at bounding box center [106, 149] width 30 height 8
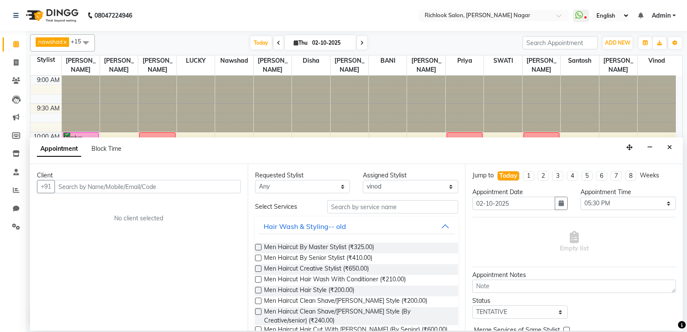
select select "54432"
select select "1050"
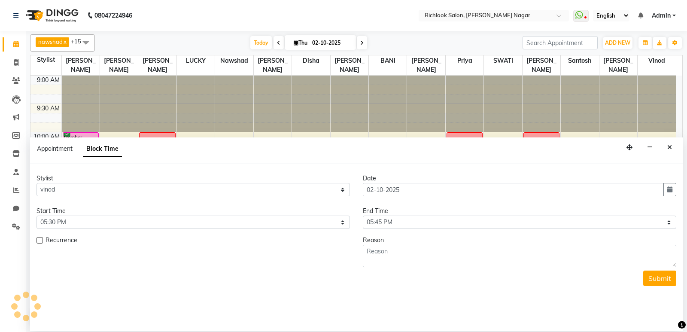
scroll to position [114, 0]
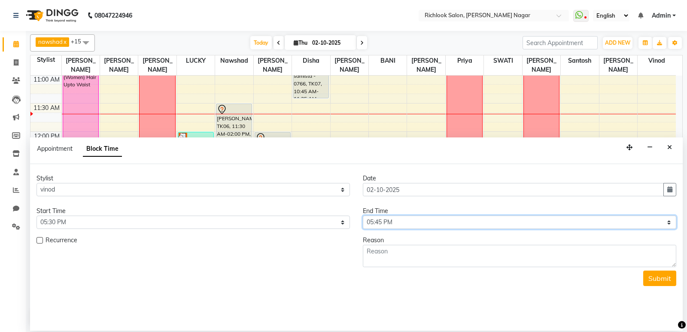
click at [385, 224] on select "Select 10:00 AM 10:15 AM 10:30 AM 10:45 AM 11:00 AM 11:15 AM 11:30 AM 11:45 AM …" at bounding box center [519, 221] width 313 height 13
select select "900"
click at [363, 215] on select "Select 10:00 AM 10:15 AM 10:30 AM 10:45 AM 11:00 AM 11:15 AM 11:30 AM 11:45 AM …" at bounding box center [519, 221] width 313 height 13
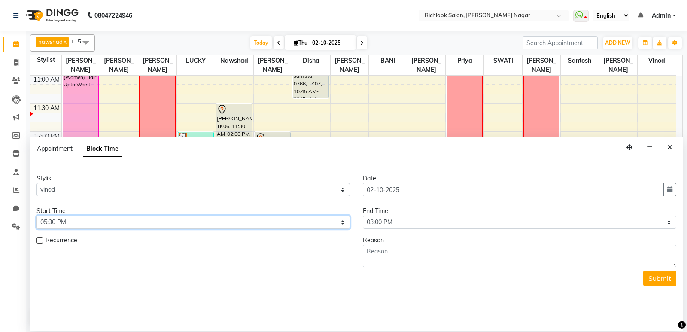
click at [76, 219] on select "Select 10:00 AM 10:15 AM 10:30 AM 10:45 AM 11:00 AM 11:15 AM 11:30 AM 11:45 AM …" at bounding box center [192, 221] width 313 height 13
select select "900"
click at [36, 215] on select "Select 10:00 AM 10:15 AM 10:30 AM 10:45 AM 11:00 AM 11:15 AM 11:30 AM 11:45 AM …" at bounding box center [192, 221] width 313 height 13
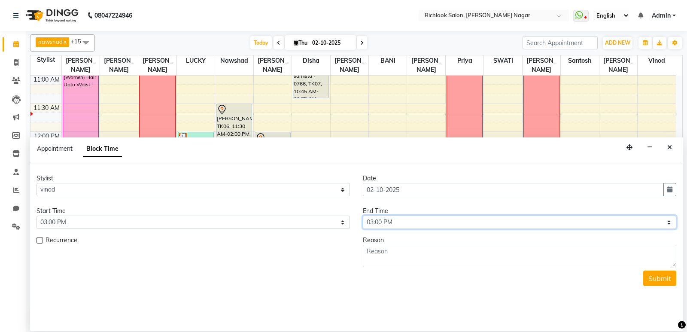
click at [385, 218] on select "Select 10:00 AM 10:15 AM 10:30 AM 10:45 AM 11:00 AM 11:15 AM 11:30 AM 11:45 AM …" at bounding box center [519, 221] width 313 height 13
select select "1290"
click at [363, 215] on select "Select 10:00 AM 10:15 AM 10:30 AM 10:45 AM 11:00 AM 11:15 AM 11:30 AM 11:45 AM …" at bounding box center [519, 221] width 313 height 13
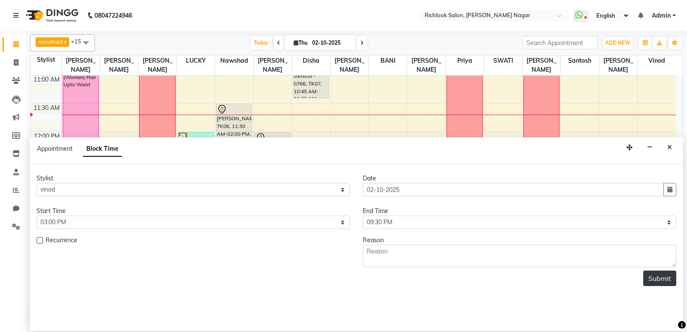
click at [385, 285] on button "Submit" at bounding box center [659, 277] width 33 height 15
click at [385, 282] on button "Submit" at bounding box center [659, 277] width 33 height 15
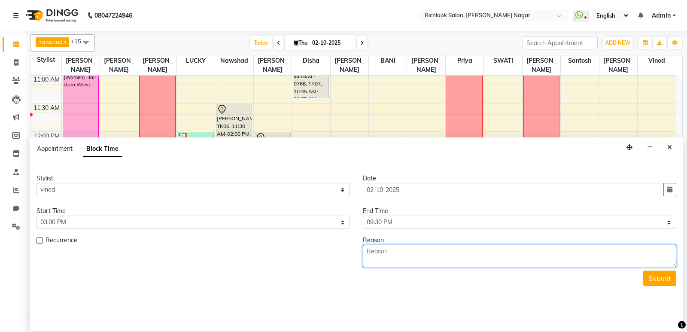
drag, startPoint x: 405, startPoint y: 246, endPoint x: 414, endPoint y: 254, distance: 11.9
click at [385, 246] on textarea at bounding box center [519, 256] width 313 height 22
type textarea "halfday"
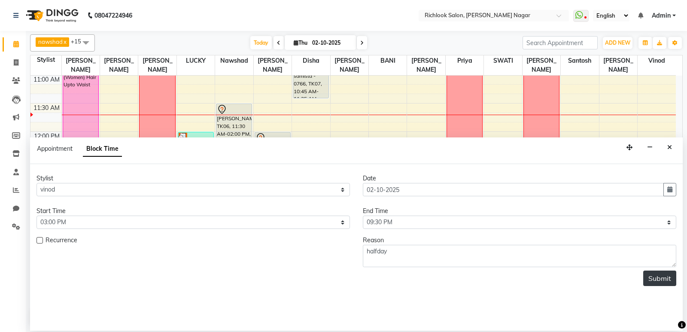
click at [385, 277] on button "Submit" at bounding box center [659, 277] width 33 height 15
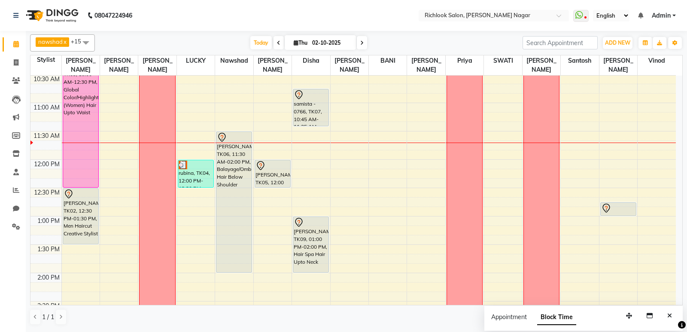
scroll to position [215, 0]
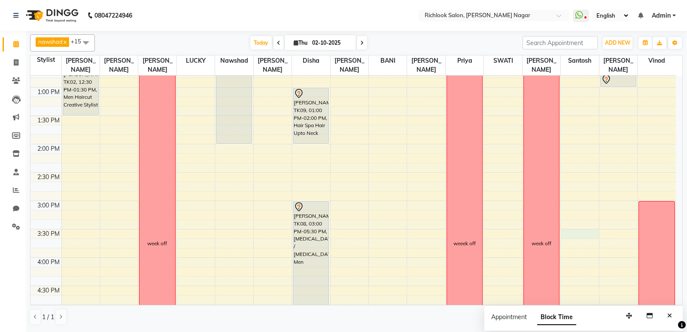
click at [385, 231] on div "9:00 AM 9:30 AM 10:00 AM 10:30 AM 11:00 AM 11:30 AM 12:00 PM 12:30 PM 1:00 PM 1…" at bounding box center [352, 229] width 645 height 736
select select "61291"
select select "tentative"
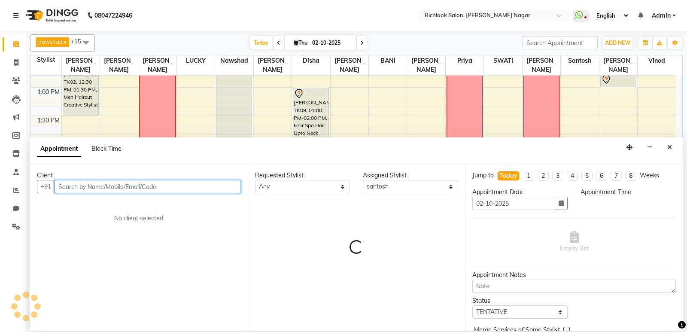
select select "930"
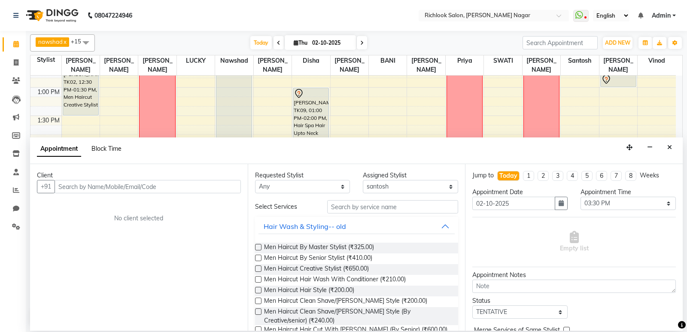
click at [97, 146] on span "Block Time" at bounding box center [106, 149] width 30 height 8
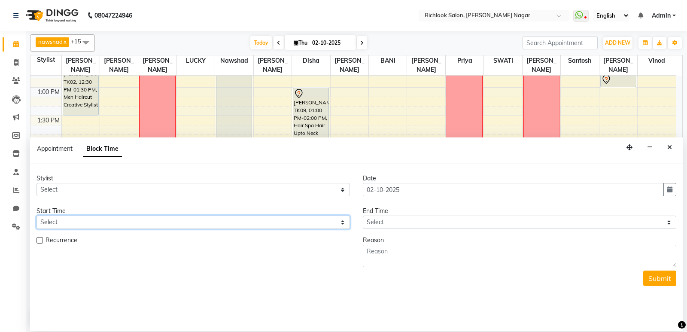
drag, startPoint x: 58, startPoint y: 224, endPoint x: 64, endPoint y: 223, distance: 6.0
click at [58, 224] on select "Select" at bounding box center [192, 221] width 313 height 13
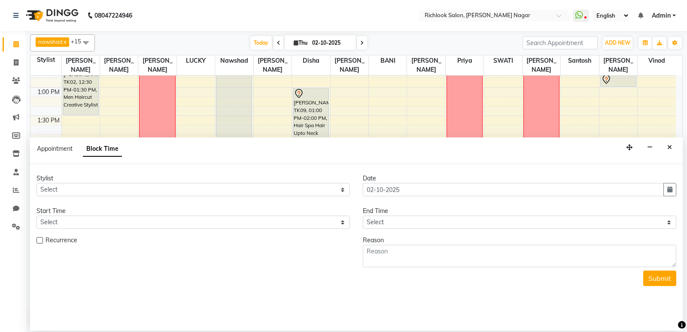
drag, startPoint x: 83, startPoint y: 272, endPoint x: 81, endPoint y: 263, distance: 9.4
click at [83, 271] on div "Submit" at bounding box center [356, 277] width 640 height 15
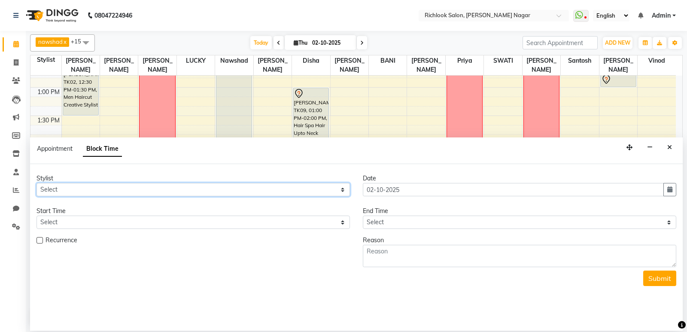
click at [64, 191] on select "Select [PERSON_NAME] BANI disha [PERSON_NAME] [PERSON_NAME] [PERSON_NAME] priya…" at bounding box center [192, 189] width 313 height 13
select select "61291"
click at [36, 183] on select "Select [PERSON_NAME] BANI disha [PERSON_NAME] [PERSON_NAME] [PERSON_NAME] priya…" at bounding box center [192, 189] width 313 height 13
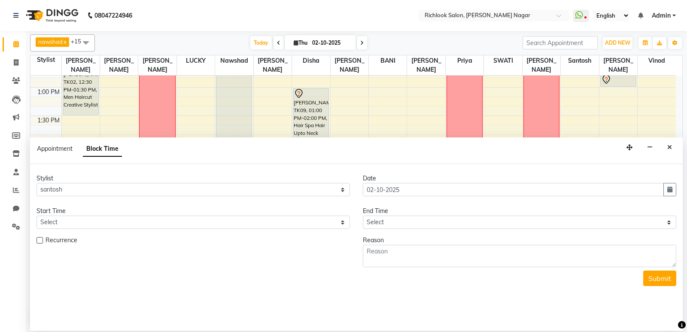
click at [63, 243] on span "Recurrence" at bounding box center [62, 241] width 32 height 11
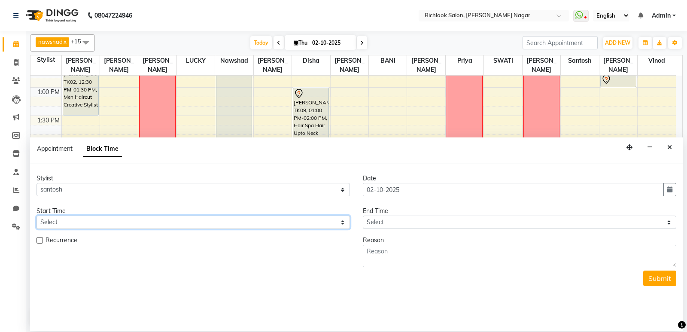
click at [52, 216] on select "Select" at bounding box center [192, 221] width 313 height 13
click at [67, 223] on select "Select" at bounding box center [192, 221] width 313 height 13
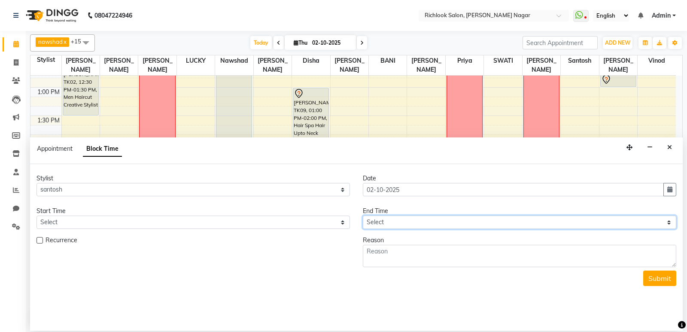
click at [385, 224] on select "Select" at bounding box center [519, 221] width 313 height 13
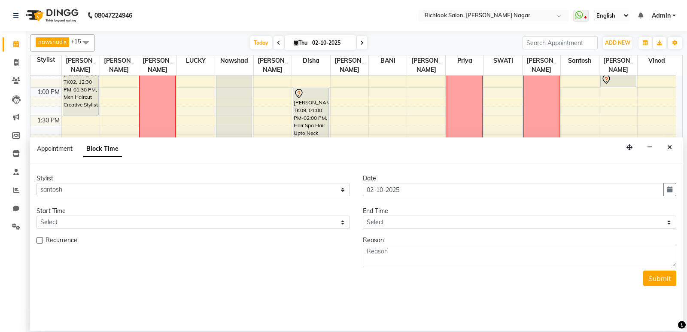
drag, startPoint x: 302, startPoint y: 274, endPoint x: 242, endPoint y: 265, distance: 60.8
click at [301, 274] on div "Submit" at bounding box center [356, 277] width 640 height 15
click at [39, 240] on label at bounding box center [39, 240] width 6 height 6
click at [39, 240] on input "checkbox" at bounding box center [39, 241] width 6 height 6
checkbox input "true"
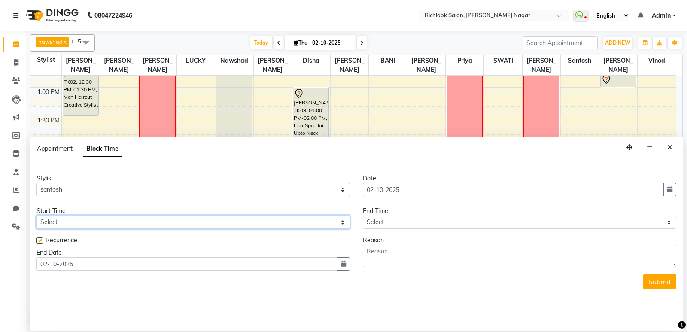
click at [84, 222] on select "Select" at bounding box center [192, 221] width 313 height 13
click at [85, 222] on select "Select" at bounding box center [192, 221] width 313 height 13
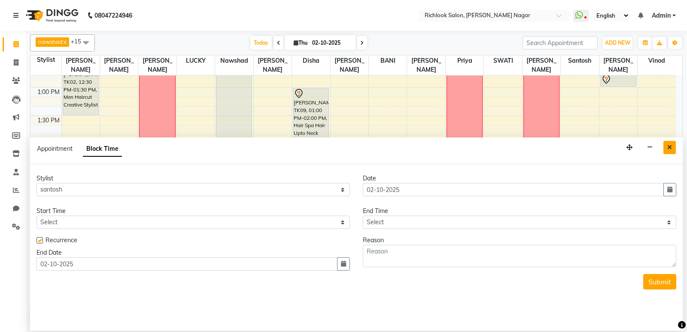
drag, startPoint x: 671, startPoint y: 147, endPoint x: 573, endPoint y: 204, distance: 113.2
click at [385, 147] on icon "Close" at bounding box center [669, 147] width 5 height 6
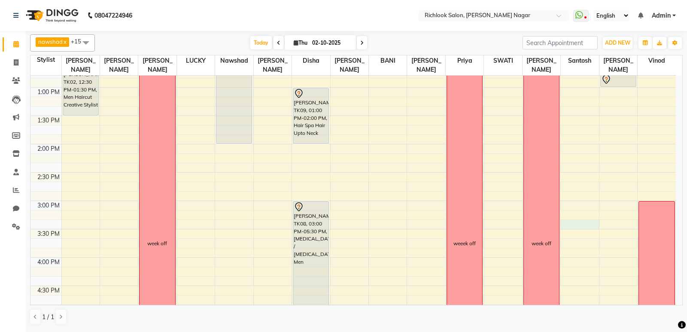
click at [385, 221] on div "9:00 AM 9:30 AM 10:00 AM 10:30 AM 11:00 AM 11:30 AM 12:00 PM 12:30 PM 1:00 PM 1…" at bounding box center [352, 229] width 645 height 736
select select "61291"
select select "tentative"
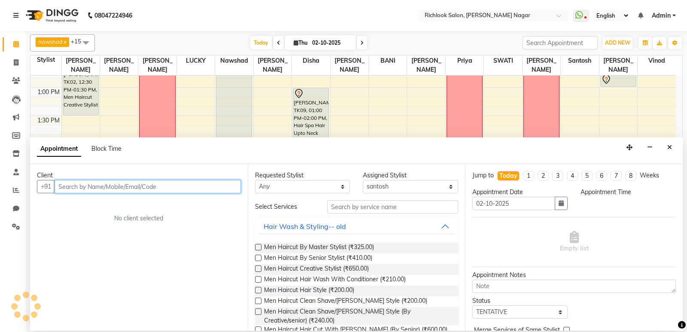
select select "915"
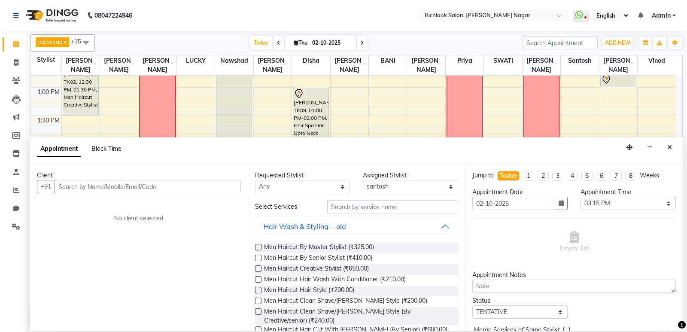
drag, startPoint x: 114, startPoint y: 148, endPoint x: 125, endPoint y: 146, distance: 11.3
click at [114, 148] on span "Block Time" at bounding box center [106, 149] width 30 height 8
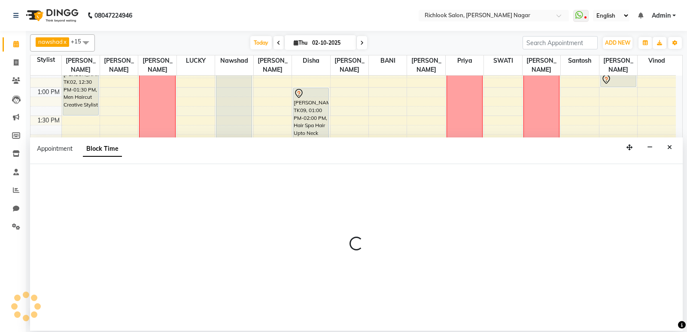
select select "61291"
select select "915"
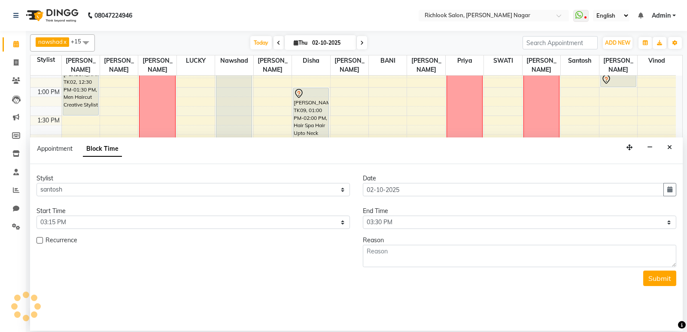
scroll to position [114, 0]
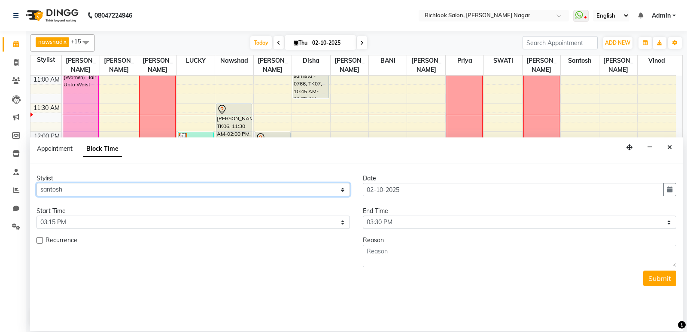
drag, startPoint x: 74, startPoint y: 189, endPoint x: 71, endPoint y: 197, distance: 8.3
click at [74, 189] on select "Select [PERSON_NAME] BANI disha [PERSON_NAME] [PERSON_NAME] [PERSON_NAME] priya…" at bounding box center [192, 189] width 313 height 13
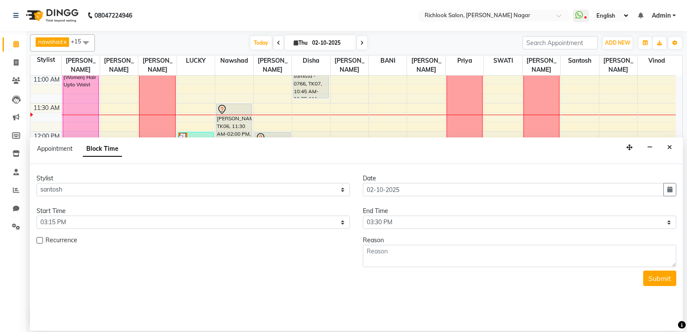
drag, startPoint x: 236, startPoint y: 269, endPoint x: 175, endPoint y: 243, distance: 66.2
click at [236, 268] on form "Stylist Select [PERSON_NAME] BANI disha [PERSON_NAME] [PERSON_NAME] [PERSON_NAM…" at bounding box center [356, 230] width 640 height 112
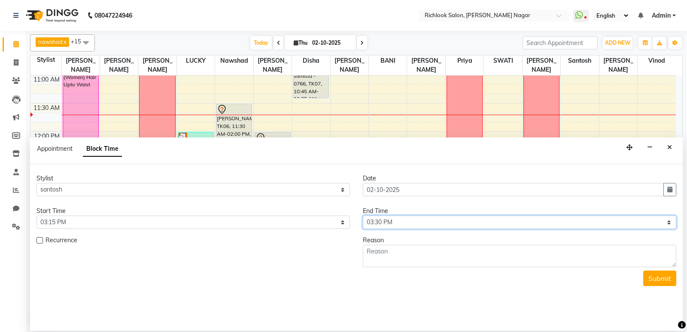
click at [385, 223] on select "Select 10:00 AM 10:15 AM 10:30 AM 10:45 AM 11:00 AM 11:15 AM 11:30 AM 11:45 AM …" at bounding box center [519, 221] width 313 height 13
select select "1290"
click at [363, 215] on select "Select 10:00 AM 10:15 AM 10:30 AM 10:45 AM 11:00 AM 11:15 AM 11:30 AM 11:45 AM …" at bounding box center [519, 221] width 313 height 13
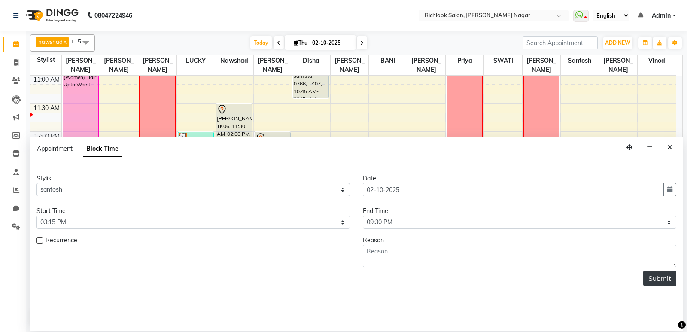
click at [385, 274] on button "Submit" at bounding box center [659, 277] width 33 height 15
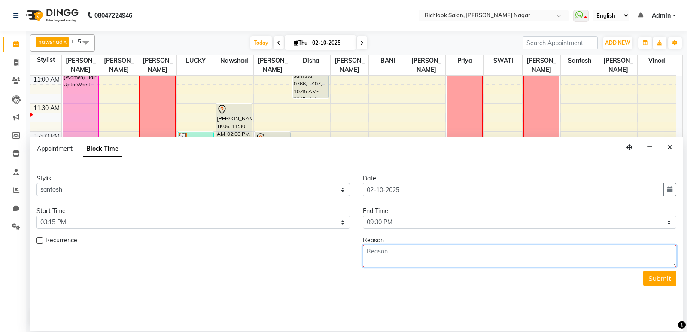
click at [385, 260] on textarea at bounding box center [519, 256] width 313 height 22
type textarea "halfday"
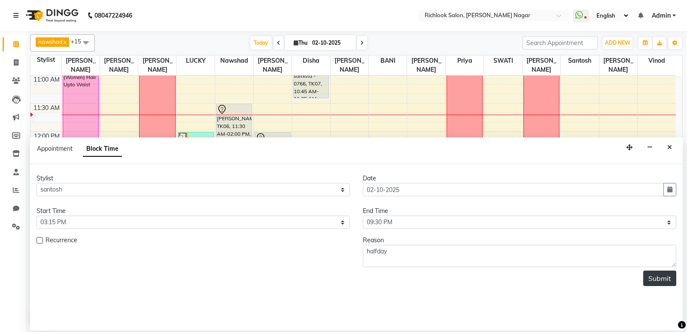
click at [385, 273] on button "Submit" at bounding box center [659, 277] width 33 height 15
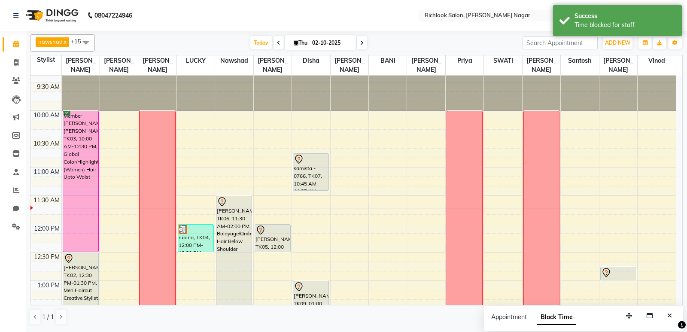
scroll to position [0, 0]
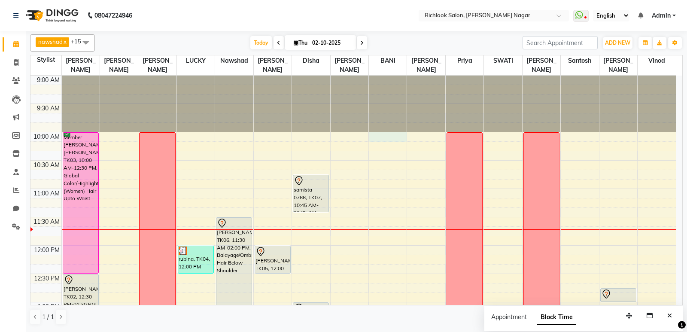
select select "93296"
select select "tentative"
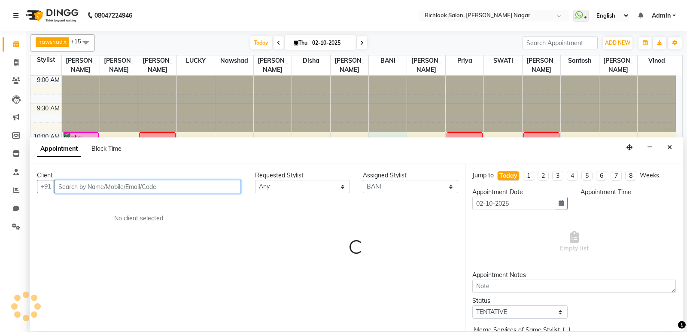
select select "600"
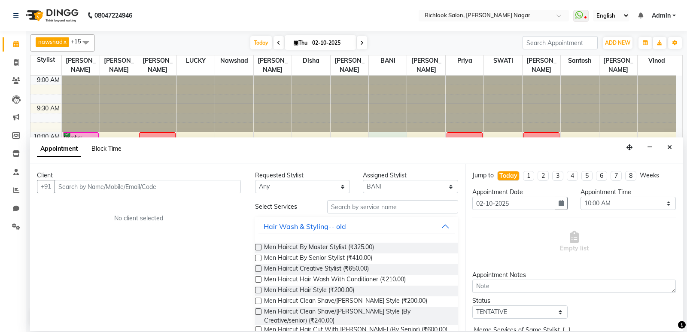
click at [109, 149] on span "Block Time" at bounding box center [106, 149] width 30 height 8
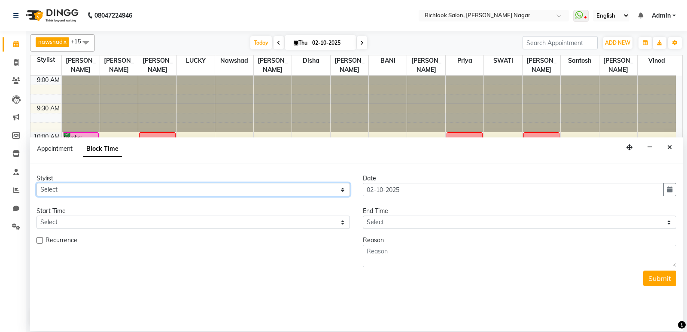
click at [90, 190] on select "Select [PERSON_NAME] BANI disha [PERSON_NAME] [PERSON_NAME] [PERSON_NAME] priya…" at bounding box center [192, 189] width 313 height 13
select select "93296"
click at [36, 183] on select "Select [PERSON_NAME] BANI disha [PERSON_NAME] [PERSON_NAME] [PERSON_NAME] priya…" at bounding box center [192, 189] width 313 height 13
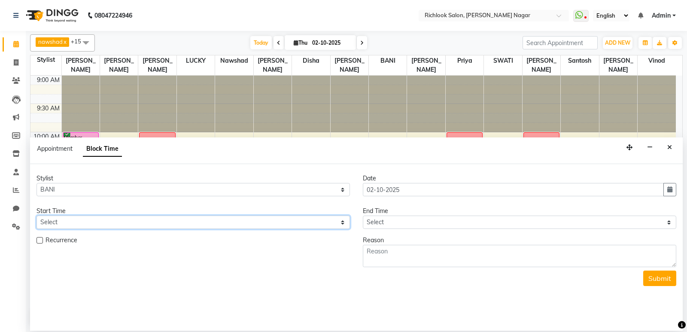
click at [79, 222] on select "Select" at bounding box center [192, 221] width 313 height 13
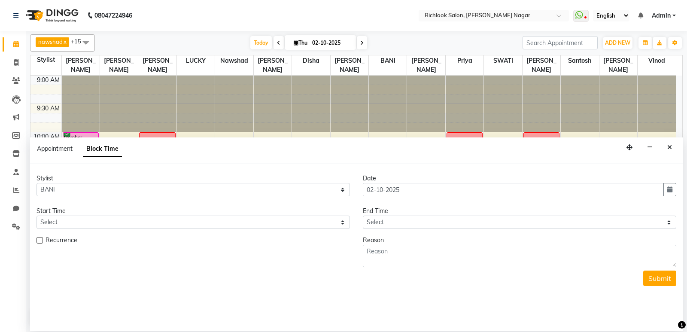
drag, startPoint x: 665, startPoint y: 145, endPoint x: 374, endPoint y: 193, distance: 294.5
click at [385, 145] on button "Close" at bounding box center [669, 147] width 12 height 13
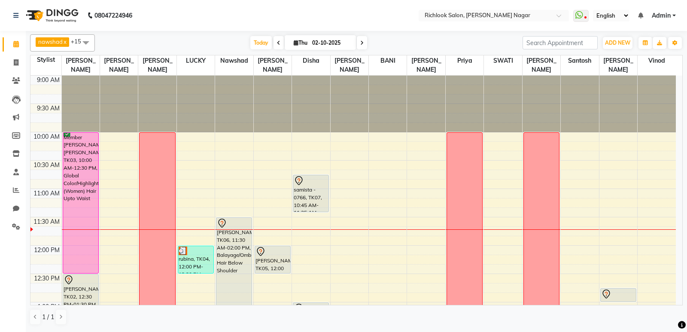
select select "93296"
select select "tentative"
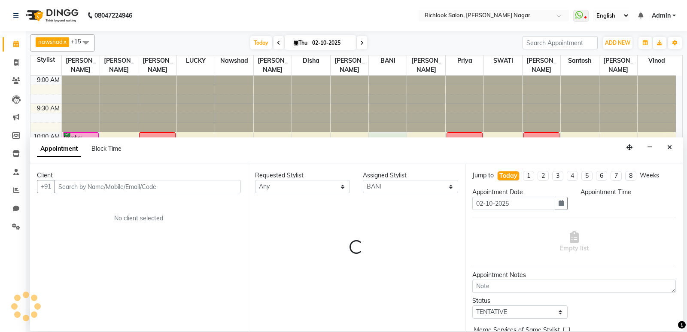
select select "600"
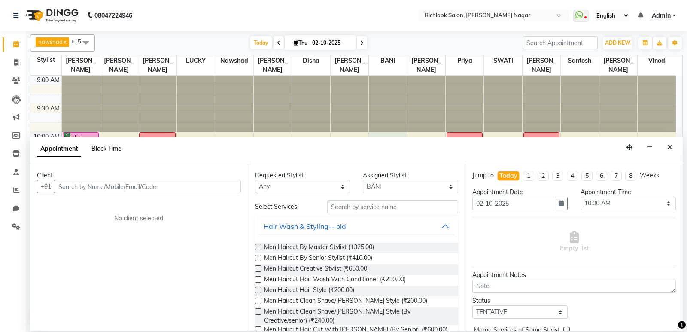
click at [100, 147] on span "Block Time" at bounding box center [106, 149] width 30 height 8
select select "93296"
select select "600"
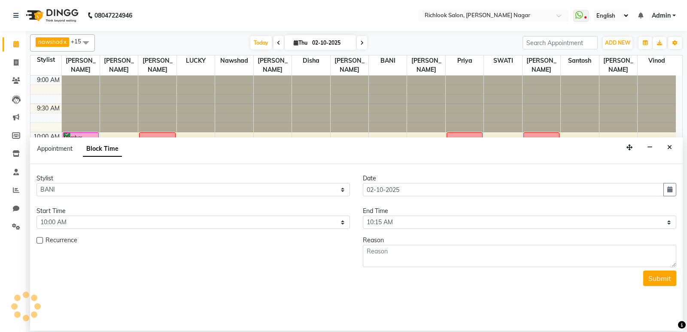
scroll to position [114, 0]
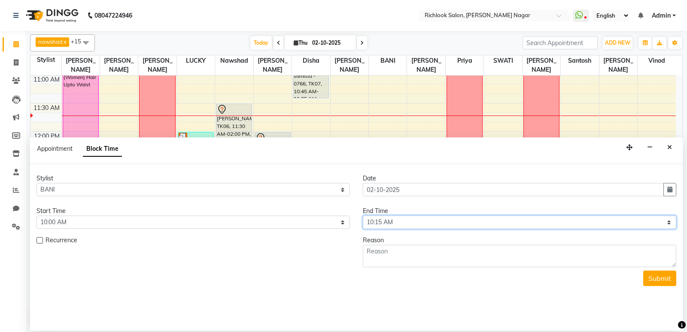
drag, startPoint x: 412, startPoint y: 220, endPoint x: 504, endPoint y: 233, distance: 92.7
click at [385, 220] on select "Select 10:00 AM 10:15 AM 10:30 AM 10:45 AM 11:00 AM 11:15 AM 11:30 AM 11:45 AM …" at bounding box center [519, 221] width 313 height 13
select select "1290"
click at [363, 215] on select "Select 10:00 AM 10:15 AM 10:30 AM 10:45 AM 11:00 AM 11:15 AM 11:30 AM 11:45 AM …" at bounding box center [519, 221] width 313 height 13
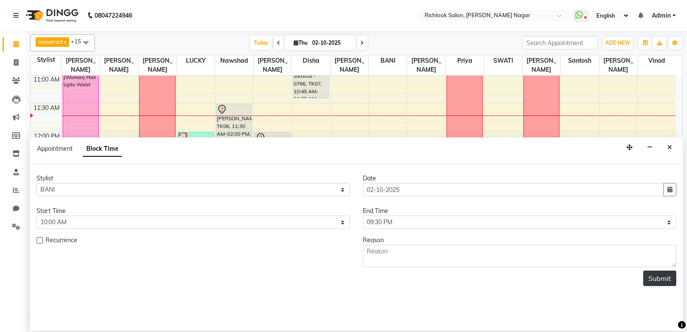
click at [385, 274] on button "Submit" at bounding box center [659, 277] width 33 height 15
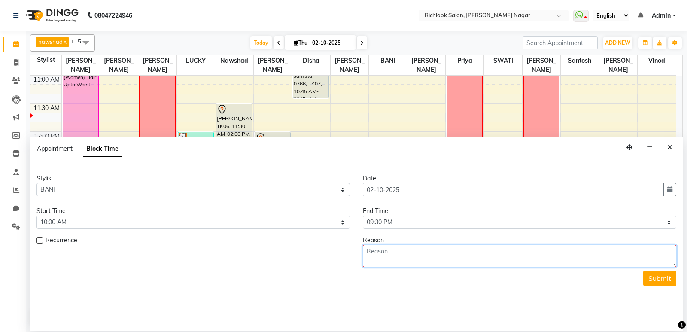
click at [385, 255] on textarea at bounding box center [519, 256] width 313 height 22
type textarea "halfday"
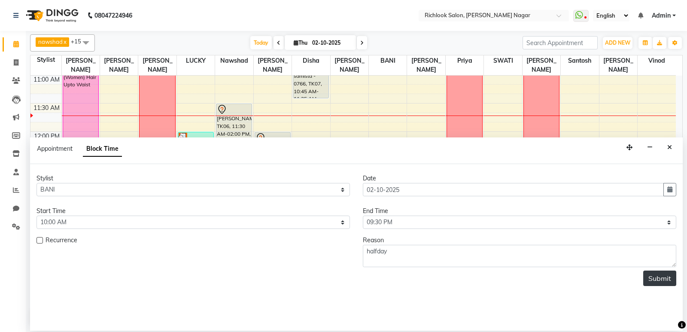
click at [385, 282] on button "Submit" at bounding box center [659, 277] width 33 height 15
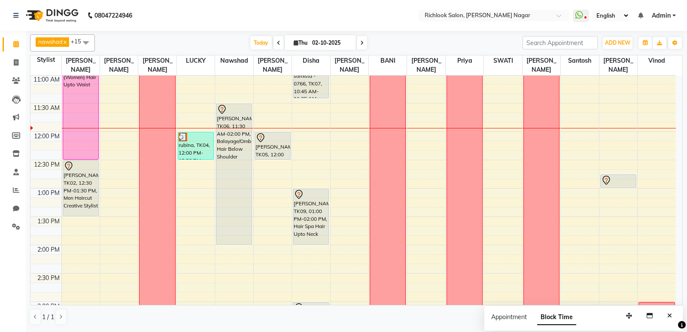
click at [385, 102] on div "nawshad x disha x [PERSON_NAME] x priya x [PERSON_NAME] x [PERSON_NAME] x [PERS…" at bounding box center [356, 181] width 661 height 300
click at [364, 42] on span at bounding box center [362, 42] width 10 height 13
type input "03-10-2025"
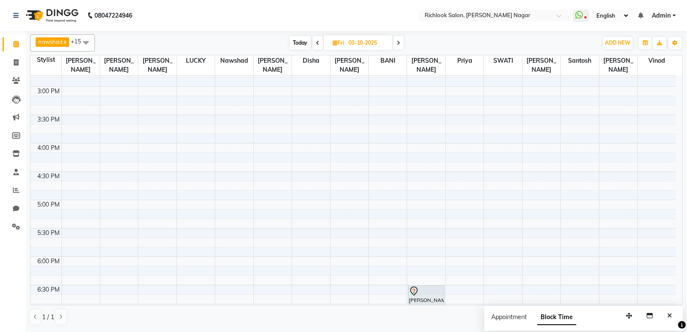
scroll to position [343, 0]
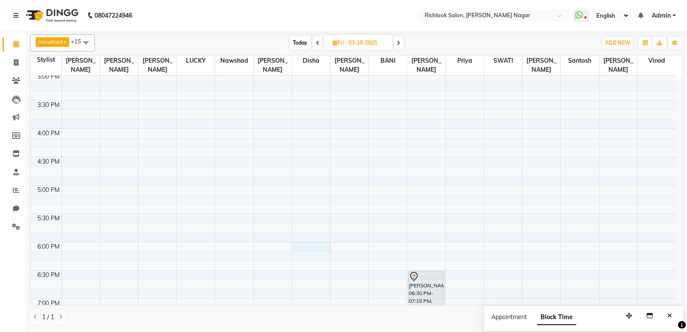
click at [319, 244] on div "9:00 AM 9:30 AM 10:00 AM 10:30 AM 11:00 AM 11:30 AM 12:00 PM 12:30 PM 1:00 PM 1…" at bounding box center [352, 100] width 645 height 736
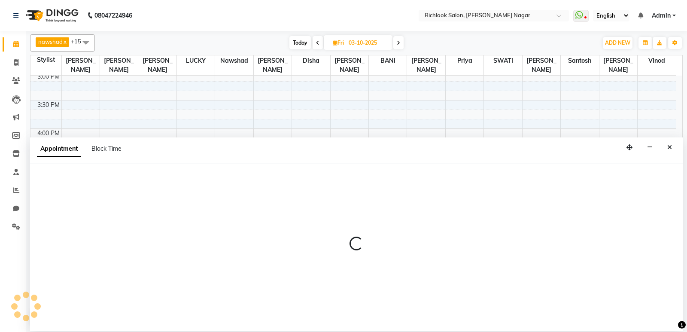
select select "54429"
select select "tentative"
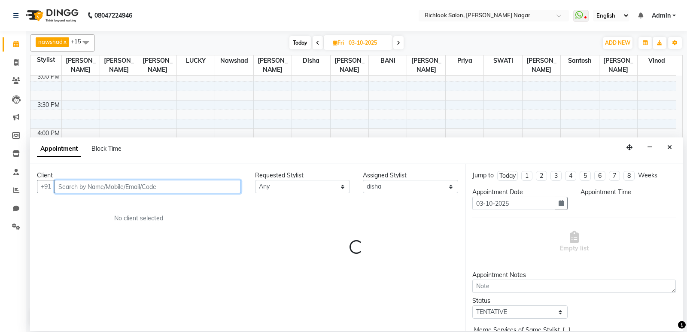
select select "1080"
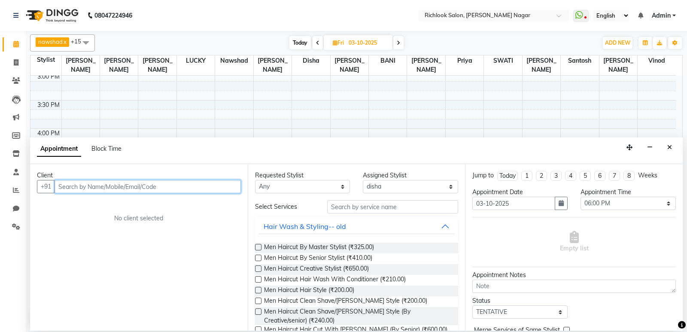
click at [143, 188] on input "text" at bounding box center [148, 186] width 186 height 13
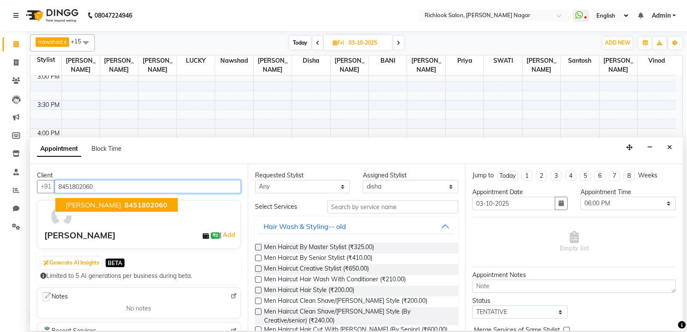
type input "8451802060"
click at [385, 221] on button "Hair Wash & Styling-- old" at bounding box center [356, 225] width 197 height 15
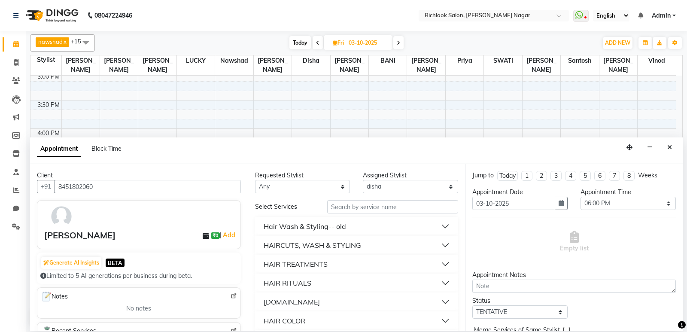
scroll to position [43, 0]
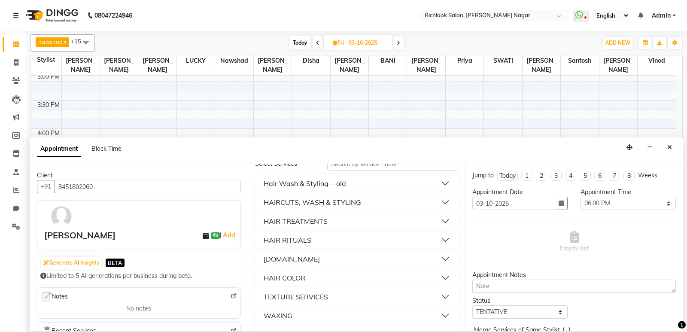
click at [385, 275] on button "HAIR COLOR" at bounding box center [356, 277] width 197 height 15
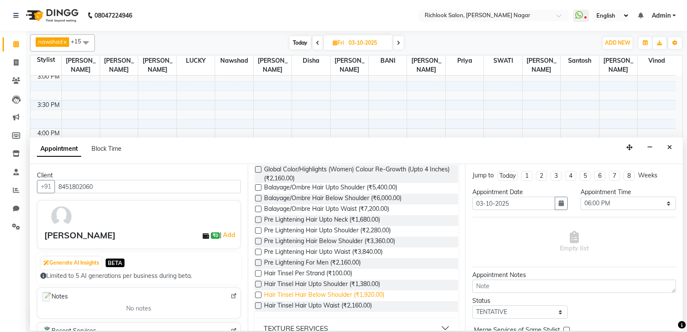
scroll to position [300, 0]
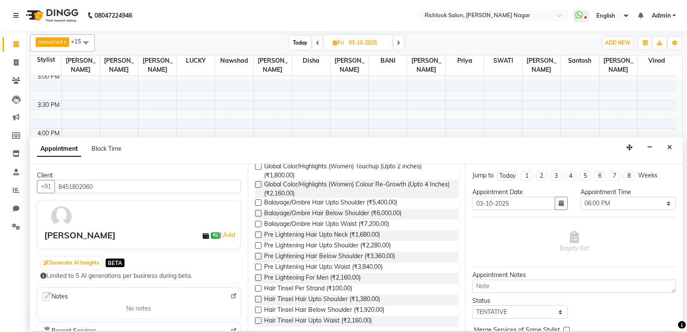
click at [257, 170] on label at bounding box center [258, 166] width 6 height 6
click at [257, 170] on input "checkbox" at bounding box center [258, 167] width 6 height 6
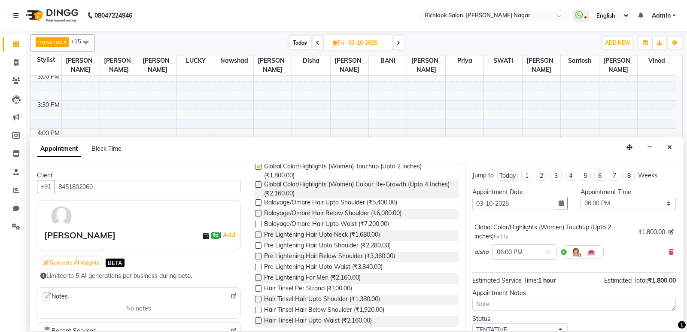
checkbox input "false"
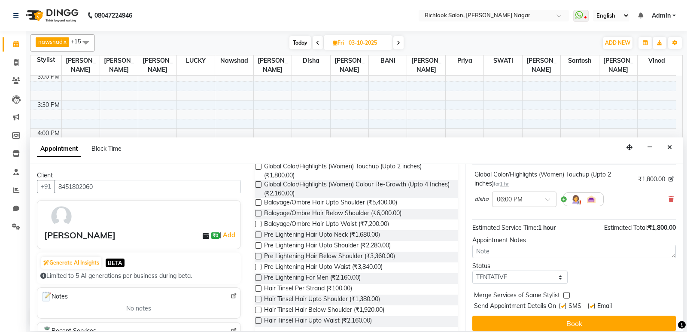
scroll to position [60, 0]
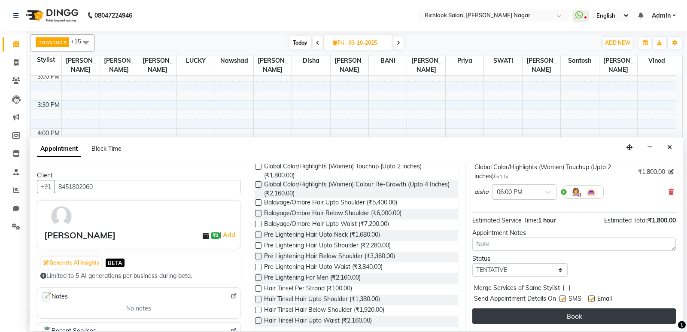
click at [385, 317] on button "Book" at bounding box center [573, 315] width 203 height 15
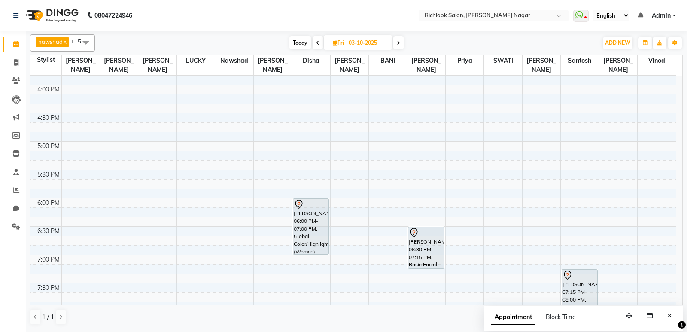
scroll to position [386, 0]
click at [302, 39] on span "Today" at bounding box center [299, 42] width 21 height 13
type input "02-10-2025"
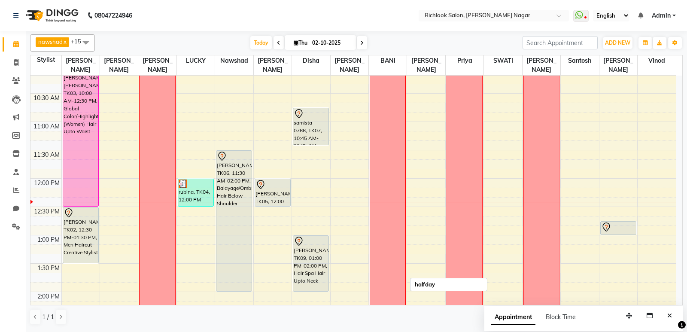
scroll to position [42, 0]
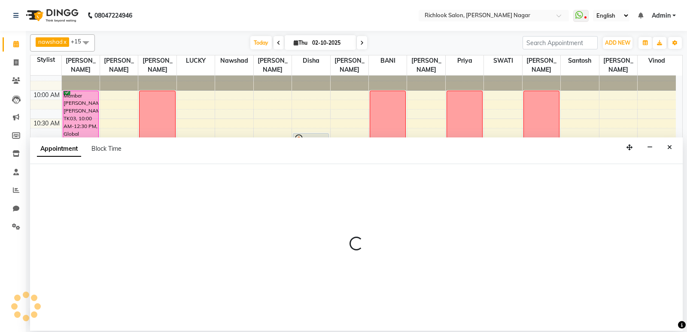
select select "93286"
select select "tentative"
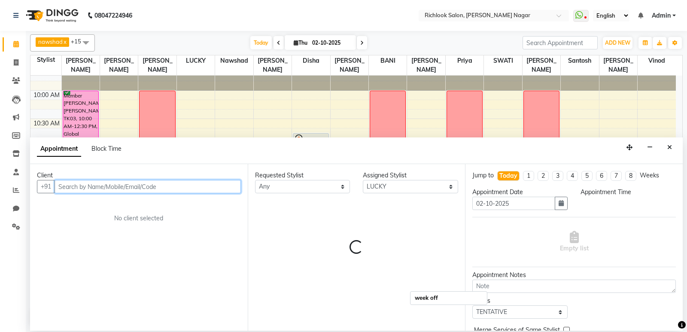
select select "765"
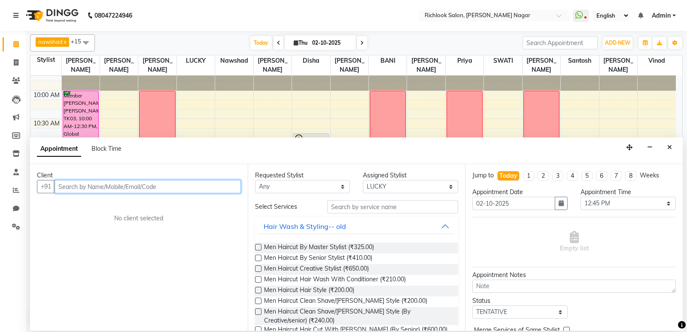
click at [146, 181] on input "text" at bounding box center [148, 186] width 186 height 13
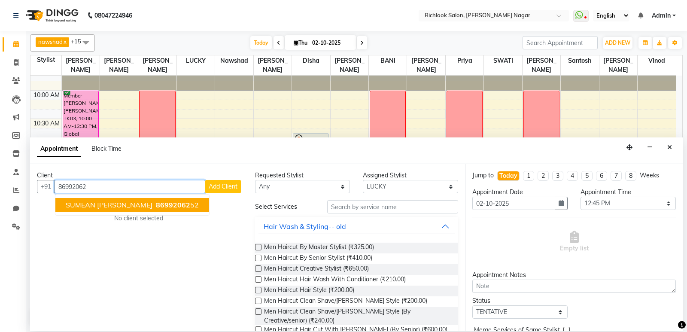
click at [178, 206] on ngb-highlight "86992062 52" at bounding box center [176, 204] width 45 height 9
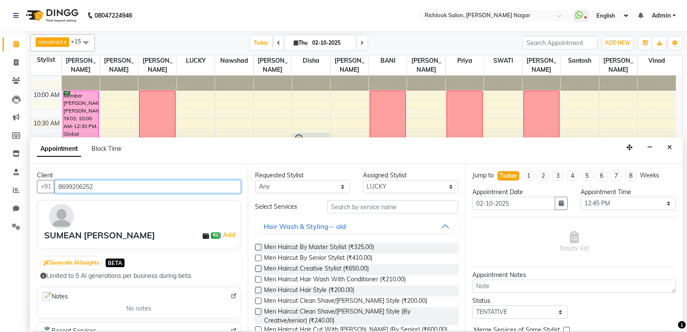
type input "8699206252"
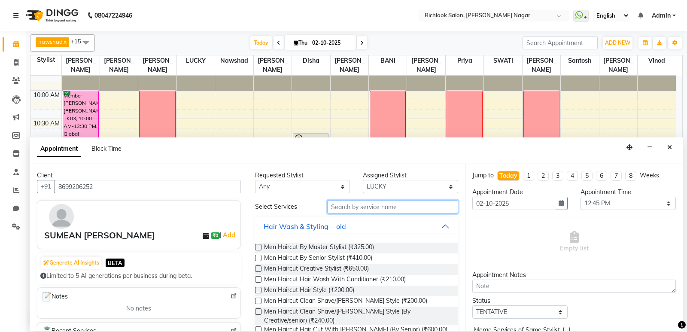
click at [348, 203] on input "text" at bounding box center [392, 206] width 131 height 13
click at [255, 257] on label at bounding box center [258, 258] width 6 height 6
click at [255, 257] on input "checkbox" at bounding box center [258, 259] width 6 height 6
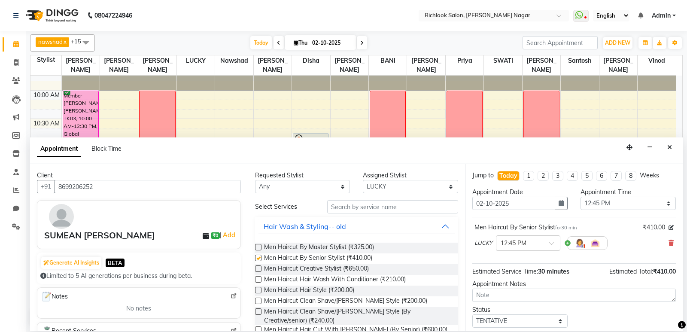
checkbox input "false"
click at [385, 242] on input "text" at bounding box center [520, 242] width 38 height 9
click at [385, 271] on div "01:00 PM" at bounding box center [528, 275] width 64 height 16
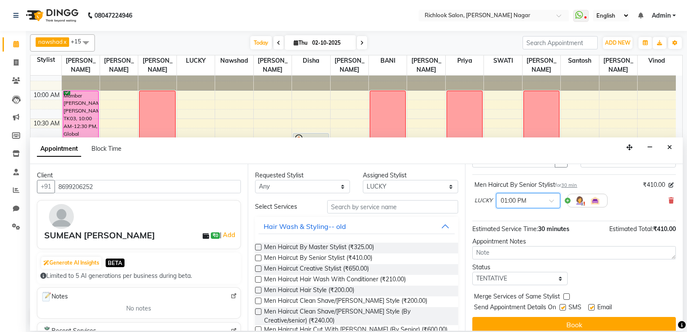
scroll to position [43, 0]
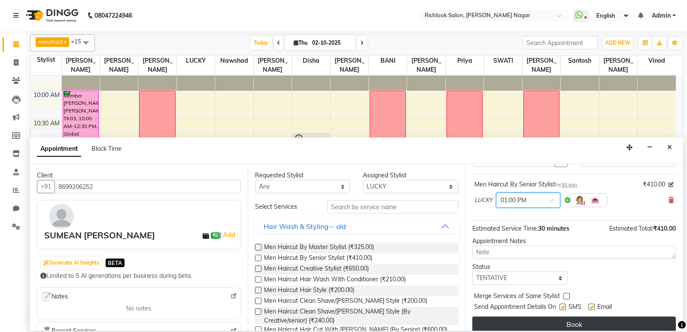
click at [385, 324] on button "Book" at bounding box center [573, 323] width 203 height 15
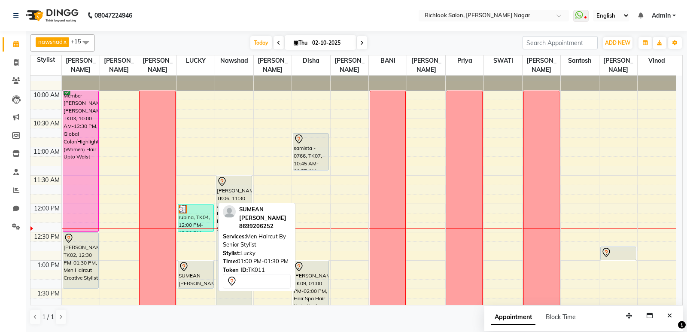
click at [190, 275] on div "SUMEAN [PERSON_NAME], TK11, 01:00 PM-01:30 PM, Men Haircut By Senior Stylist" at bounding box center [195, 274] width 35 height 27
select select "7"
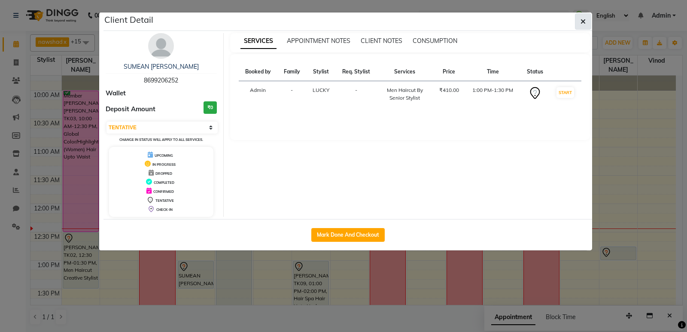
click at [385, 18] on button "button" at bounding box center [583, 21] width 16 height 16
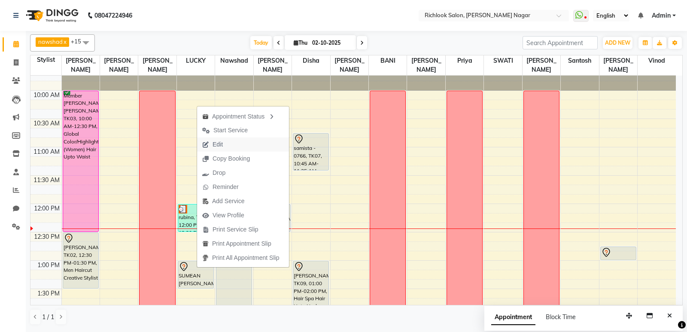
click at [228, 139] on span "Edit" at bounding box center [212, 144] width 31 height 14
select select "tentative"
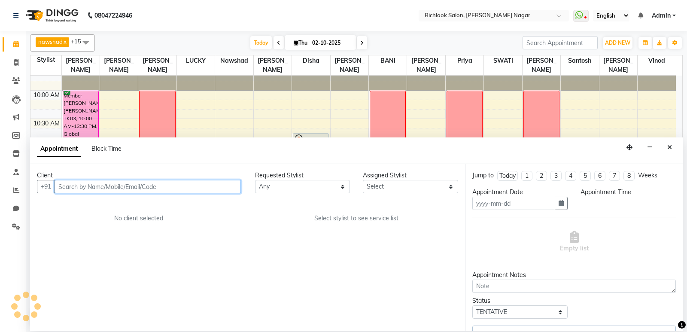
type input "02-10-2025"
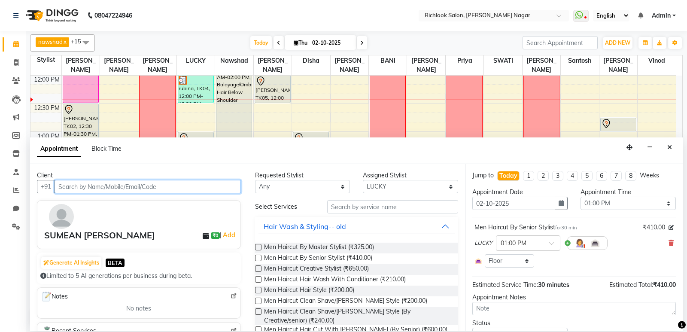
scroll to position [39, 0]
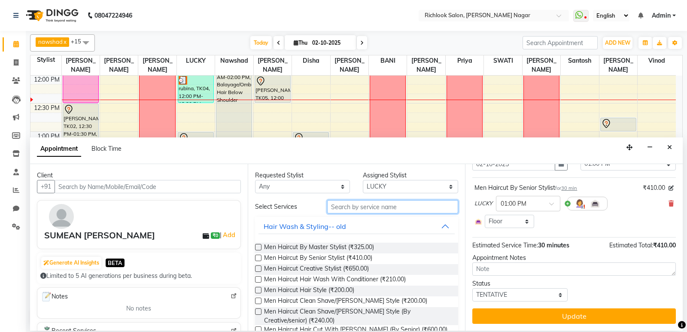
click at [352, 206] on input "text" at bounding box center [392, 206] width 131 height 13
click at [258, 258] on label at bounding box center [258, 258] width 6 height 6
click at [258, 258] on input "checkbox" at bounding box center [258, 259] width 6 height 6
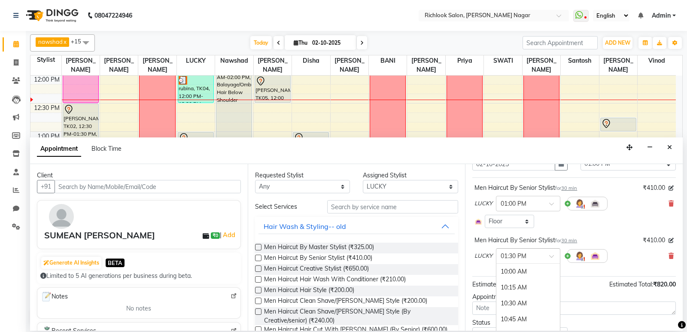
click at [385, 254] on input "text" at bounding box center [520, 255] width 38 height 9
click at [385, 282] on div "01:00 PM" at bounding box center [528, 283] width 64 height 16
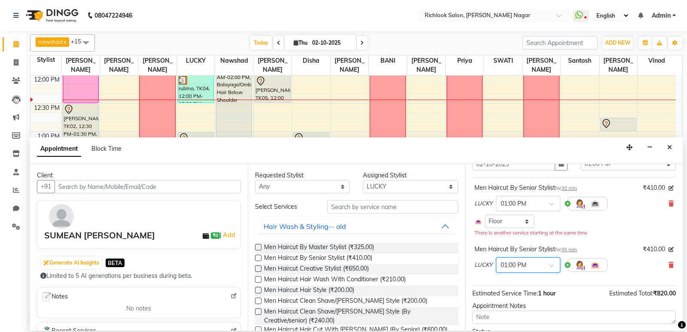
click at [385, 261] on span "LUCKY" at bounding box center [483, 265] width 18 height 9
drag, startPoint x: 389, startPoint y: 181, endPoint x: 395, endPoint y: 187, distance: 8.5
click at [385, 181] on select "Select [PERSON_NAME] BANI disha [PERSON_NAME] [PERSON_NAME] [PERSON_NAME] priya…" at bounding box center [410, 186] width 95 height 13
click at [363, 180] on select "Select [PERSON_NAME] BANI disha [PERSON_NAME] [PERSON_NAME] [PERSON_NAME] priya…" at bounding box center [410, 186] width 95 height 13
click at [385, 264] on icon at bounding box center [670, 265] width 5 height 6
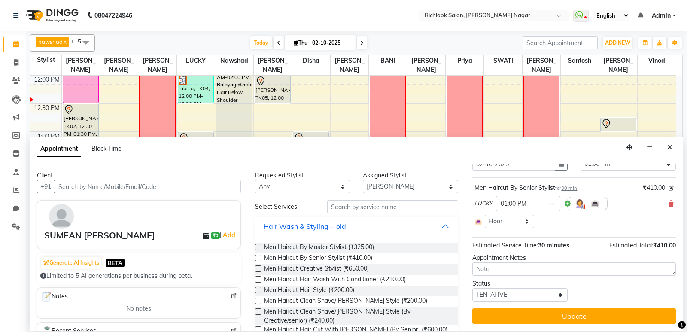
click at [260, 258] on label at bounding box center [258, 258] width 6 height 6
click at [260, 258] on input "checkbox" at bounding box center [258, 259] width 6 height 6
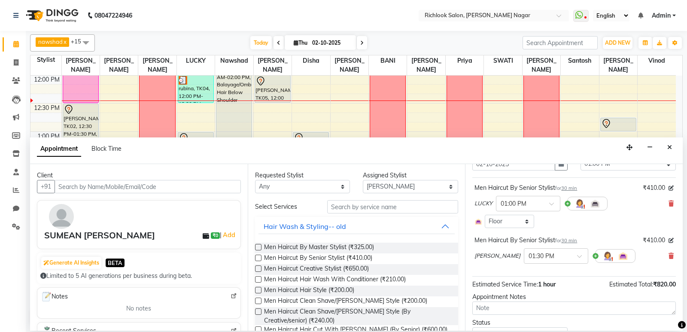
scroll to position [79, 0]
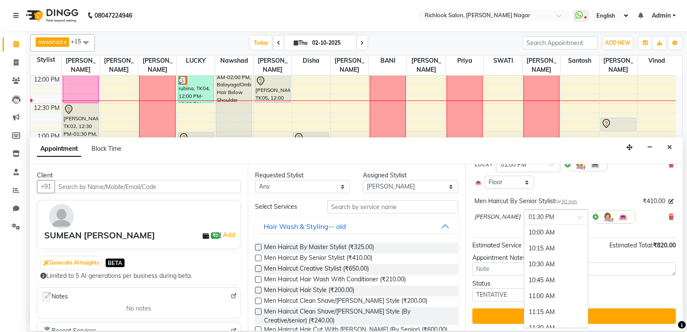
click at [385, 218] on input "text" at bounding box center [547, 216] width 38 height 9
click at [385, 246] on div "01:00 PM" at bounding box center [556, 244] width 64 height 16
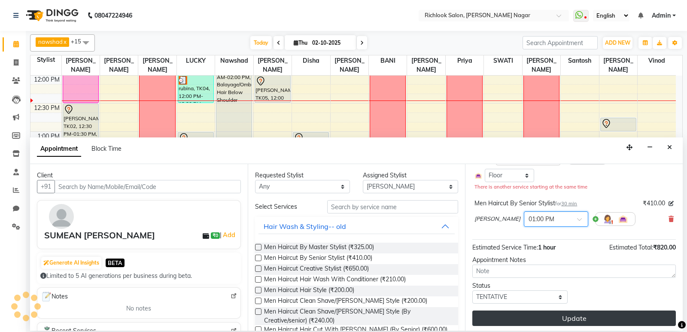
scroll to position [88, 0]
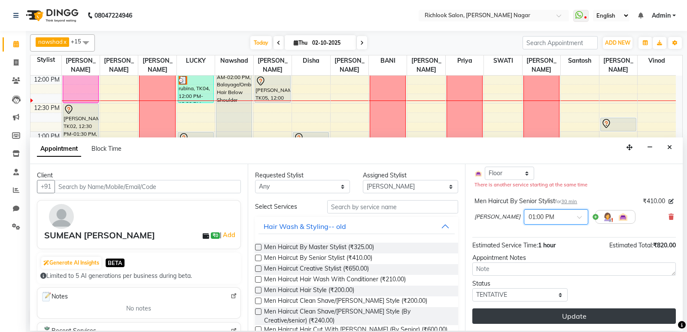
click at [385, 313] on button "Update" at bounding box center [573, 315] width 203 height 15
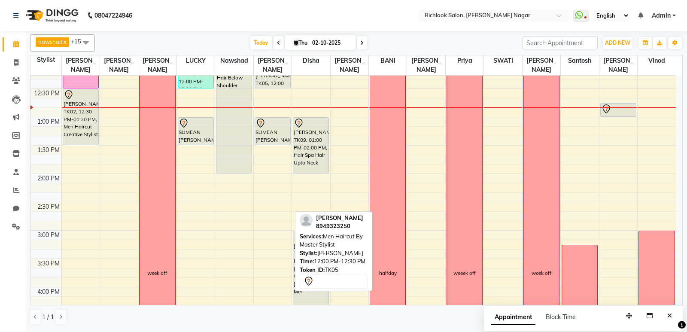
scroll to position [206, 0]
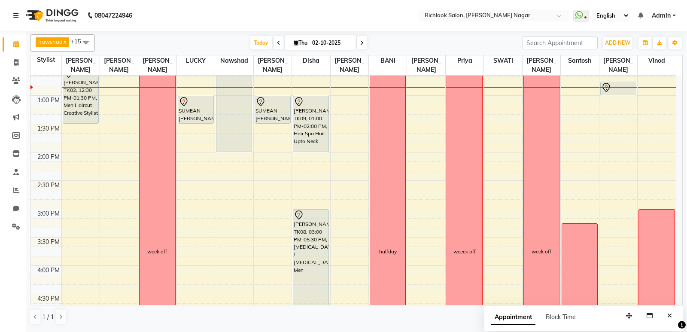
click at [360, 44] on icon at bounding box center [361, 42] width 3 height 5
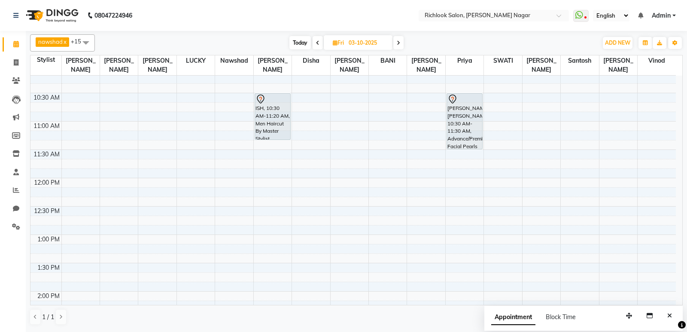
scroll to position [43, 0]
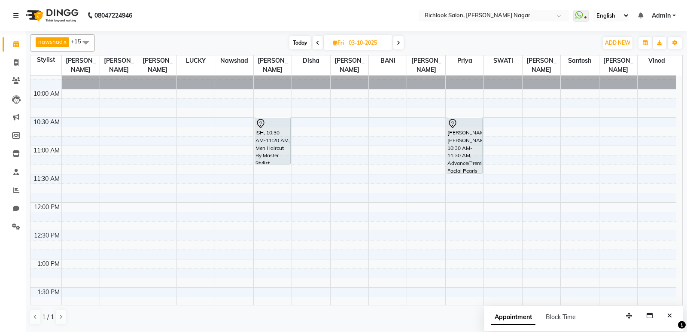
click at [385, 45] on icon at bounding box center [398, 42] width 3 height 5
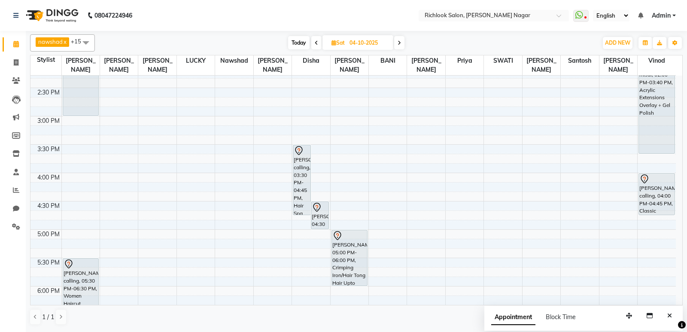
scroll to position [300, 0]
click at [298, 45] on span "Today" at bounding box center [298, 42] width 21 height 13
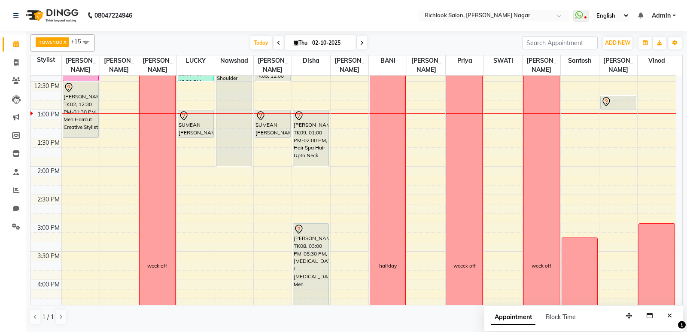
scroll to position [213, 0]
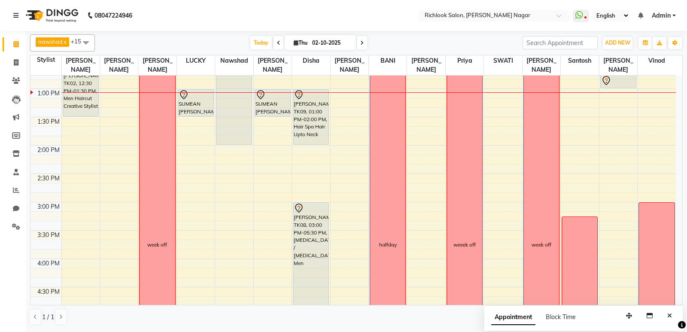
click at [119, 238] on div "9:00 AM 9:30 AM 10:00 AM 10:30 AM 11:00 AM 11:30 AM 12:00 PM 12:30 PM 1:00 PM 1…" at bounding box center [352, 230] width 645 height 736
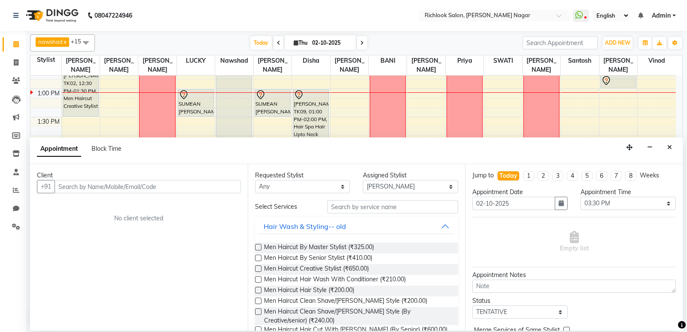
click at [201, 184] on input "text" at bounding box center [148, 186] width 186 height 13
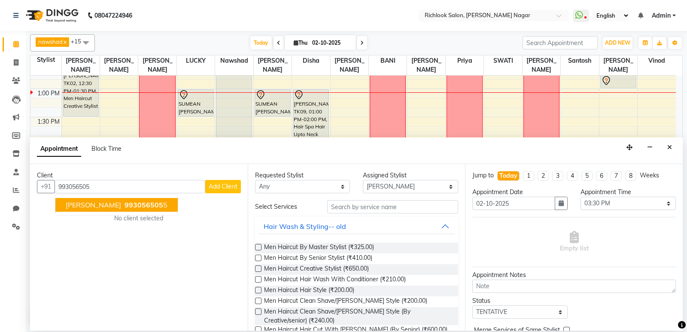
click at [138, 204] on span "993056505" at bounding box center [143, 204] width 39 height 9
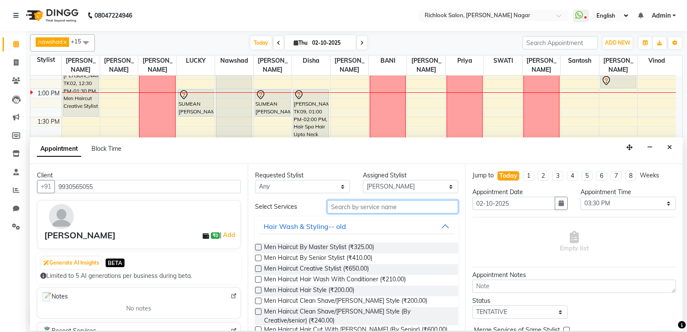
click at [355, 203] on input "text" at bounding box center [392, 206] width 131 height 13
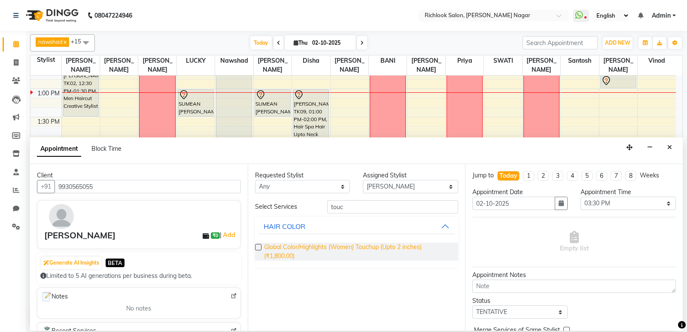
click at [275, 251] on span "Global Color/Highlights (Women) Touchup (Upto 2 inches) (₹1,800.00)" at bounding box center [358, 252] width 188 height 18
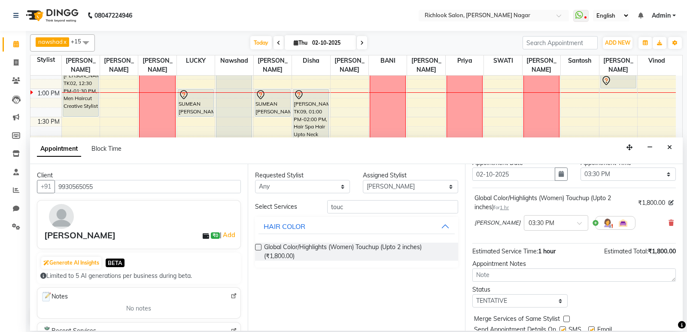
scroll to position [60, 0]
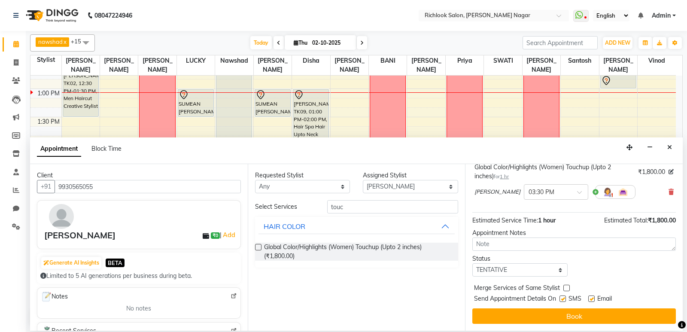
drag, startPoint x: 595, startPoint y: 311, endPoint x: 120, endPoint y: 325, distance: 475.4
click at [385, 312] on button "Book" at bounding box center [573, 315] width 203 height 15
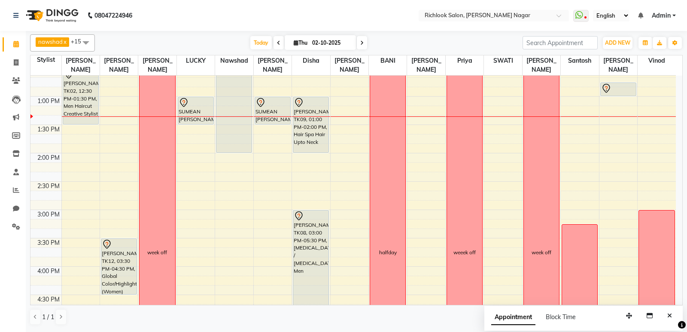
scroll to position [206, 0]
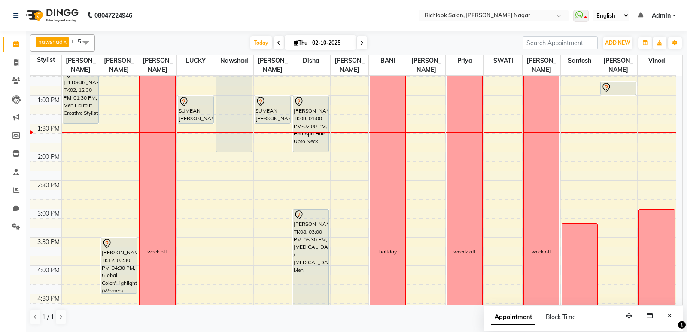
click at [385, 179] on div "9:00 AM 9:30 AM 10:00 AM 10:30 AM 11:00 AM 11:30 AM 12:00 PM 12:30 PM 1:00 PM 1…" at bounding box center [352, 237] width 645 height 736
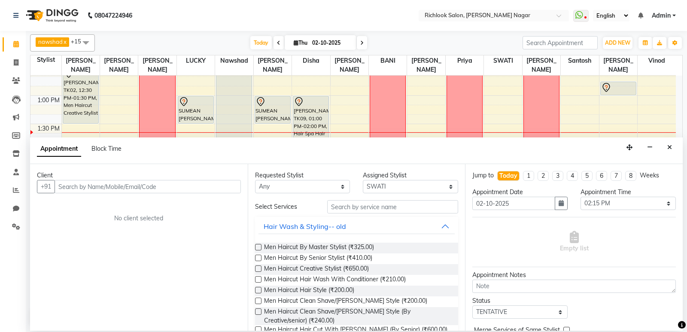
click at [123, 187] on input "text" at bounding box center [148, 186] width 186 height 13
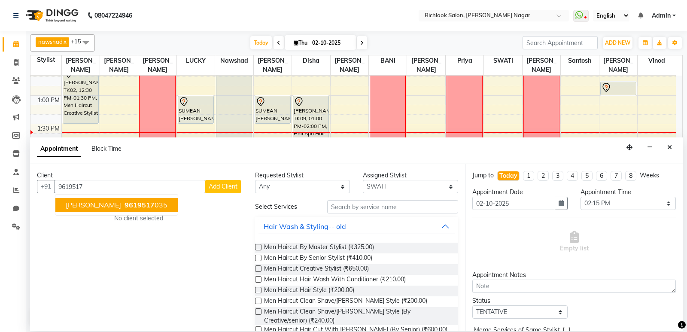
drag, startPoint x: 87, startPoint y: 208, endPoint x: 97, endPoint y: 209, distance: 10.3
click at [87, 209] on span "[PERSON_NAME]" at bounding box center [93, 204] width 55 height 9
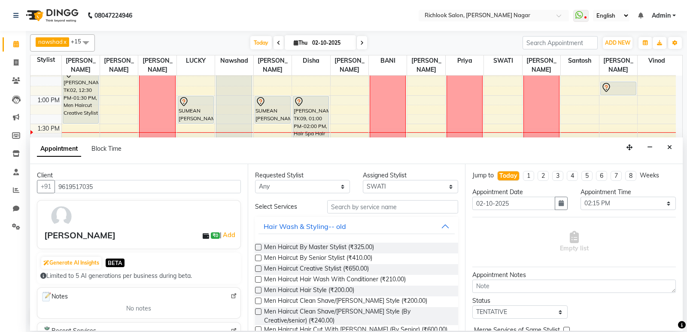
click at [378, 210] on input "text" at bounding box center [392, 206] width 131 height 13
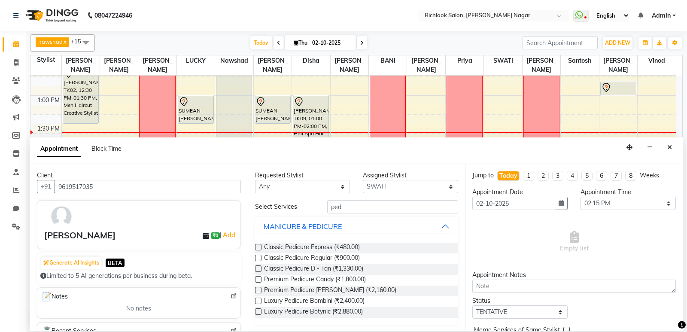
click at [258, 249] on label at bounding box center [258, 247] width 6 height 6
click at [258, 249] on input "checkbox" at bounding box center [258, 248] width 6 height 6
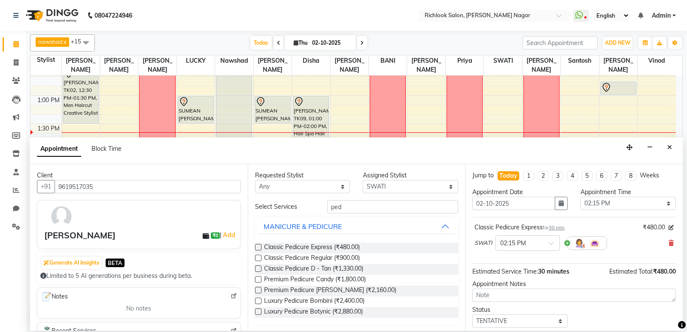
scroll to position [51, 0]
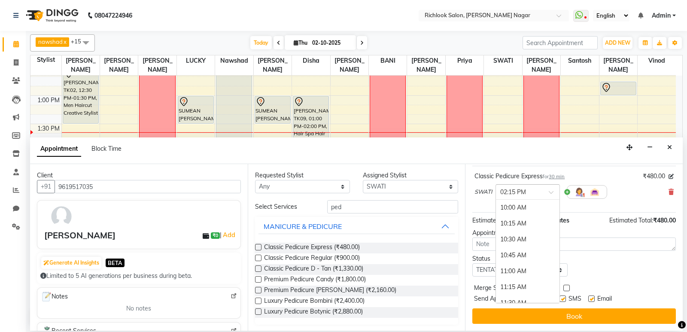
drag, startPoint x: 513, startPoint y: 188, endPoint x: 513, endPoint y: 247, distance: 58.8
click at [385, 188] on input "text" at bounding box center [519, 191] width 38 height 9
click at [385, 224] on div "02:30 PM" at bounding box center [528, 223] width 64 height 16
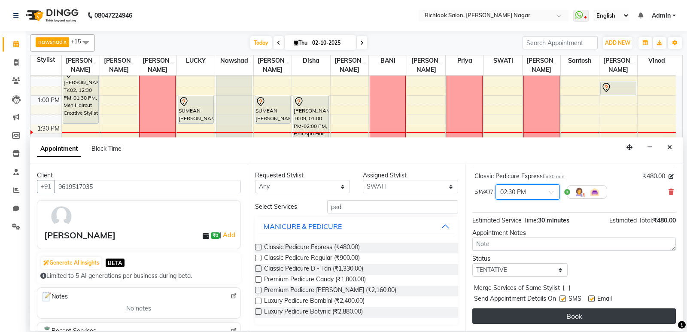
click at [385, 318] on button "Book" at bounding box center [573, 315] width 203 height 15
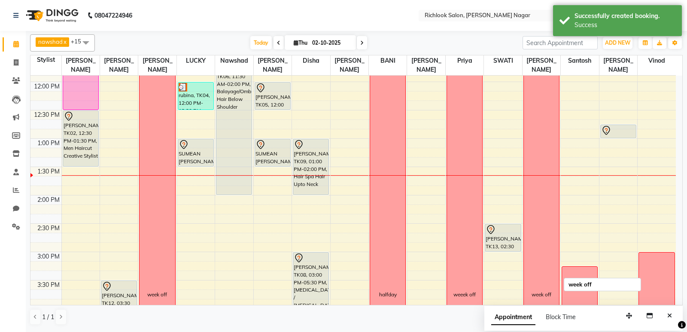
scroll to position [206, 0]
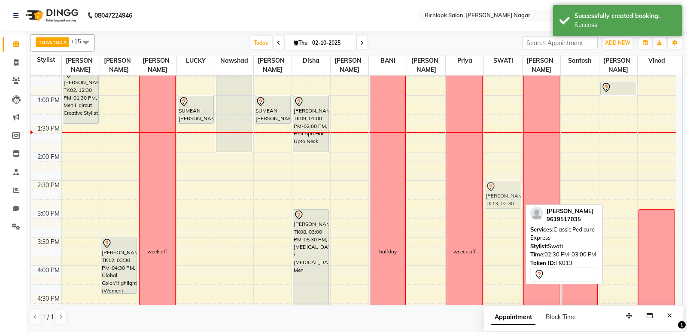
drag, startPoint x: 503, startPoint y: 205, endPoint x: 503, endPoint y: 215, distance: 9.9
click at [385, 205] on div "[PERSON_NAME], TK13, 02:30 PM-03:00 PM, Classic Pedicure Express [PERSON_NAME],…" at bounding box center [503, 237] width 38 height 736
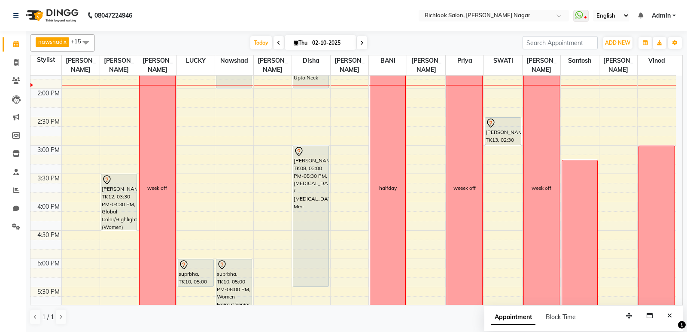
scroll to position [249, 0]
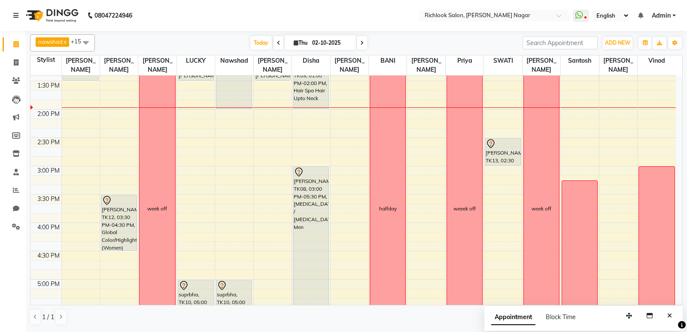
click at [361, 46] on span at bounding box center [362, 42] width 10 height 13
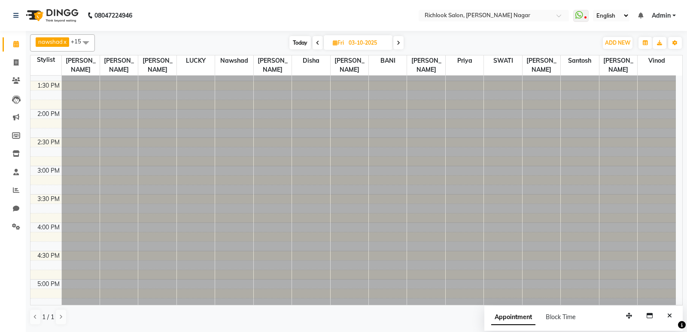
scroll to position [227, 0]
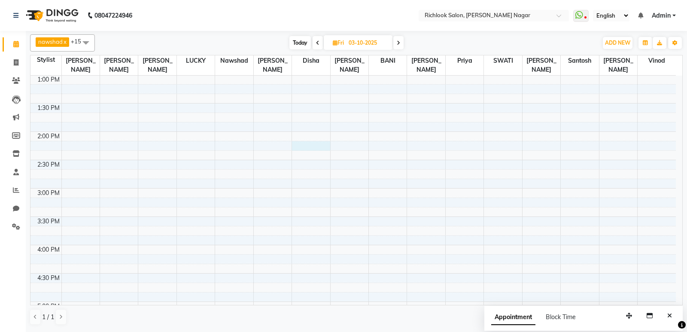
drag, startPoint x: 307, startPoint y: 143, endPoint x: 646, endPoint y: 15, distance: 362.2
click at [308, 143] on div "9:00 AM 9:30 AM 10:00 AM 10:30 AM 11:00 AM 11:30 AM 12:00 PM 12:30 PM 1:00 PM 1…" at bounding box center [352, 216] width 645 height 736
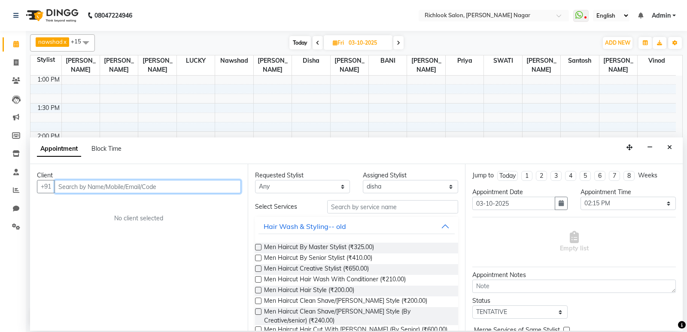
click at [123, 189] on input "text" at bounding box center [148, 186] width 186 height 13
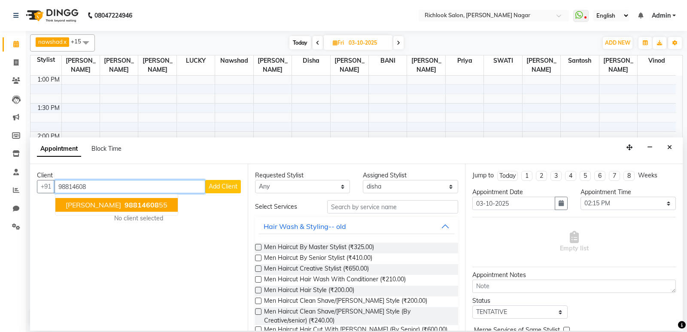
click at [114, 205] on span "[PERSON_NAME]" at bounding box center [93, 204] width 55 height 9
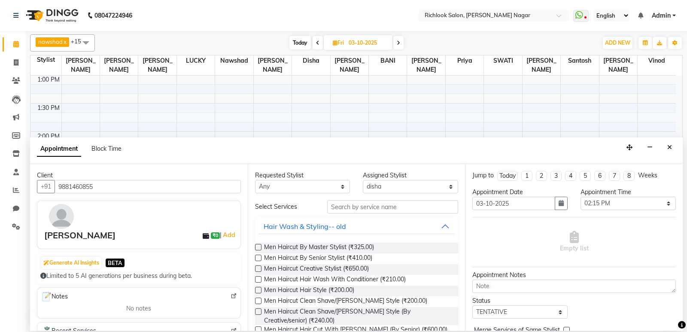
click at [385, 194] on div "Requested Stylist Any [PERSON_NAME] BANI disha [PERSON_NAME] [PERSON_NAME] [PER…" at bounding box center [357, 247] width 218 height 167
click at [382, 186] on select "Select [PERSON_NAME] BANI disha [PERSON_NAME] [PERSON_NAME] [PERSON_NAME] priya…" at bounding box center [410, 186] width 95 height 13
click at [363, 180] on select "Select [PERSON_NAME] BANI disha [PERSON_NAME] [PERSON_NAME] [PERSON_NAME] priya…" at bounding box center [410, 186] width 95 height 13
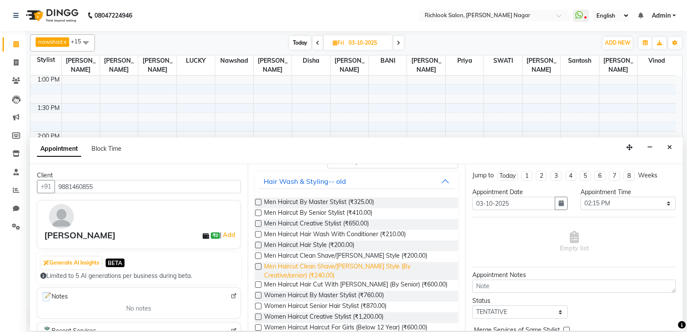
scroll to position [0, 0]
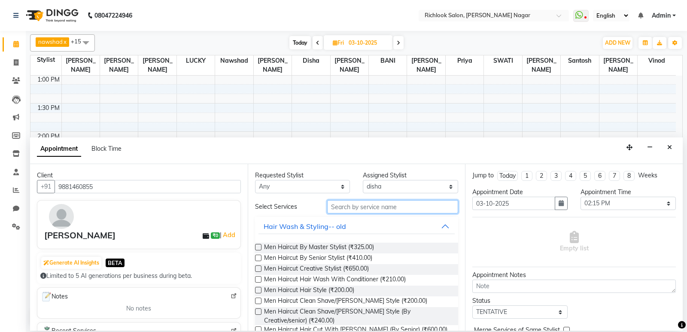
click at [347, 209] on input "text" at bounding box center [392, 206] width 131 height 13
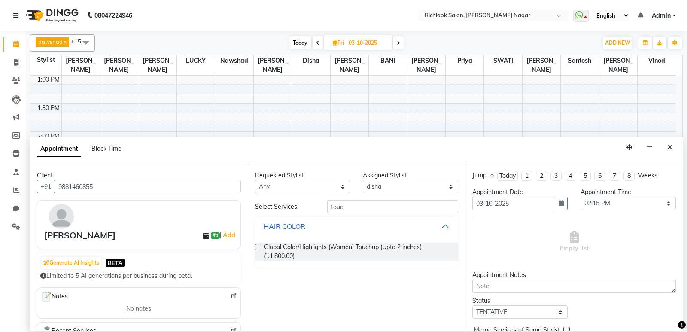
click at [257, 245] on label at bounding box center [258, 247] width 6 height 6
click at [257, 245] on input "checkbox" at bounding box center [258, 248] width 6 height 6
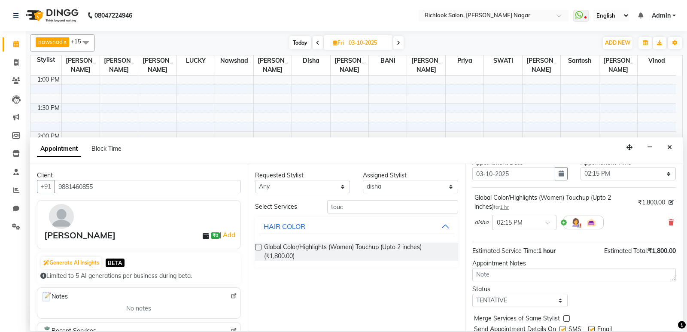
scroll to position [60, 0]
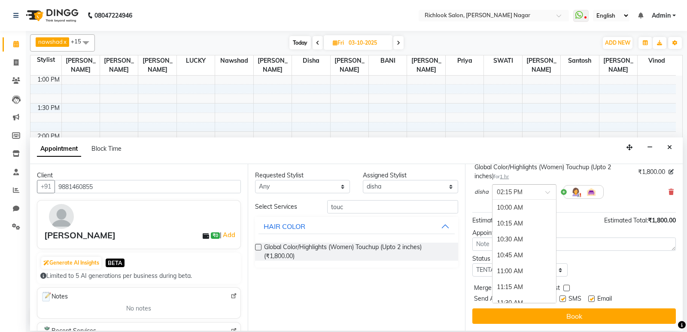
click at [385, 193] on input "text" at bounding box center [516, 191] width 38 height 9
click at [385, 234] on div "02:00 PM" at bounding box center [524, 235] width 64 height 16
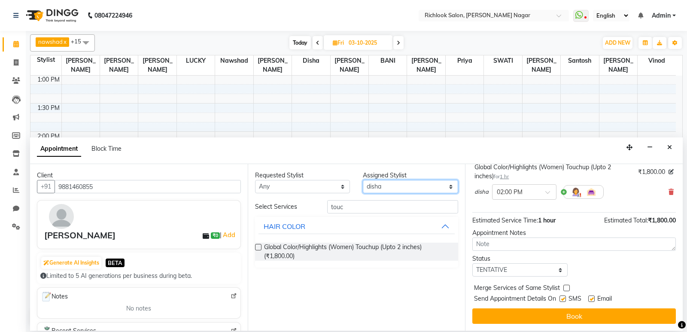
drag, startPoint x: 384, startPoint y: 187, endPoint x: 393, endPoint y: 187, distance: 9.0
click at [384, 187] on select "Select [PERSON_NAME] BANI disha [PERSON_NAME] [PERSON_NAME] [PERSON_NAME] priya…" at bounding box center [410, 186] width 95 height 13
click at [363, 180] on select "Select [PERSON_NAME] BANI disha [PERSON_NAME] [PERSON_NAME] [PERSON_NAME] priya…" at bounding box center [410, 186] width 95 height 13
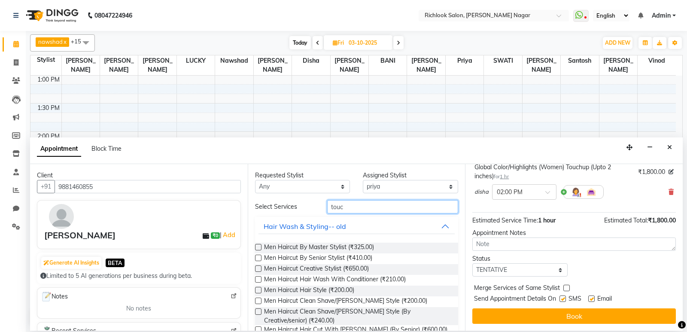
click at [349, 212] on input "touc" at bounding box center [392, 206] width 131 height 13
drag, startPoint x: 323, startPoint y: 208, endPoint x: 292, endPoint y: 207, distance: 30.9
click at [292, 207] on div "Select Services touc" at bounding box center [357, 206] width 216 height 13
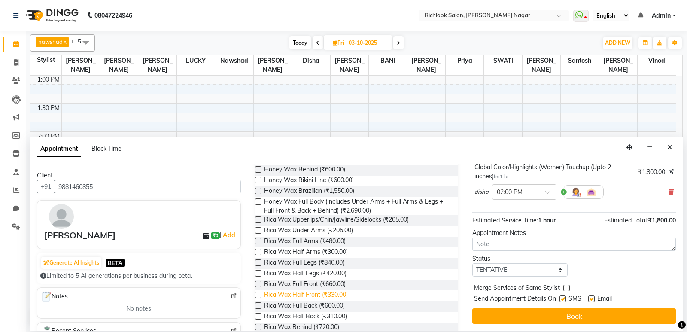
scroll to position [215, 0]
click at [259, 249] on label at bounding box center [258, 251] width 6 height 6
click at [259, 249] on input "checkbox" at bounding box center [258, 252] width 6 height 6
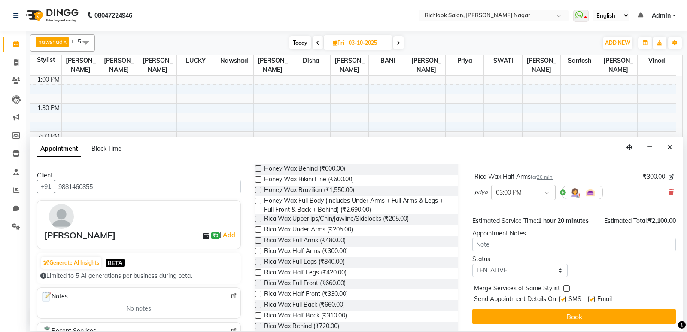
scroll to position [99, 0]
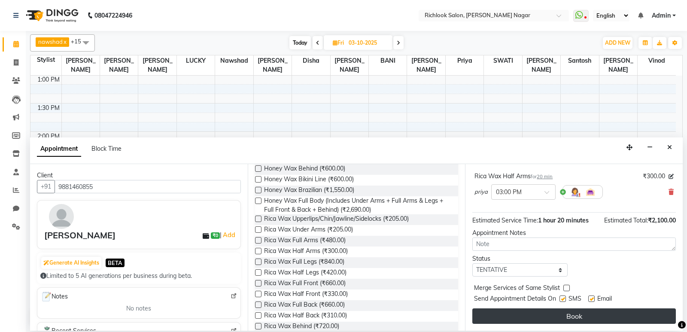
click at [385, 318] on button "Book" at bounding box center [573, 315] width 203 height 15
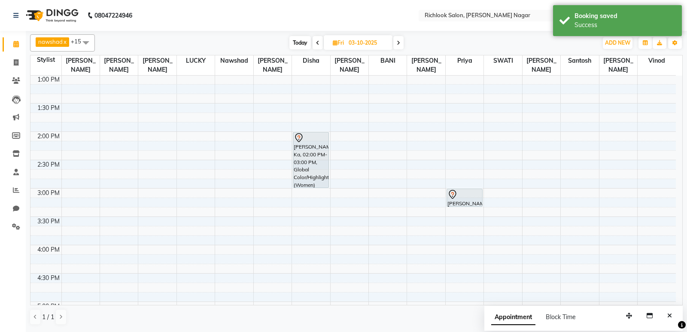
click at [297, 42] on span "Today" at bounding box center [299, 42] width 21 height 13
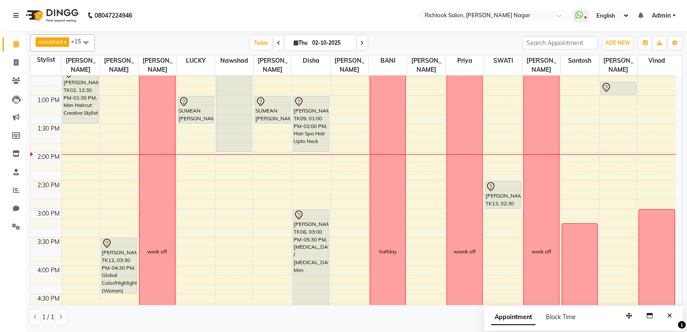
scroll to position [249, 0]
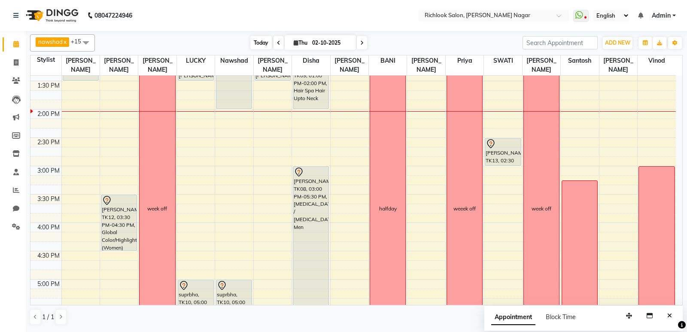
drag, startPoint x: 256, startPoint y: 41, endPoint x: 317, endPoint y: 100, distance: 84.7
click at [255, 42] on span "Today" at bounding box center [260, 42] width 21 height 13
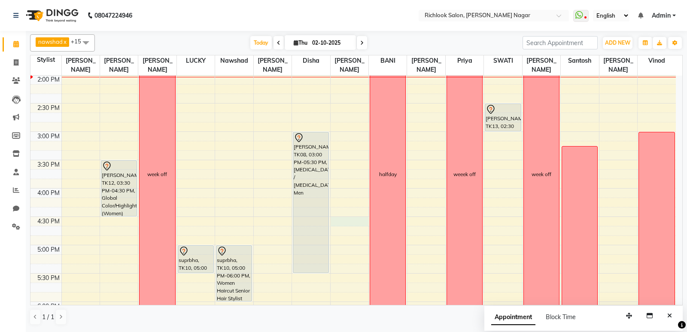
click at [352, 218] on div "9:00 AM 9:30 AM 10:00 AM 10:30 AM 11:00 AM 11:30 AM 12:00 PM 12:30 PM 1:00 PM 1…" at bounding box center [352, 160] width 645 height 736
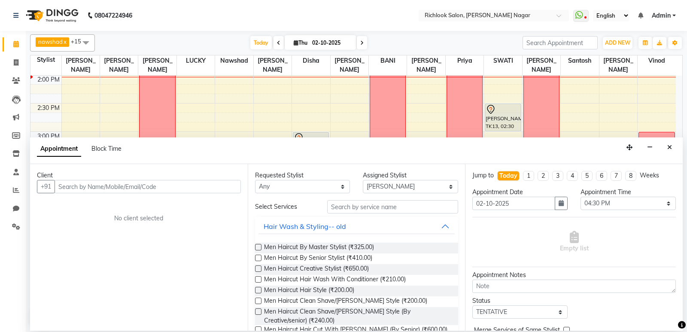
click at [155, 189] on input "text" at bounding box center [148, 186] width 186 height 13
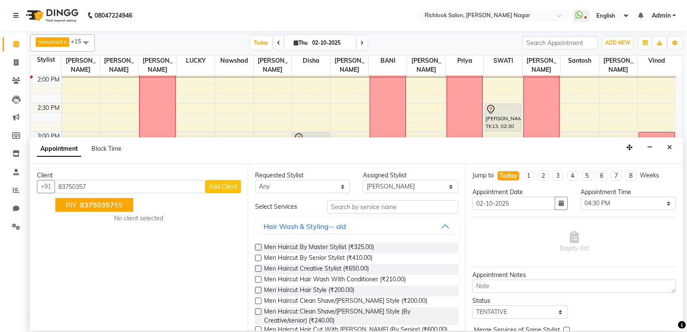
click at [89, 202] on span "83750357" at bounding box center [97, 204] width 34 height 9
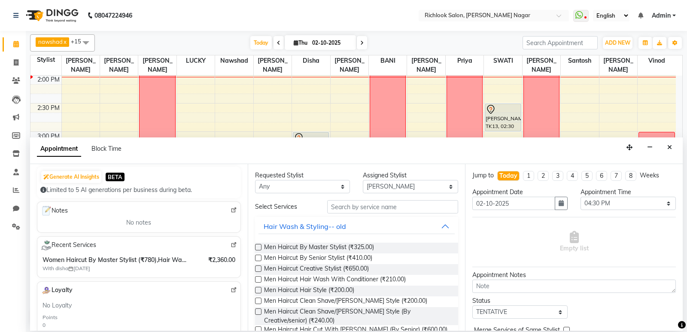
scroll to position [129, 0]
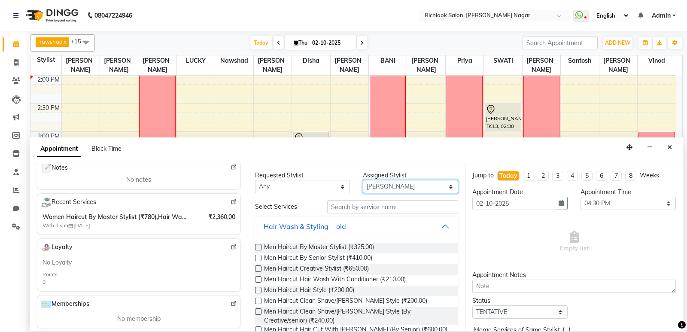
drag, startPoint x: 382, startPoint y: 188, endPoint x: 378, endPoint y: 190, distance: 4.4
click at [382, 188] on select "Select [PERSON_NAME] BANI disha [PERSON_NAME] [PERSON_NAME] [PERSON_NAME] priya…" at bounding box center [410, 186] width 95 height 13
click at [363, 180] on select "Select [PERSON_NAME] BANI disha [PERSON_NAME] [PERSON_NAME] [PERSON_NAME] priya…" at bounding box center [410, 186] width 95 height 13
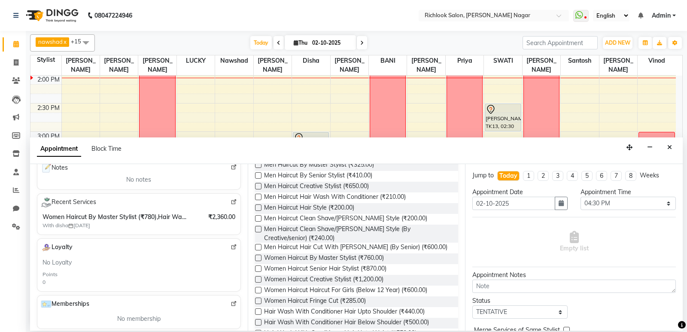
scroll to position [0, 0]
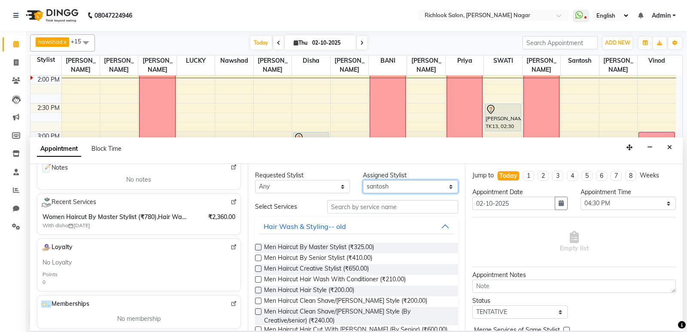
click at [385, 187] on select "Select [PERSON_NAME] BANI disha [PERSON_NAME] [PERSON_NAME] [PERSON_NAME] priya…" at bounding box center [410, 186] width 95 height 13
click at [363, 180] on select "Select [PERSON_NAME] BANI disha [PERSON_NAME] [PERSON_NAME] [PERSON_NAME] priya…" at bounding box center [410, 186] width 95 height 13
click at [363, 207] on input "text" at bounding box center [392, 206] width 131 height 13
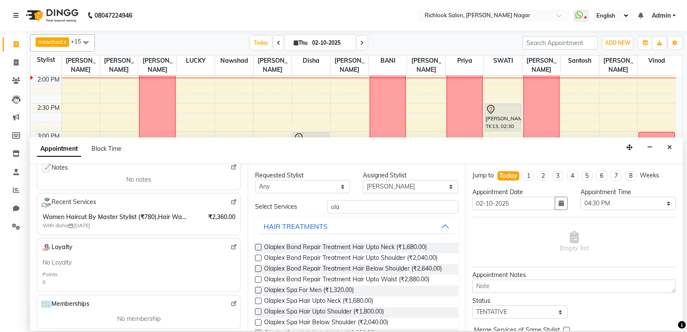
click at [258, 278] on label at bounding box center [258, 279] width 6 height 6
click at [258, 278] on input "checkbox" at bounding box center [258, 280] width 6 height 6
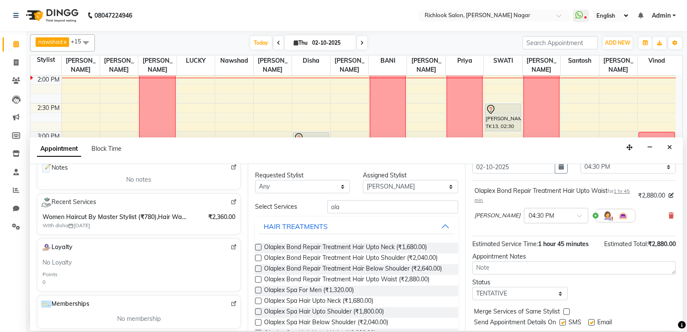
scroll to position [60, 0]
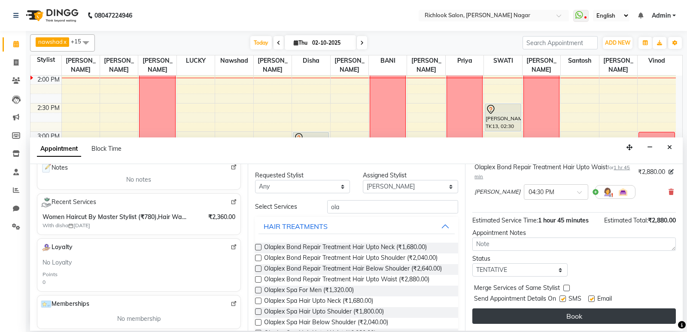
drag, startPoint x: 546, startPoint y: 312, endPoint x: 599, endPoint y: 331, distance: 56.8
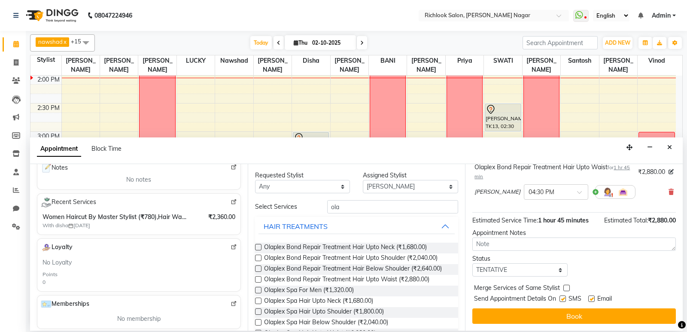
click at [385, 313] on button "Book" at bounding box center [573, 315] width 203 height 15
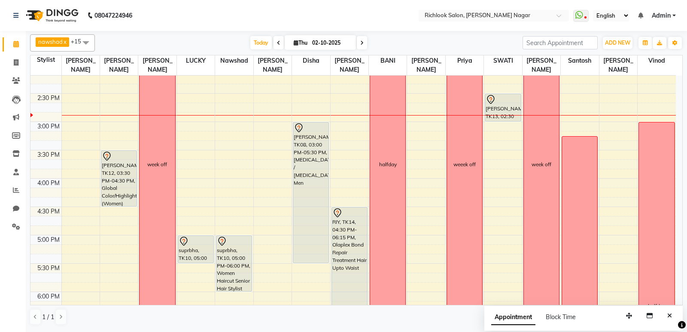
scroll to position [297, 0]
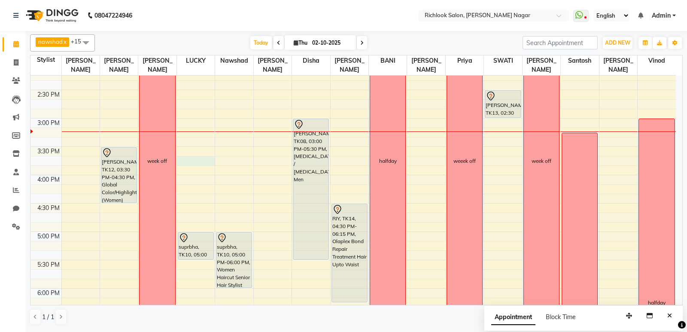
click at [195, 159] on div "9:00 AM 9:30 AM 10:00 AM 10:30 AM 11:00 AM 11:30 AM 12:00 PM 12:30 PM 1:00 PM 1…" at bounding box center [352, 147] width 645 height 736
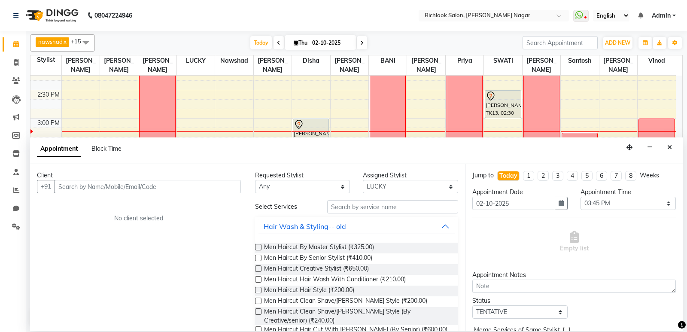
click at [176, 192] on input "text" at bounding box center [148, 186] width 186 height 13
drag, startPoint x: 128, startPoint y: 179, endPoint x: 133, endPoint y: 185, distance: 7.3
click at [128, 180] on div "Client +91 No client selected" at bounding box center [139, 247] width 218 height 167
click at [134, 185] on input "text" at bounding box center [148, 186] width 186 height 13
click at [224, 186] on span "Add Client" at bounding box center [223, 186] width 29 height 8
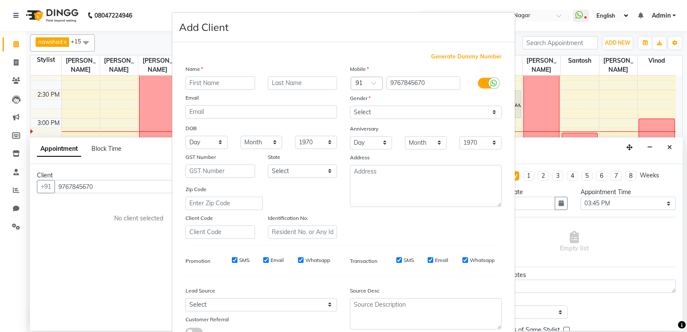
drag, startPoint x: 230, startPoint y: 89, endPoint x: 231, endPoint y: 81, distance: 8.2
click at [231, 89] on input "text" at bounding box center [220, 82] width 70 height 13
click at [231, 78] on input "text" at bounding box center [220, 82] width 70 height 13
click at [385, 109] on select "Select [DEMOGRAPHIC_DATA] [DEMOGRAPHIC_DATA] Other Prefer Not To Say" at bounding box center [426, 112] width 152 height 13
click at [350, 106] on select "Select [DEMOGRAPHIC_DATA] [DEMOGRAPHIC_DATA] Other Prefer Not To Say" at bounding box center [426, 112] width 152 height 13
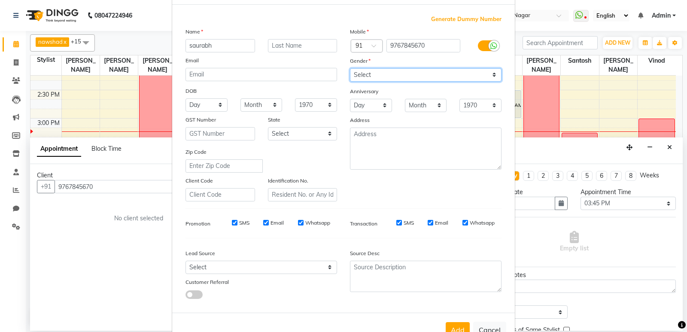
scroll to position [64, 0]
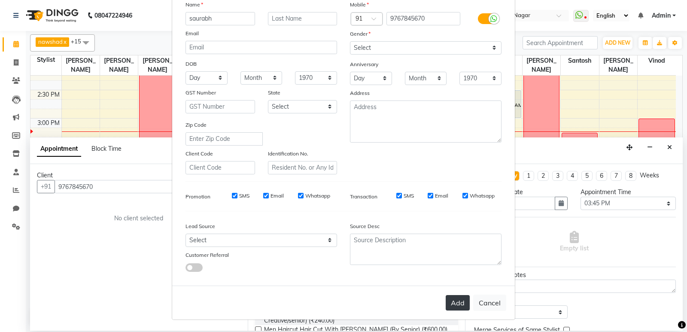
click at [385, 302] on button "Add" at bounding box center [458, 302] width 24 height 15
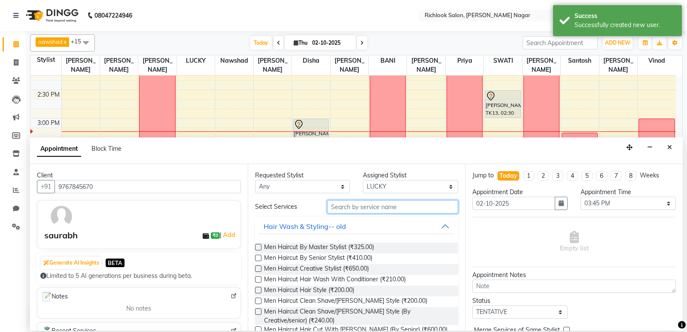
click at [360, 207] on input "text" at bounding box center [392, 206] width 131 height 13
click at [259, 244] on label at bounding box center [258, 247] width 6 height 6
click at [259, 245] on input "checkbox" at bounding box center [258, 248] width 6 height 6
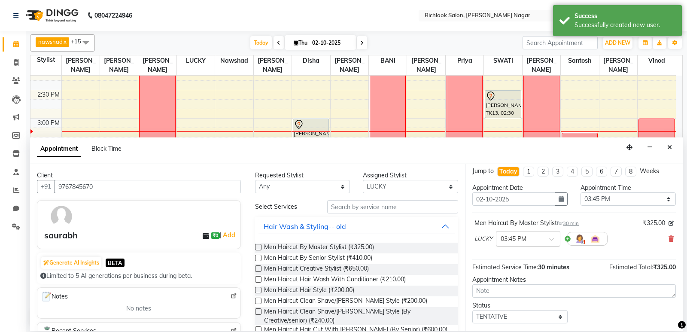
scroll to position [0, 0]
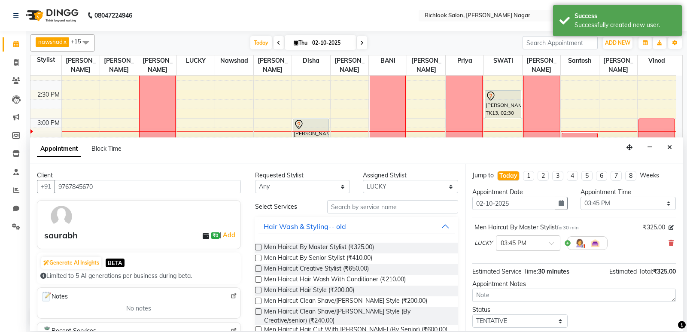
click at [385, 243] on input "text" at bounding box center [520, 242] width 38 height 9
click at [385, 285] on div "03:30 PM" at bounding box center [528, 286] width 64 height 16
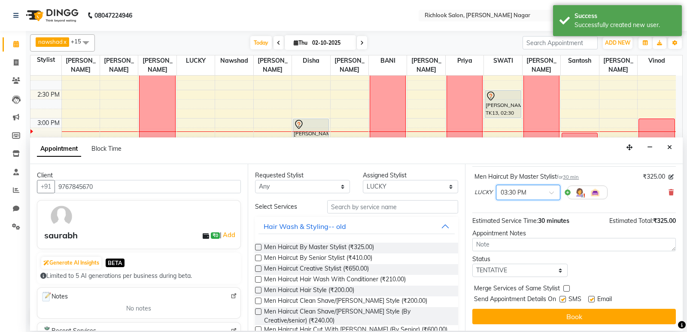
scroll to position [51, 0]
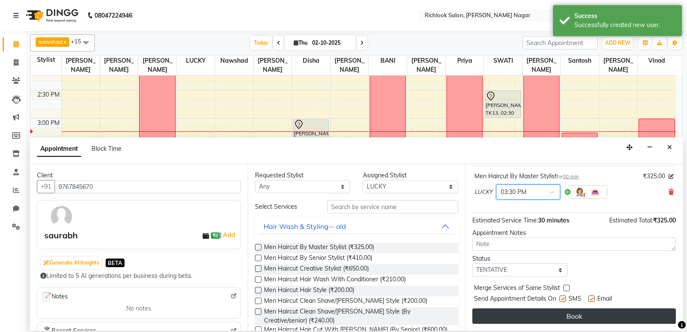
click at [385, 319] on button "Book" at bounding box center [573, 315] width 203 height 15
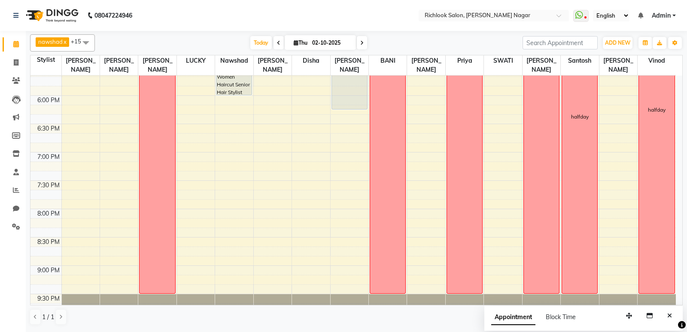
scroll to position [507, 0]
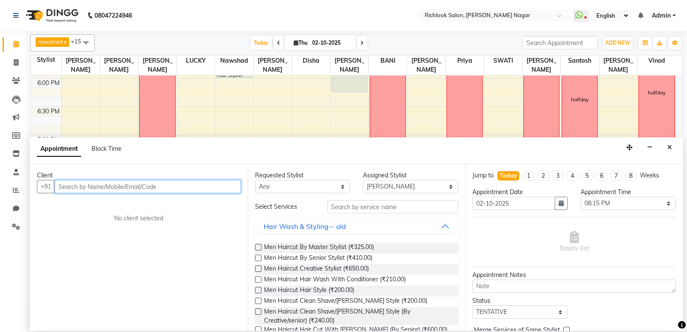
click at [102, 183] on input "text" at bounding box center [148, 186] width 186 height 13
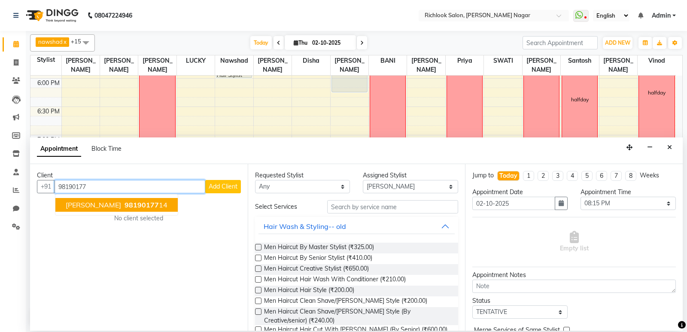
click at [92, 200] on button "[PERSON_NAME] Wakil 98190177 14" at bounding box center [116, 205] width 122 height 14
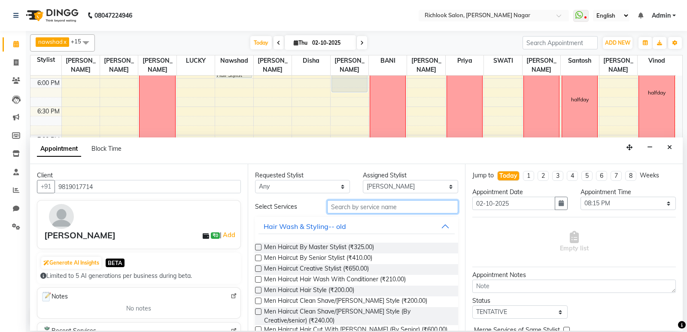
click at [385, 210] on input "text" at bounding box center [392, 206] width 131 height 13
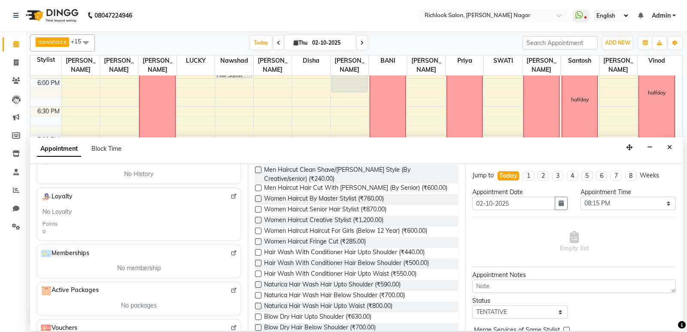
scroll to position [86, 0]
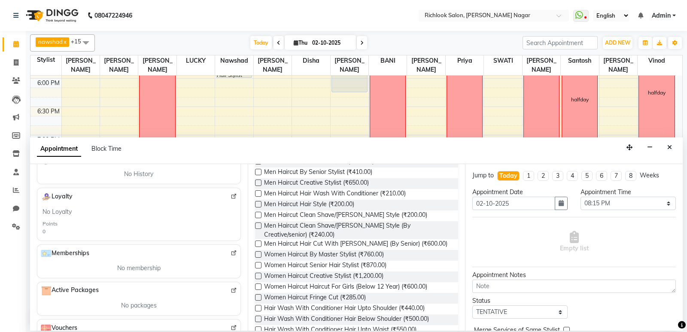
click at [261, 182] on div "Men Haircut Creative Stylist (₹650.00)" at bounding box center [356, 183] width 203 height 11
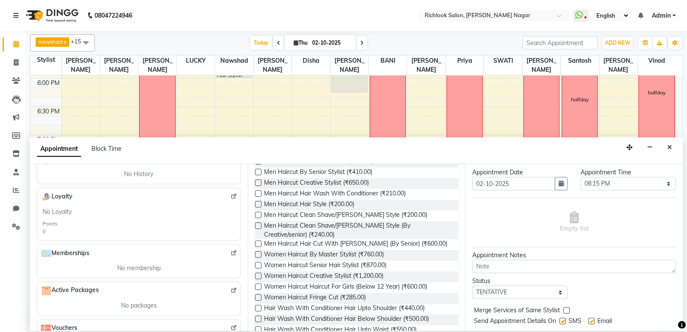
scroll to position [0, 0]
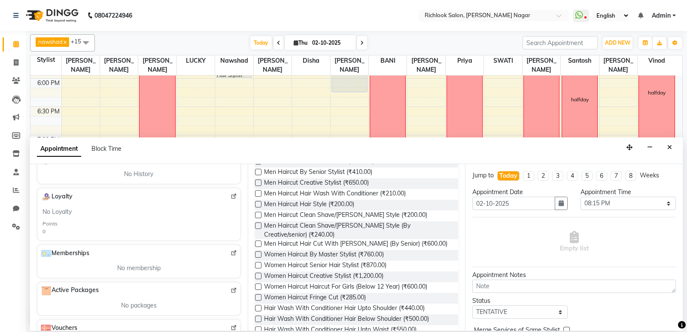
drag, startPoint x: 256, startPoint y: 180, endPoint x: 445, endPoint y: 160, distance: 190.4
click at [257, 181] on label at bounding box center [258, 182] width 6 height 6
click at [257, 181] on input "checkbox" at bounding box center [258, 184] width 6 height 6
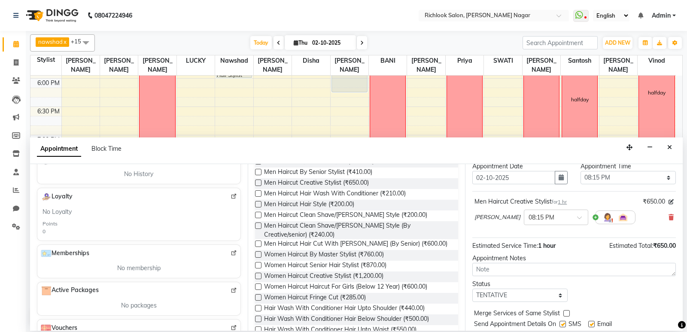
scroll to position [51, 0]
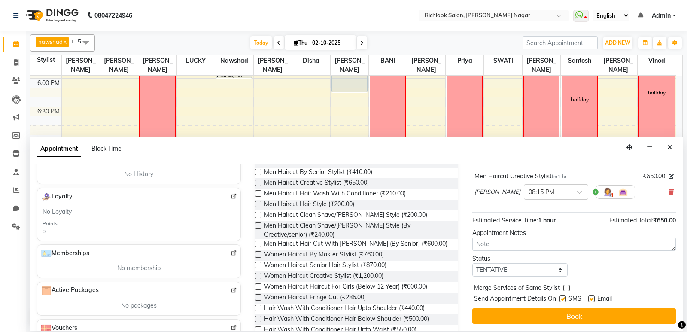
click at [385, 306] on div "Jump to [DATE] 1 2 3 4 5 6 7 8 Weeks Appointment Date [DATE] Appointment Time S…" at bounding box center [574, 247] width 218 height 167
drag, startPoint x: 563, startPoint y: 313, endPoint x: 531, endPoint y: 305, distance: 33.1
click at [385, 310] on button "Book" at bounding box center [573, 315] width 203 height 15
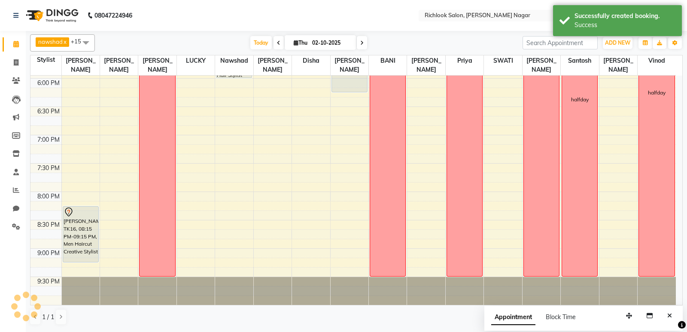
scroll to position [421, 0]
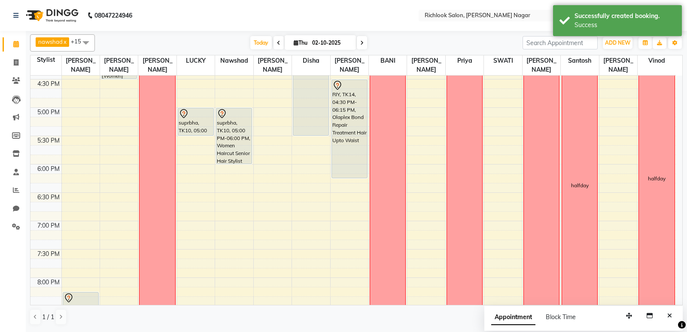
click at [299, 42] on span "Thu" at bounding box center [300, 42] width 18 height 6
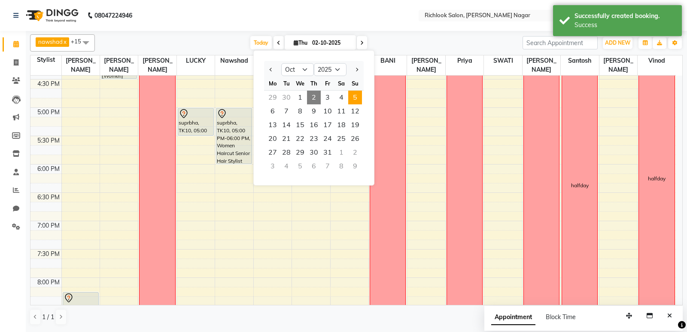
click at [357, 96] on span "5" at bounding box center [355, 98] width 14 height 14
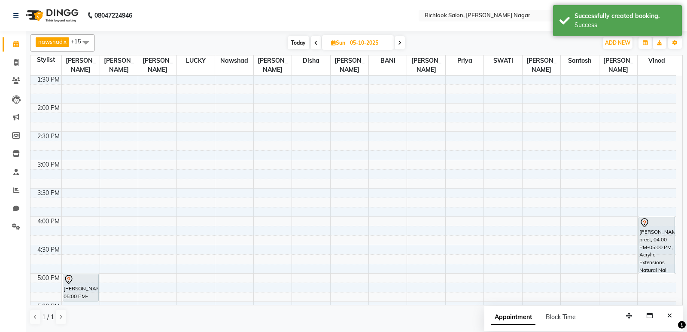
scroll to position [255, 0]
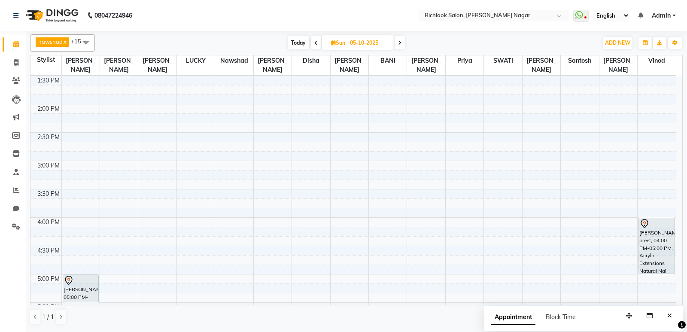
click at [300, 39] on span "Today" at bounding box center [298, 42] width 21 height 13
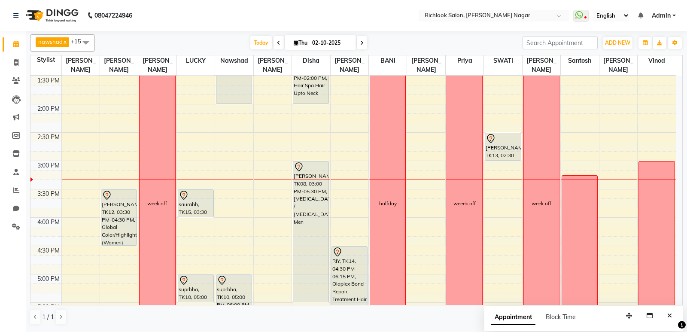
click at [360, 46] on span at bounding box center [362, 42] width 10 height 13
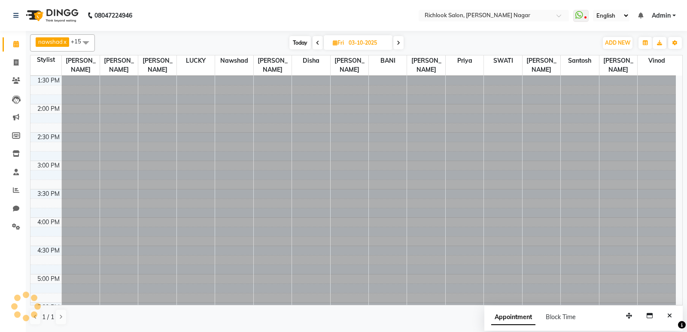
scroll to position [340, 0]
click at [360, 46] on input "03-10-2025" at bounding box center [367, 42] width 43 height 13
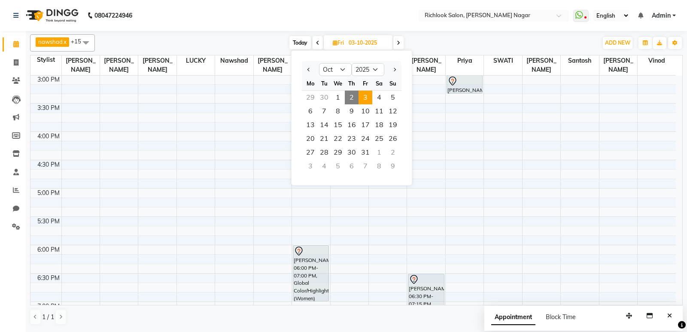
click at [385, 98] on div "9:00 AM 9:30 AM 10:00 AM 10:30 AM 11:00 AM 11:30 AM 12:00 PM 12:30 PM 1:00 PM 1…" at bounding box center [352, 103] width 645 height 736
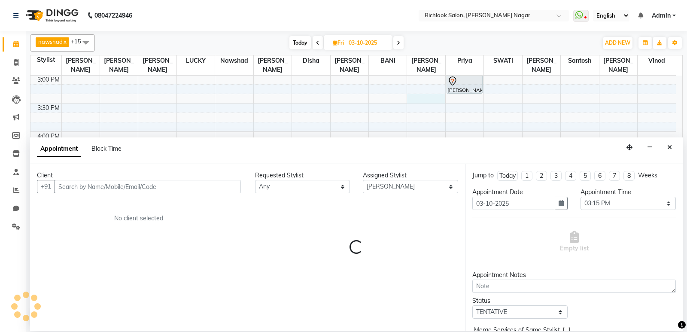
click at [385, 41] on span at bounding box center [398, 42] width 10 height 13
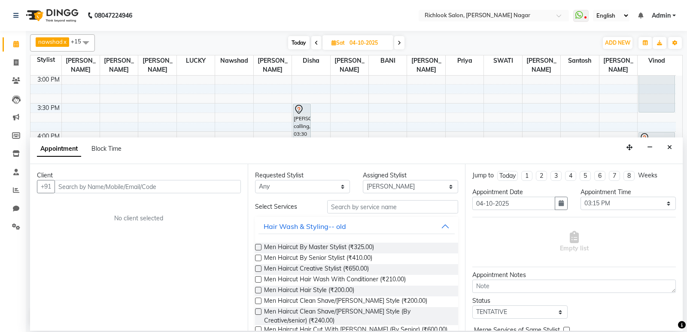
click at [352, 39] on input "04-10-2025" at bounding box center [368, 42] width 43 height 13
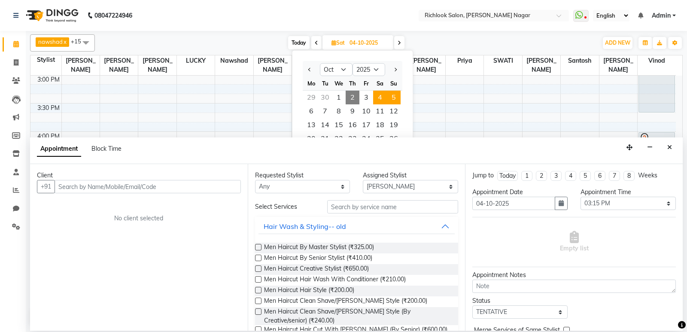
click at [385, 97] on span "5" at bounding box center [394, 98] width 14 height 14
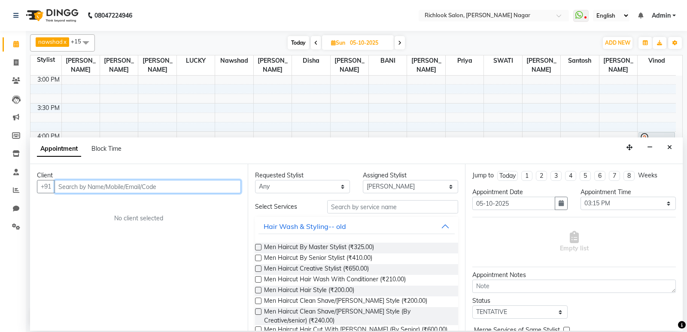
click at [85, 191] on input "text" at bounding box center [148, 186] width 186 height 13
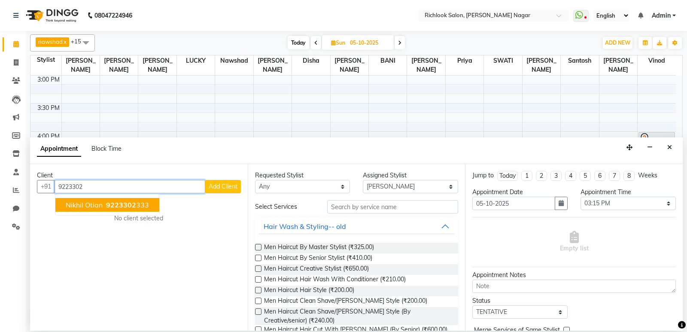
click at [150, 206] on button "Nikhil otian 9223302 333" at bounding box center [107, 205] width 104 height 14
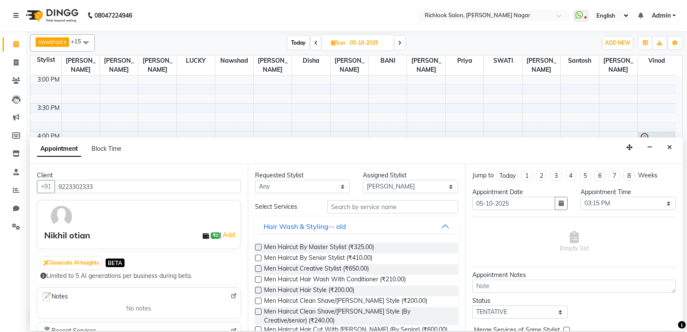
click at [259, 273] on div at bounding box center [258, 270] width 6 height 9
click at [256, 269] on label at bounding box center [258, 268] width 6 height 6
click at [256, 269] on input "checkbox" at bounding box center [258, 270] width 6 height 6
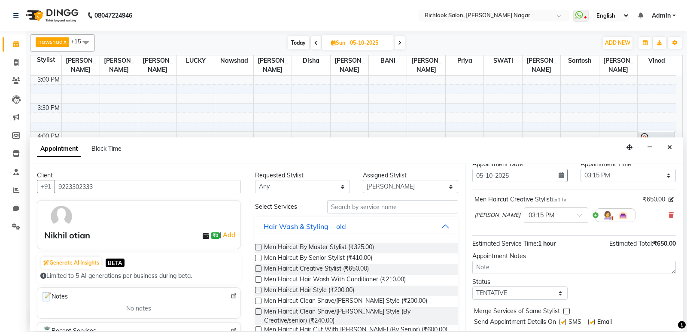
scroll to position [43, 0]
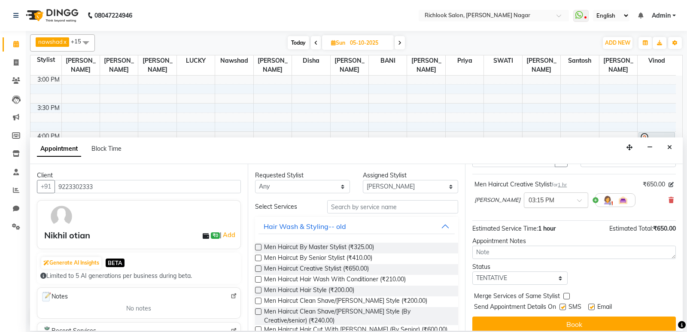
click at [385, 205] on div "× 03:15 PM" at bounding box center [556, 199] width 64 height 15
click at [385, 258] on div "12:00 PM" at bounding box center [556, 257] width 64 height 16
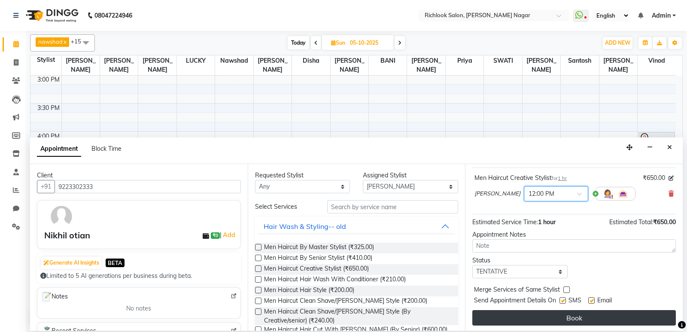
scroll to position [51, 0]
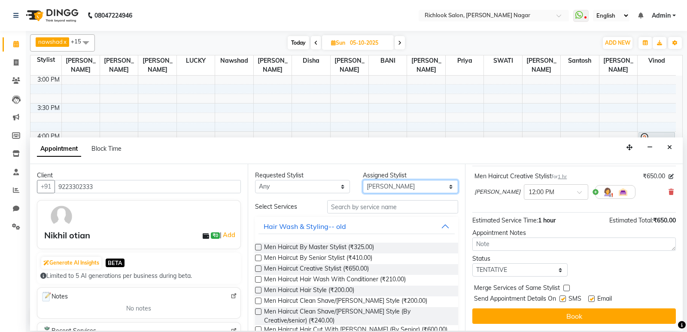
drag, startPoint x: 407, startPoint y: 185, endPoint x: 419, endPoint y: 181, distance: 12.9
click at [385, 185] on select "Select [PERSON_NAME] BANI disha [PERSON_NAME] [PERSON_NAME] [PERSON_NAME] priya…" at bounding box center [410, 186] width 95 height 13
click at [363, 180] on select "Select [PERSON_NAME] BANI disha [PERSON_NAME] [PERSON_NAME] [PERSON_NAME] priya…" at bounding box center [410, 186] width 95 height 13
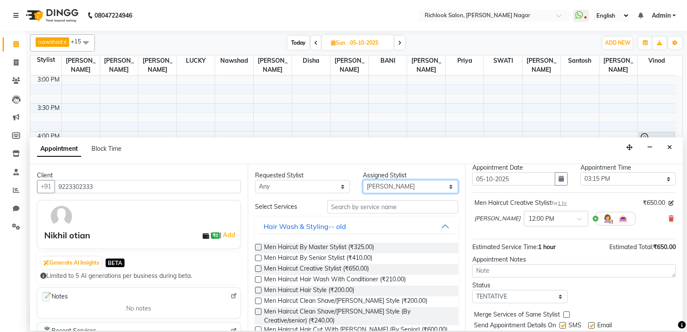
scroll to position [0, 0]
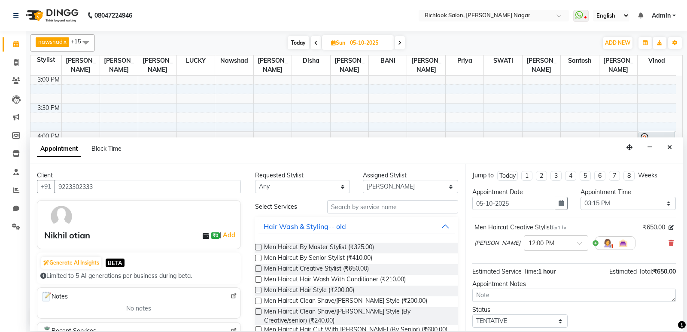
click at [385, 248] on div "[PERSON_NAME] × 12:00 PM" at bounding box center [554, 243] width 161 height 22
click at [385, 242] on icon at bounding box center [670, 243] width 5 height 6
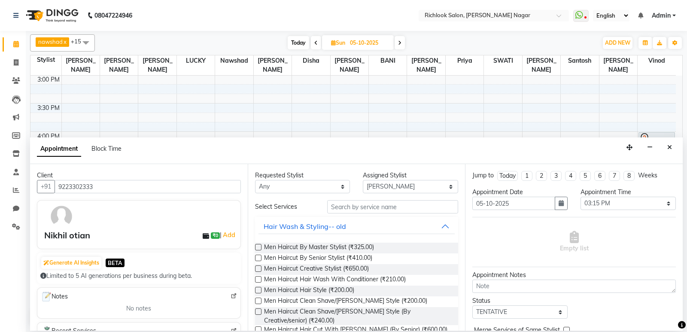
click at [258, 267] on label at bounding box center [258, 268] width 6 height 6
click at [258, 267] on input "checkbox" at bounding box center [258, 270] width 6 height 6
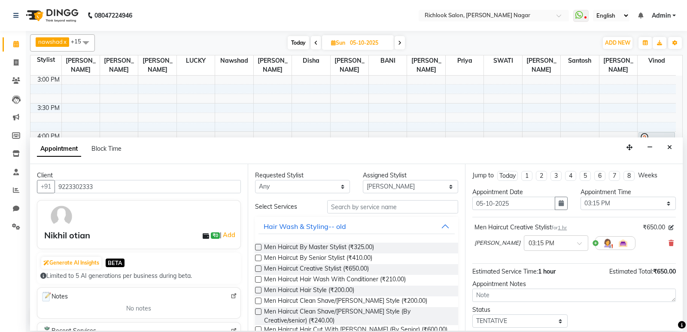
scroll to position [43, 0]
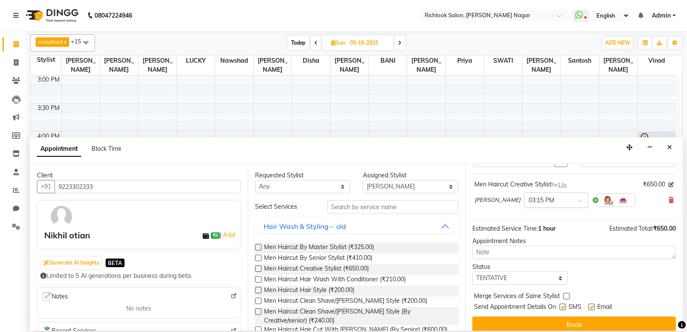
click at [385, 202] on input "text" at bounding box center [547, 199] width 38 height 9
click at [385, 217] on div "12:00 PM" at bounding box center [556, 216] width 64 height 16
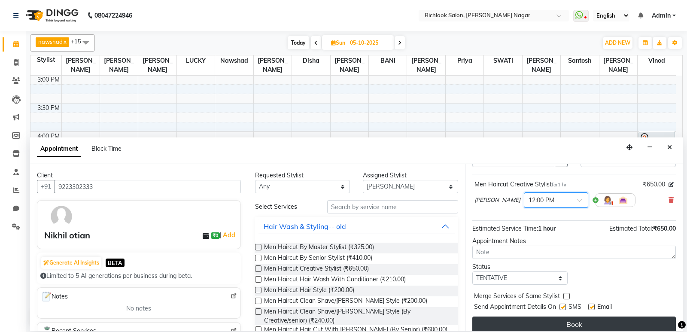
click at [385, 328] on button "Book" at bounding box center [573, 323] width 203 height 15
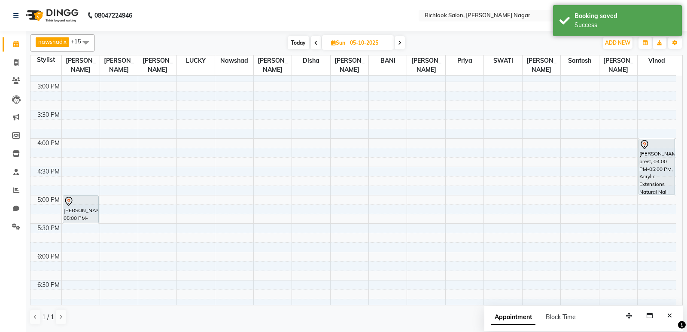
scroll to position [212, 0]
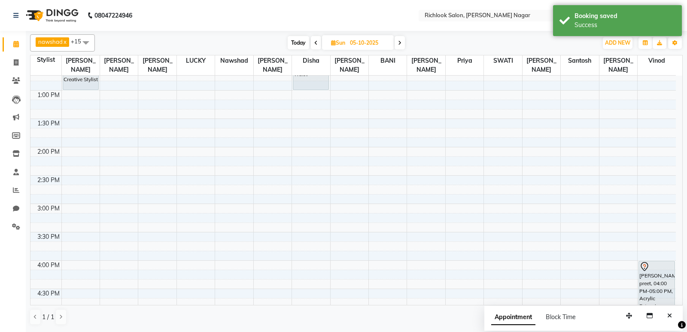
click at [294, 40] on span "Today" at bounding box center [298, 42] width 21 height 13
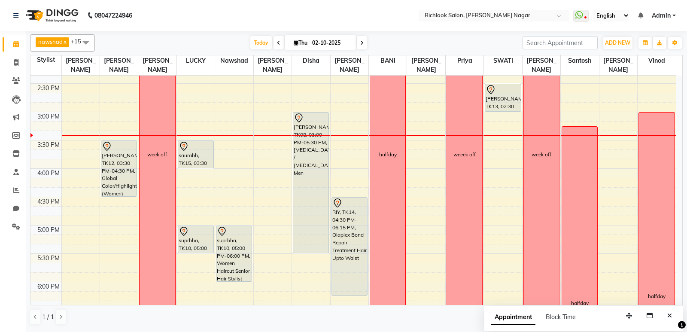
scroll to position [297, 0]
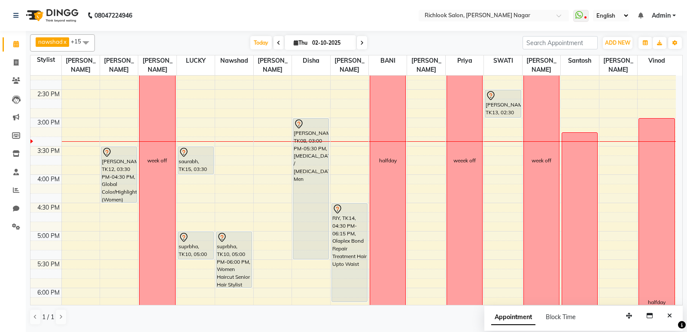
click at [362, 44] on icon at bounding box center [361, 42] width 3 height 5
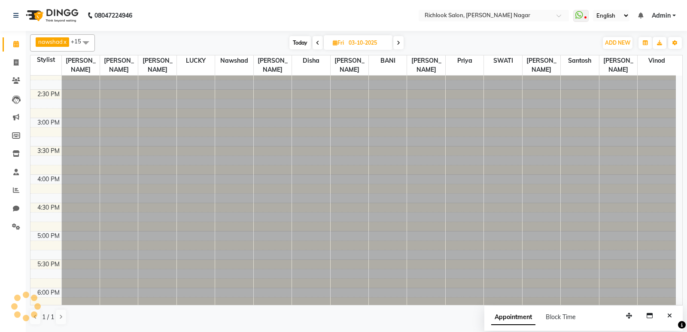
scroll to position [340, 0]
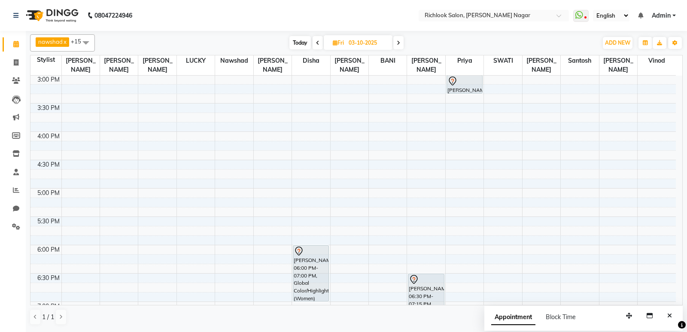
click at [385, 44] on icon at bounding box center [398, 42] width 3 height 5
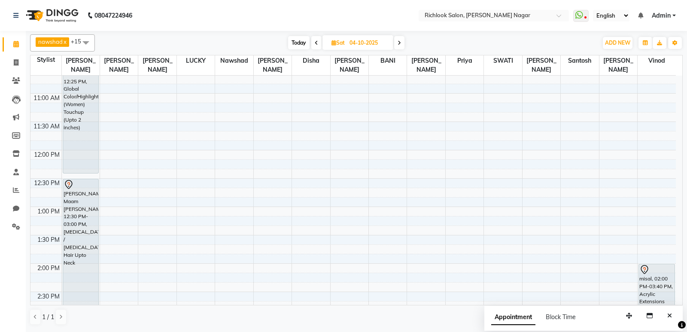
scroll to position [83, 0]
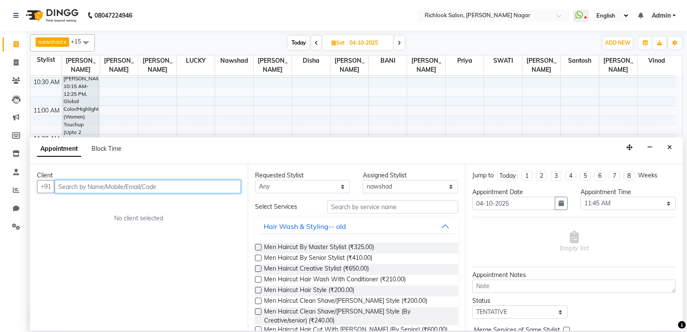
drag, startPoint x: 112, startPoint y: 188, endPoint x: 117, endPoint y: 182, distance: 6.7
click at [112, 187] on input "text" at bounding box center [148, 186] width 186 height 13
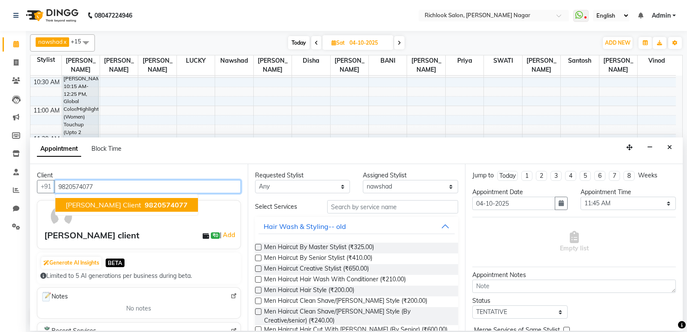
click at [154, 206] on span "9820574077" at bounding box center [166, 204] width 43 height 9
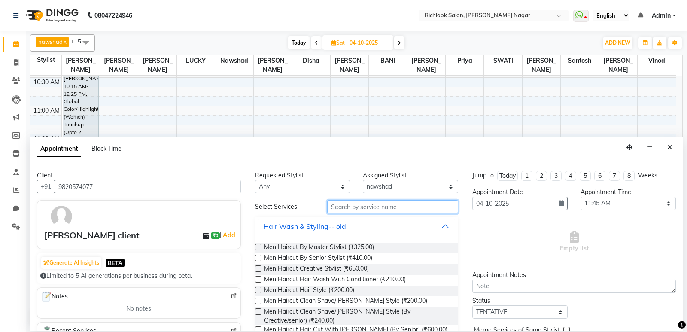
click at [371, 211] on input "text" at bounding box center [392, 206] width 131 height 13
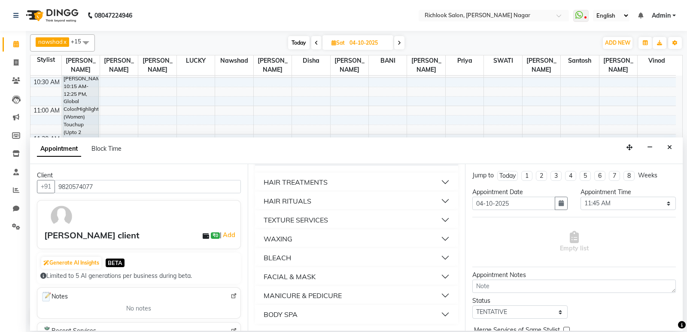
scroll to position [9, 0]
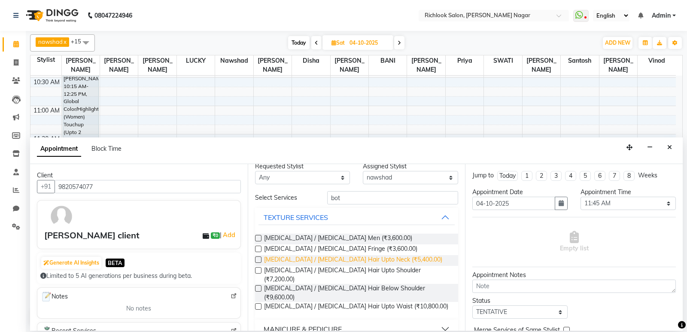
click at [284, 259] on span "[MEDICAL_DATA] / [MEDICAL_DATA] Hair Upto Neck (₹5,400.00)" at bounding box center [353, 260] width 178 height 11
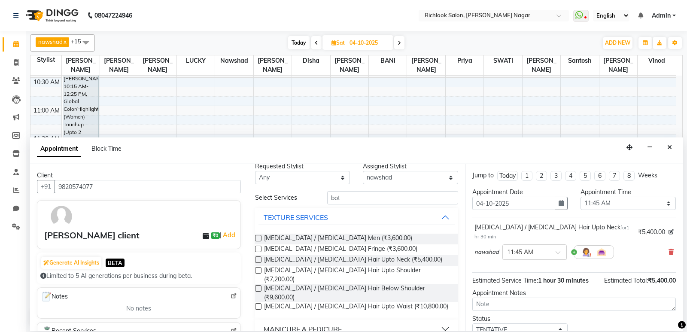
click at [385, 247] on input "text" at bounding box center [526, 251] width 38 height 9
click at [385, 276] on div "12:00 PM" at bounding box center [535, 284] width 64 height 16
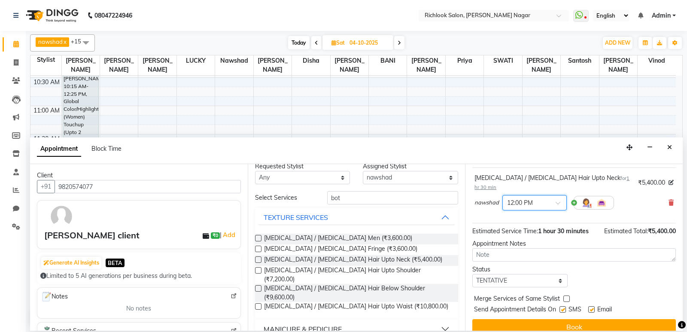
scroll to position [51, 0]
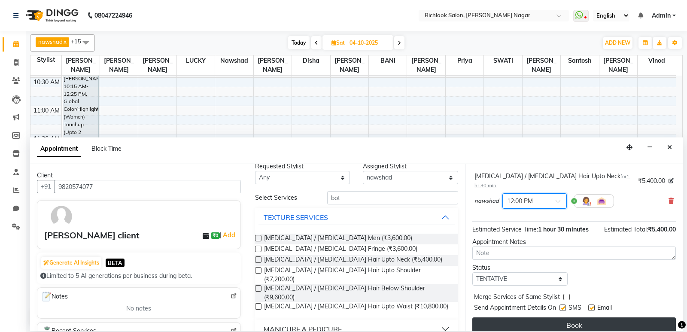
click at [385, 317] on button "Book" at bounding box center [573, 324] width 203 height 15
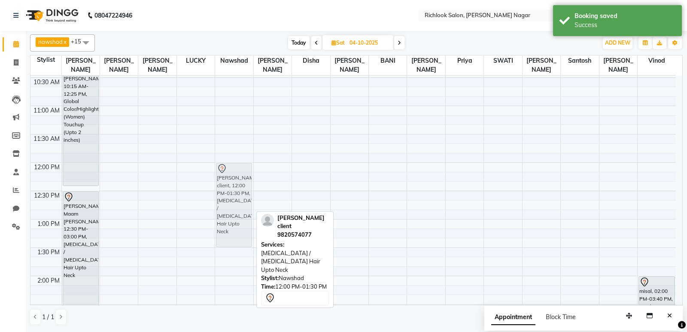
drag, startPoint x: 236, startPoint y: 244, endPoint x: 238, endPoint y: 240, distance: 4.6
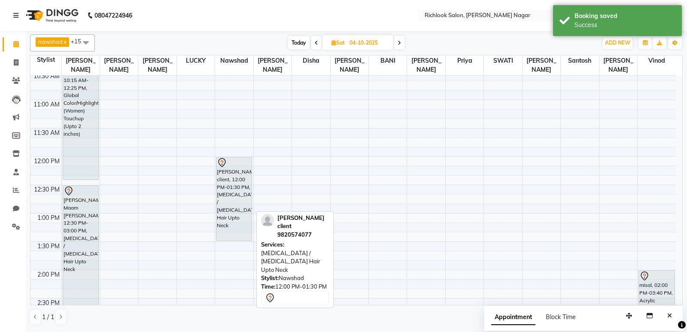
scroll to position [92, 0]
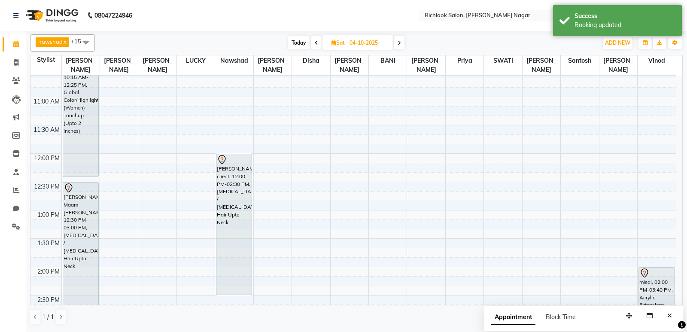
click at [301, 43] on span "Today" at bounding box center [298, 42] width 21 height 13
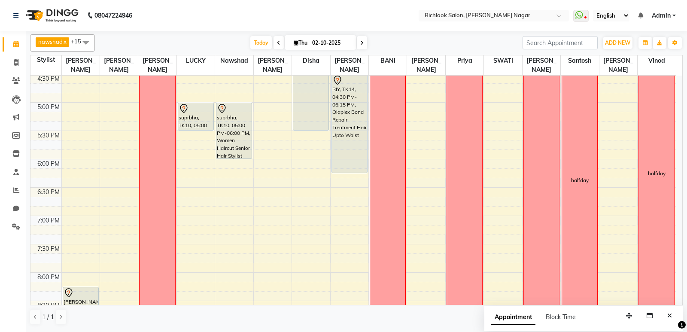
scroll to position [507, 0]
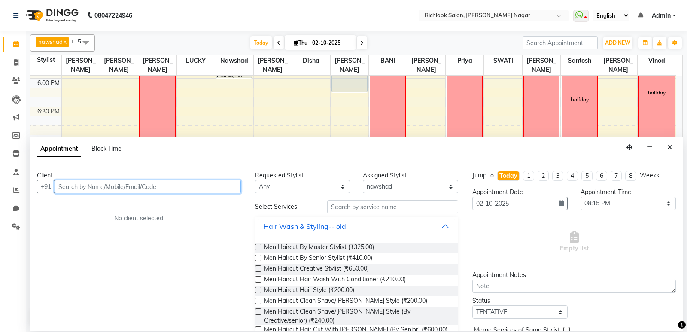
click at [138, 181] on input "text" at bounding box center [148, 186] width 186 height 13
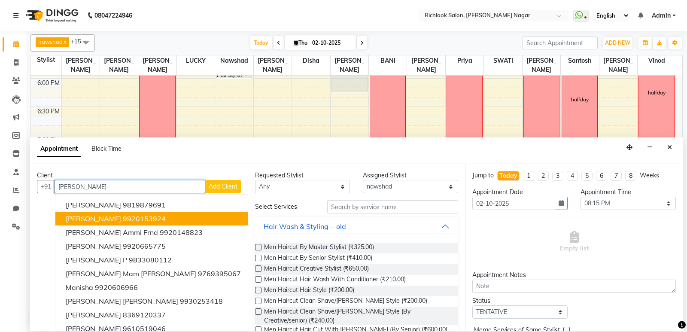
click at [123, 218] on ngb-highlight "9920153924" at bounding box center [144, 218] width 43 height 9
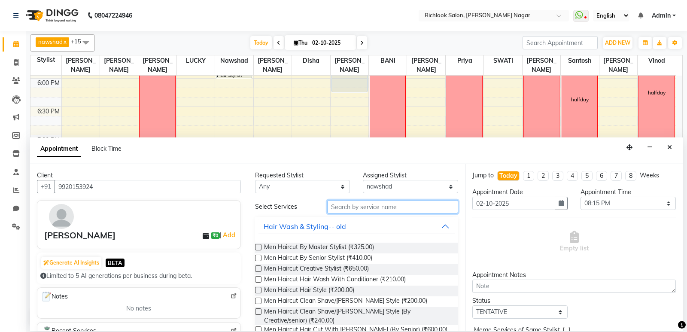
click at [367, 206] on input "text" at bounding box center [392, 206] width 131 height 13
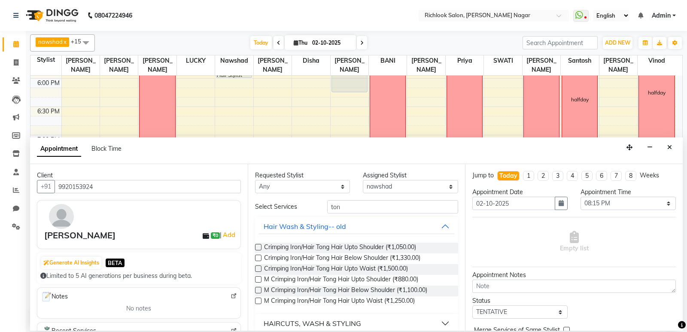
click at [261, 265] on label at bounding box center [258, 268] width 6 height 6
click at [261, 267] on input "checkbox" at bounding box center [258, 270] width 6 height 6
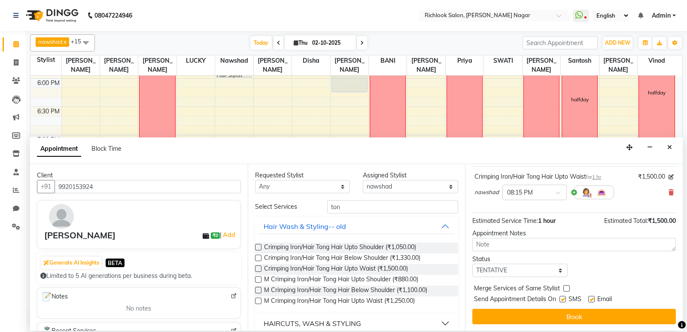
scroll to position [51, 0]
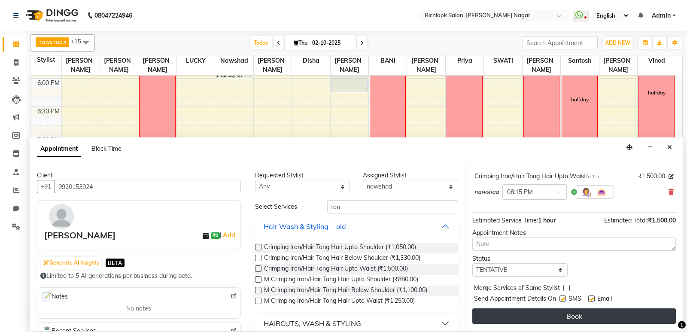
click at [385, 313] on button "Book" at bounding box center [573, 315] width 203 height 15
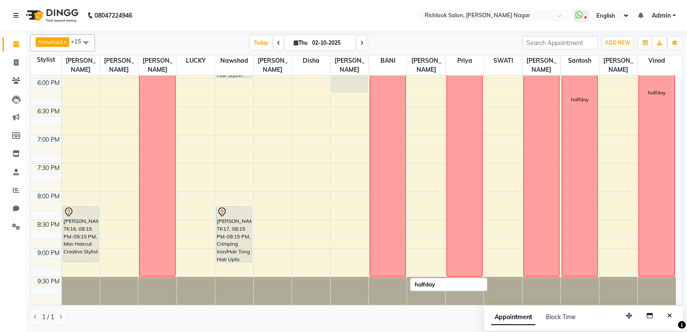
scroll to position [292, 0]
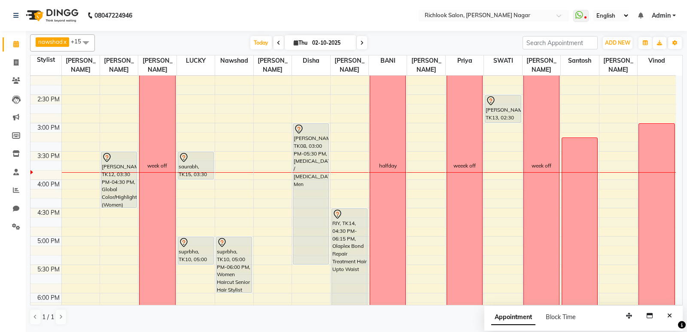
click at [311, 38] on input "02-10-2025" at bounding box center [330, 42] width 43 height 13
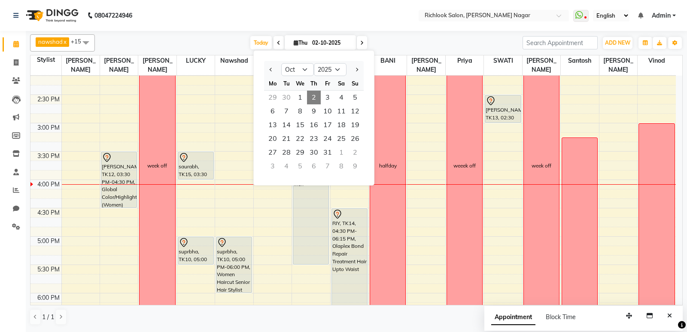
click at [105, 224] on div "9:00 AM 9:30 AM 10:00 AM 10:30 AM 11:00 AM 11:30 AM 12:00 PM 12:30 PM 1:00 PM 1…" at bounding box center [352, 151] width 645 height 736
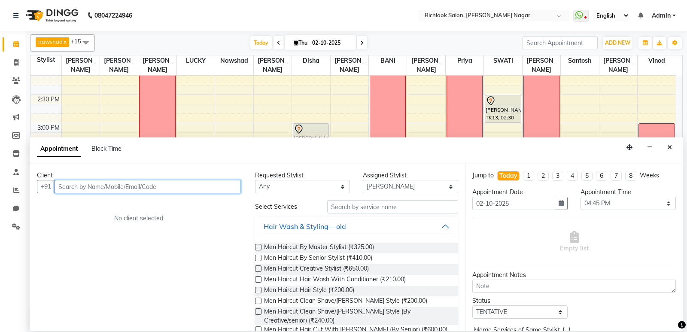
click at [197, 192] on input "text" at bounding box center [148, 186] width 186 height 13
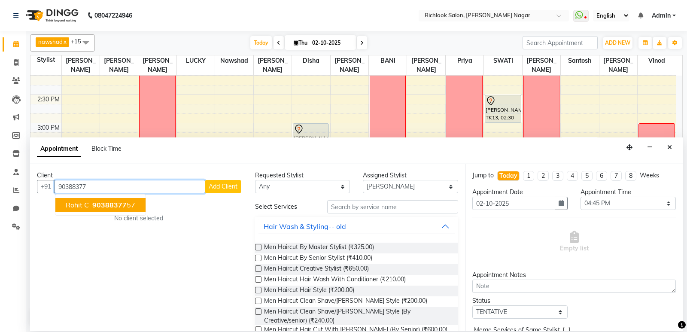
click at [106, 207] on span "90388377" at bounding box center [109, 204] width 34 height 9
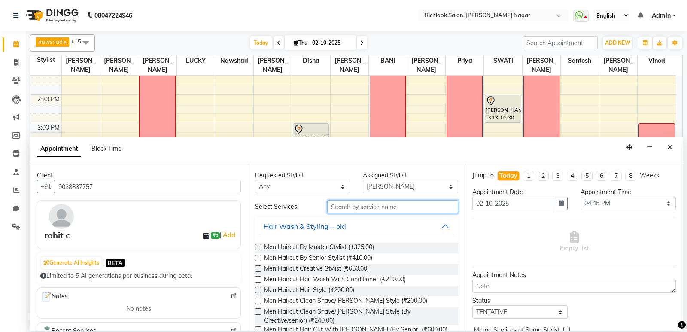
click at [363, 209] on input "text" at bounding box center [392, 206] width 131 height 13
click at [272, 261] on span "Men Haircut By Senior Stylist (₹410.00)" at bounding box center [318, 258] width 108 height 11
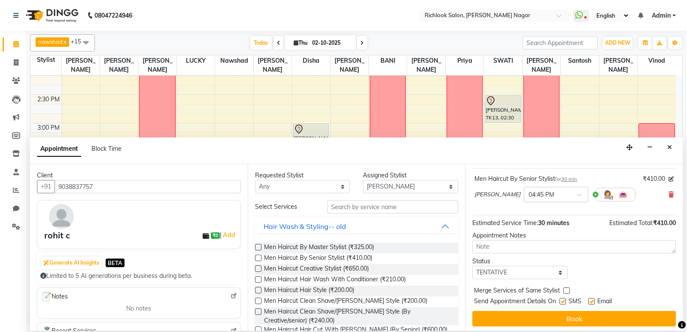
scroll to position [51, 0]
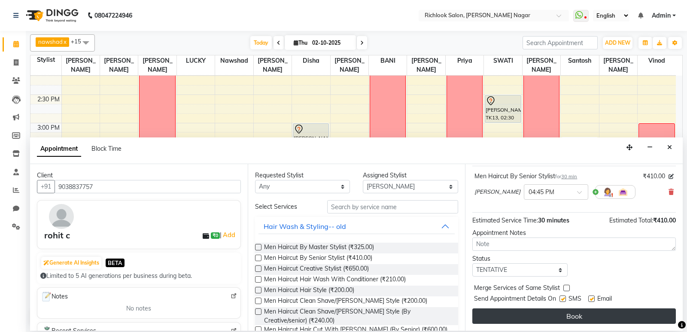
click at [385, 323] on button "Book" at bounding box center [573, 315] width 203 height 15
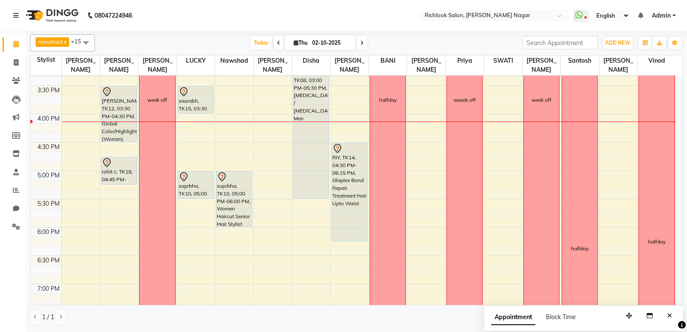
scroll to position [378, 0]
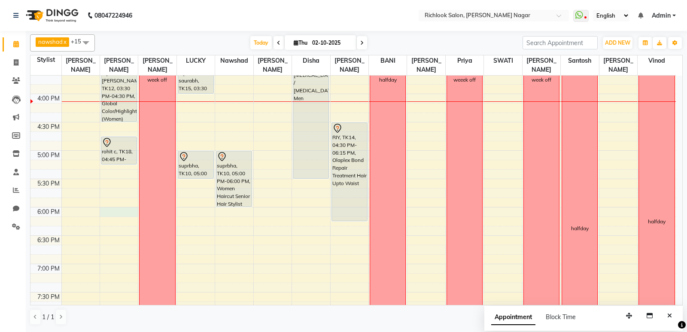
click at [119, 211] on div "9:00 AM 9:30 AM 10:00 AM 10:30 AM 11:00 AM 11:30 AM 12:00 PM 12:30 PM 1:00 PM 1…" at bounding box center [352, 65] width 645 height 736
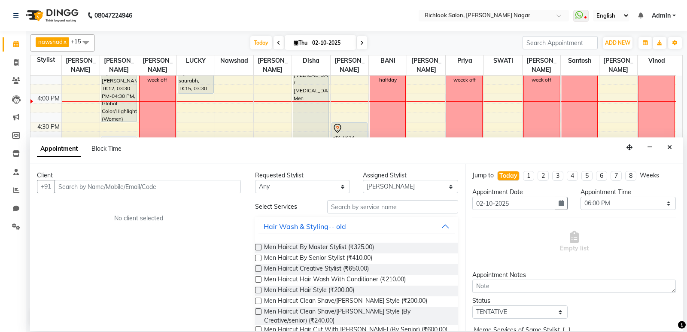
click at [140, 183] on input "text" at bounding box center [148, 186] width 186 height 13
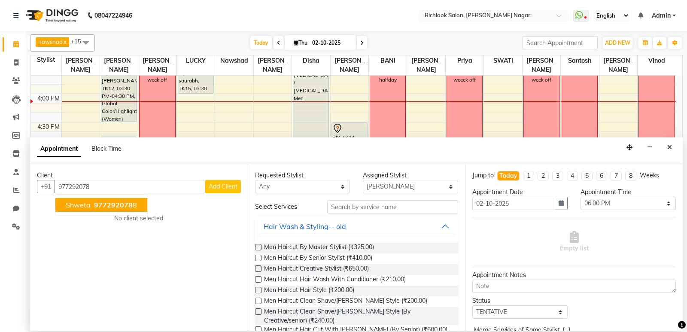
click at [127, 205] on span "977292078" at bounding box center [113, 204] width 39 height 9
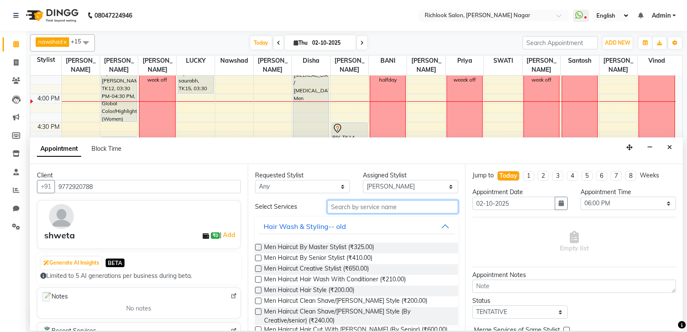
click at [349, 205] on input "text" at bounding box center [392, 206] width 131 height 13
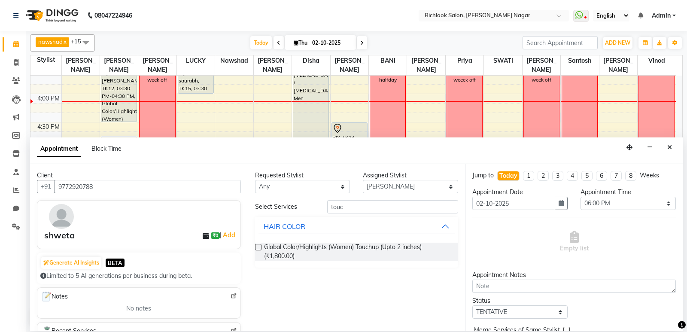
click at [255, 250] on label at bounding box center [258, 247] width 6 height 6
click at [255, 250] on input "checkbox" at bounding box center [258, 248] width 6 height 6
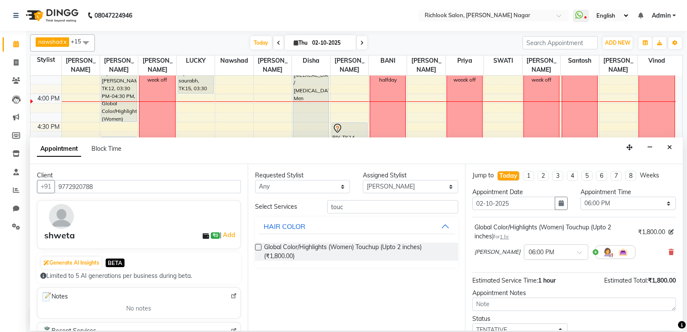
scroll to position [60, 0]
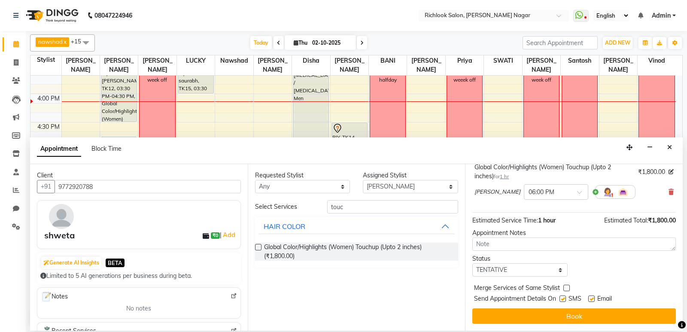
click at [385, 194] on div "Requested Stylist Any [PERSON_NAME] BANI disha [PERSON_NAME] [PERSON_NAME] [PER…" at bounding box center [357, 247] width 218 height 167
drag, startPoint x: 397, startPoint y: 184, endPoint x: 398, endPoint y: 190, distance: 6.3
click at [385, 184] on select "Select [PERSON_NAME] BANI disha [PERSON_NAME] [PERSON_NAME] [PERSON_NAME] priya…" at bounding box center [410, 186] width 95 height 13
click at [363, 180] on select "Select [PERSON_NAME] BANI disha [PERSON_NAME] [PERSON_NAME] [PERSON_NAME] priya…" at bounding box center [410, 186] width 95 height 13
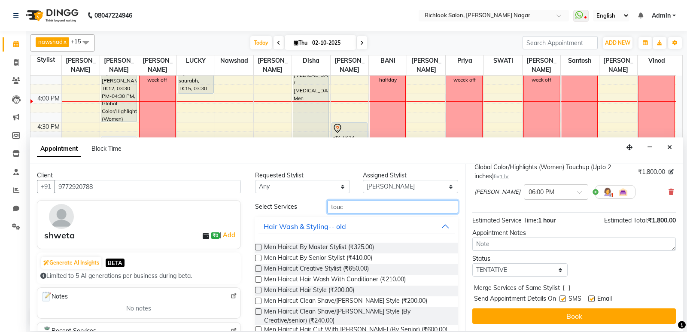
click at [361, 209] on input "touc" at bounding box center [392, 206] width 131 height 13
drag, startPoint x: 360, startPoint y: 209, endPoint x: 111, endPoint y: 199, distance: 249.2
click at [133, 203] on div "Client [PHONE_NUMBER] shweta ₹0 | Add Generate AI Insights BETA Limited to 5 AI…" at bounding box center [356, 247] width 652 height 167
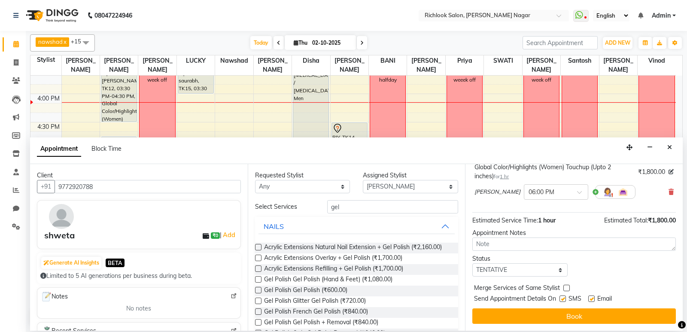
click at [256, 282] on label at bounding box center [258, 279] width 6 height 6
click at [256, 283] on input "checkbox" at bounding box center [258, 280] width 6 height 6
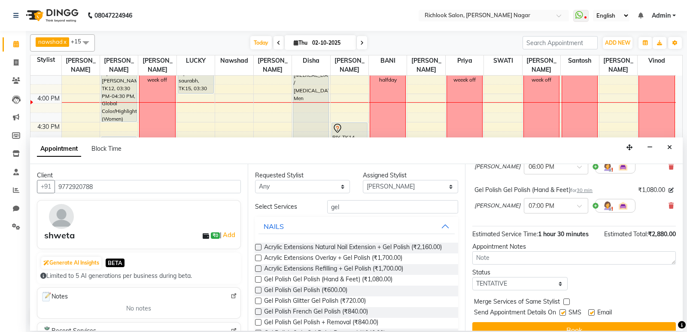
scroll to position [99, 0]
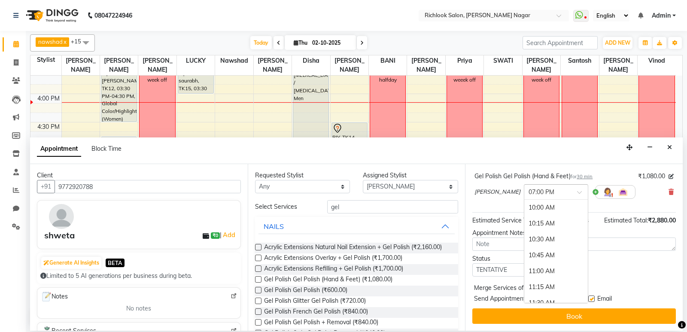
drag, startPoint x: 519, startPoint y: 189, endPoint x: 525, endPoint y: 205, distance: 17.3
click at [385, 190] on input "text" at bounding box center [547, 191] width 38 height 9
click at [385, 265] on div "06:30 PM" at bounding box center [556, 262] width 64 height 16
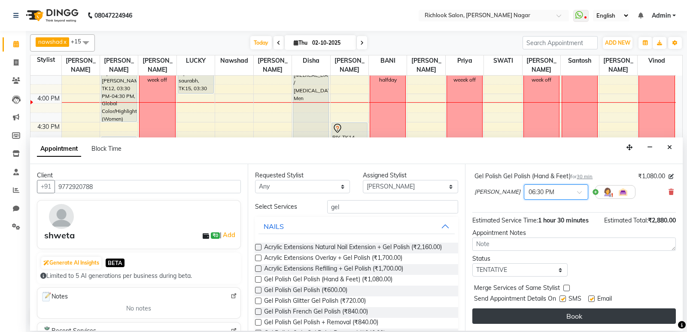
click at [385, 317] on button "Book" at bounding box center [573, 315] width 203 height 15
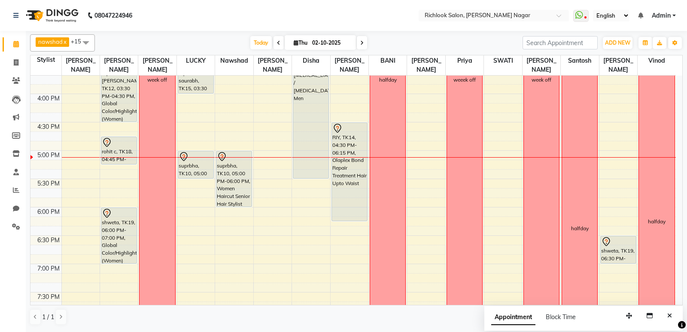
click at [316, 42] on input "02-10-2025" at bounding box center [330, 42] width 43 height 13
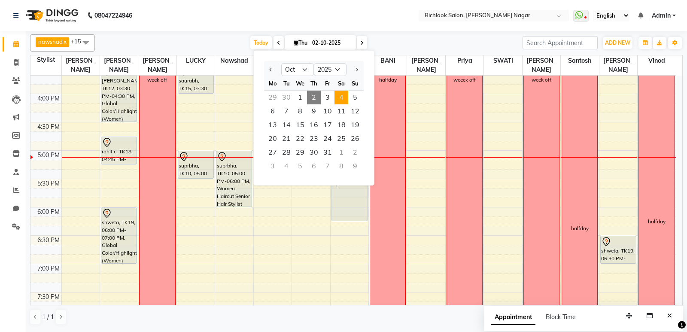
click at [340, 98] on span "4" at bounding box center [341, 98] width 14 height 14
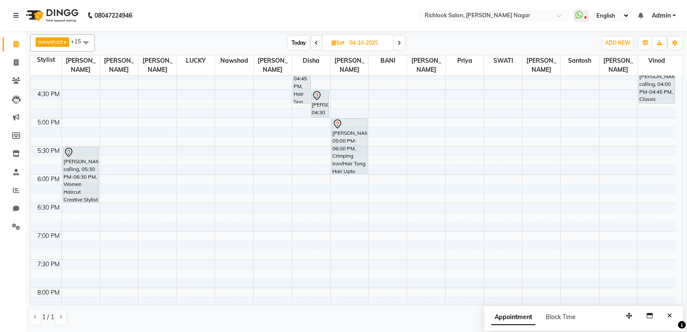
scroll to position [454, 0]
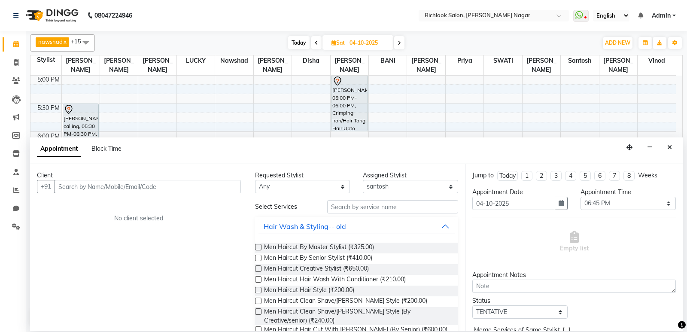
click at [123, 180] on input "text" at bounding box center [148, 186] width 186 height 13
